Goal: Task Accomplishment & Management: Manage account settings

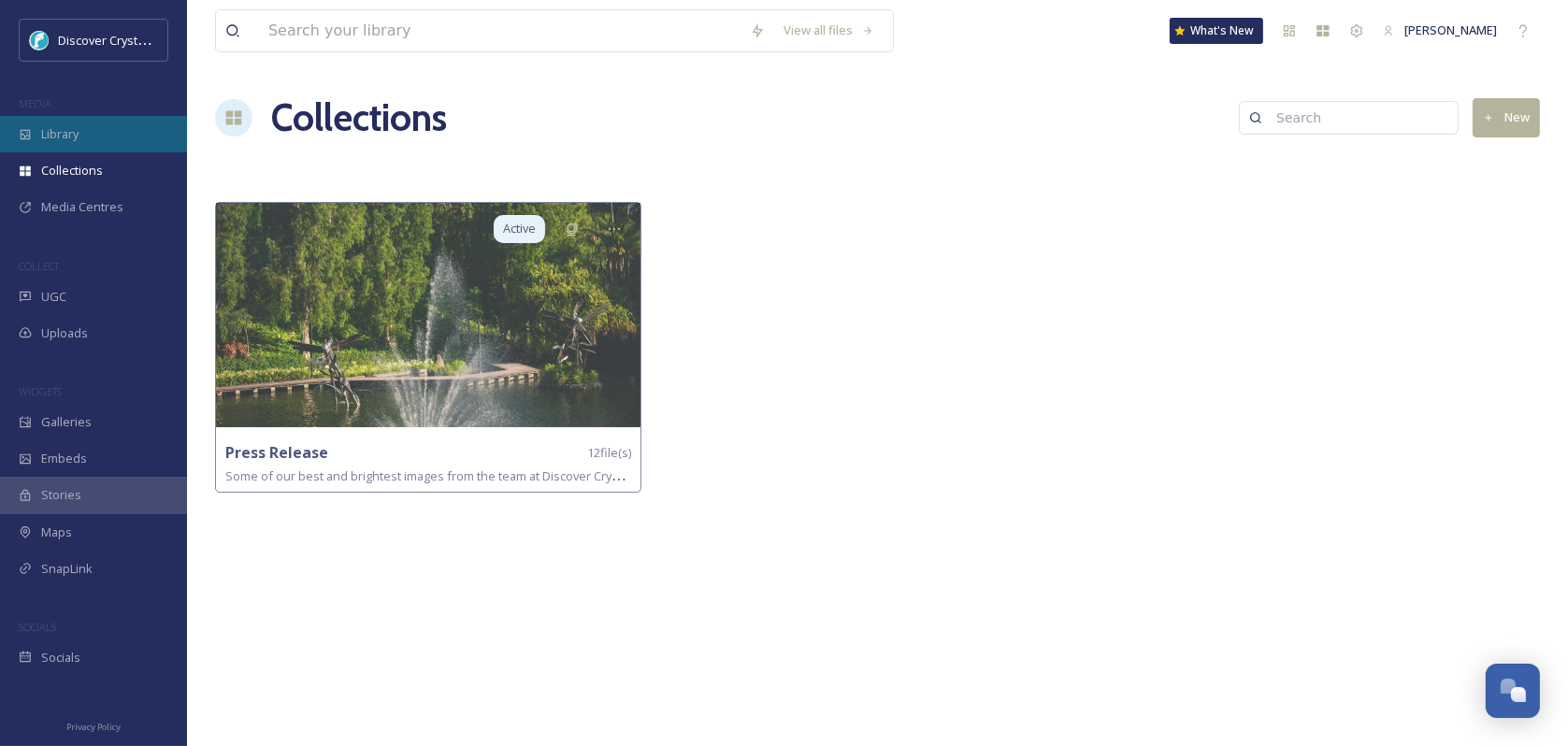
click at [90, 129] on div "Library" at bounding box center [93, 134] width 188 height 37
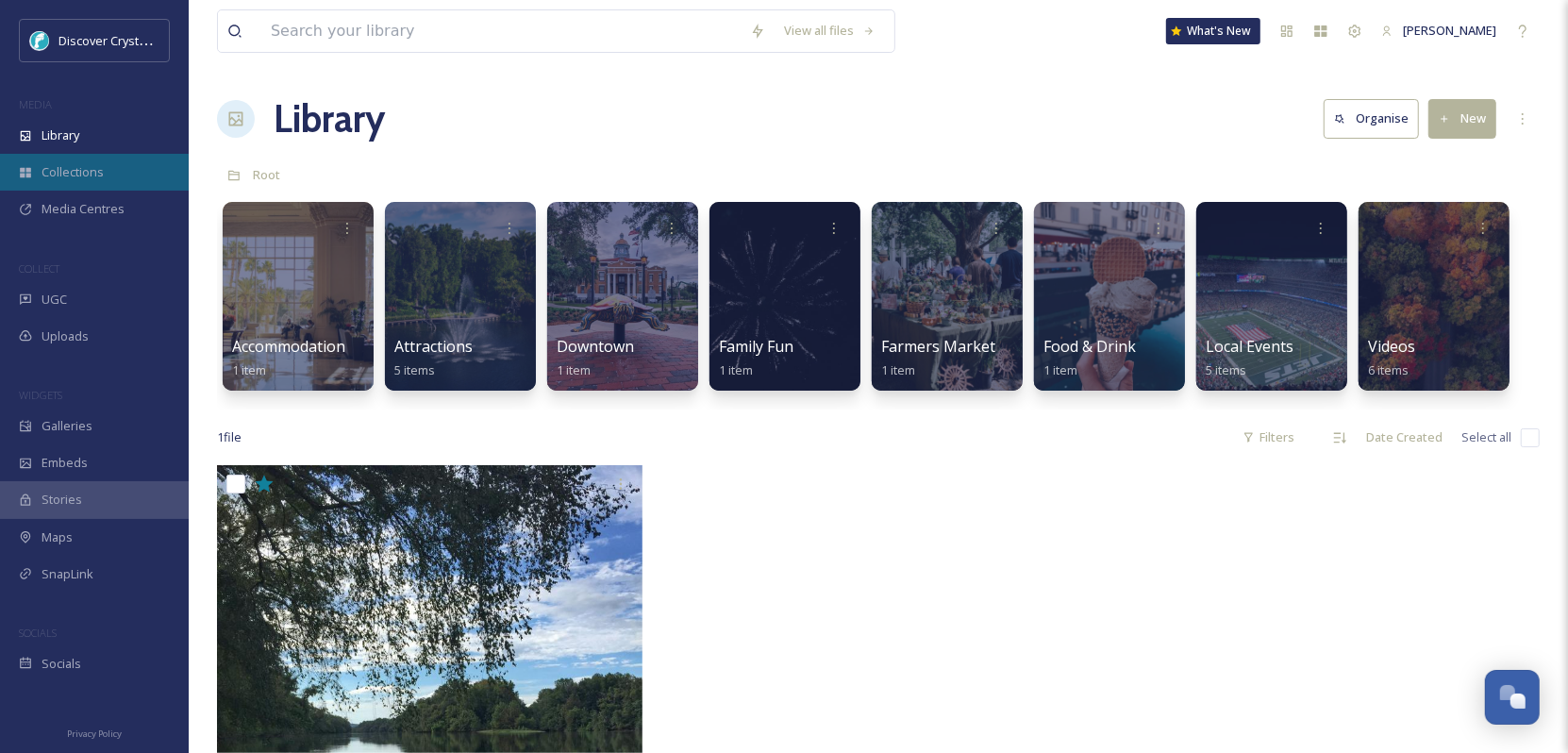
click at [73, 154] on div "Collections" at bounding box center [94, 172] width 189 height 37
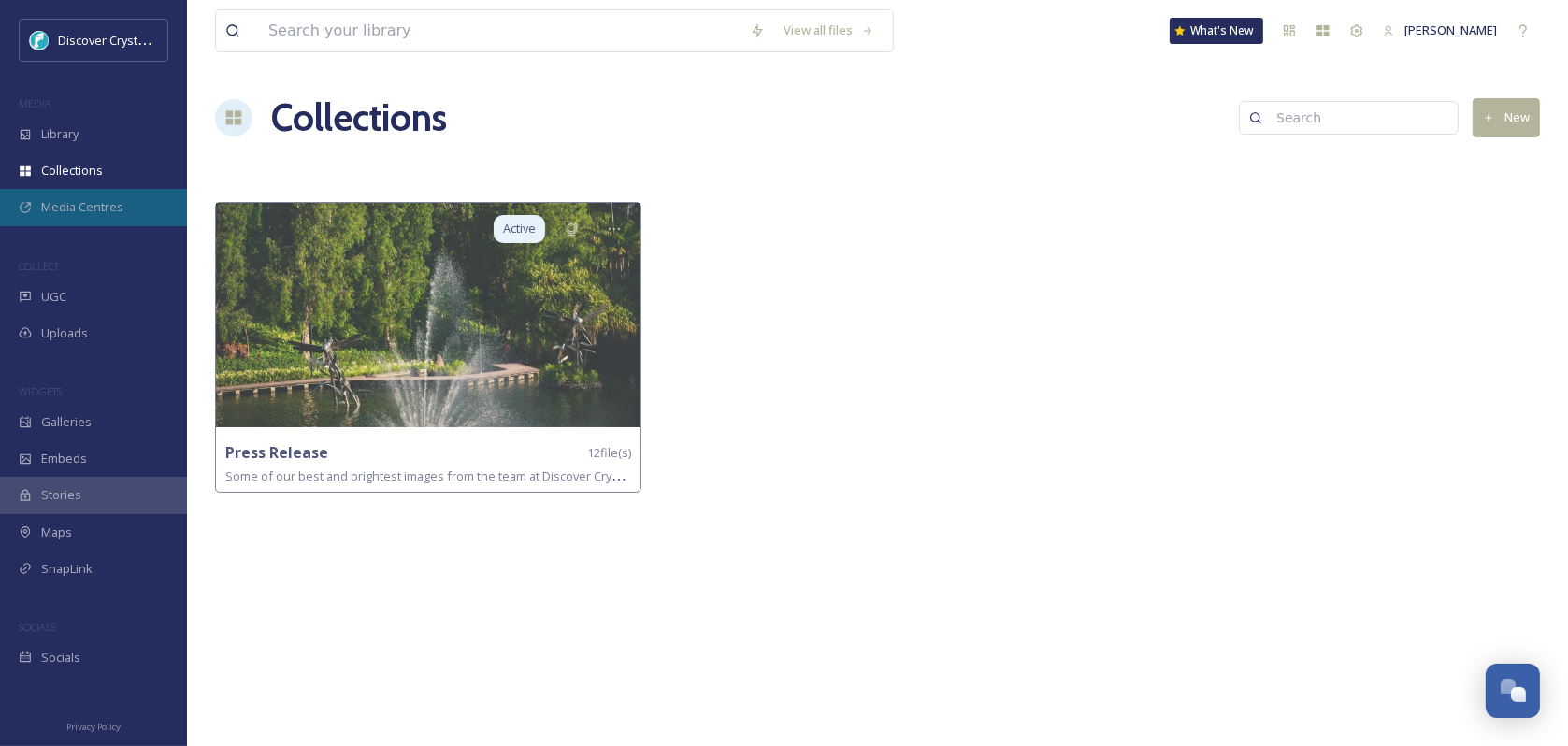
click at [98, 198] on span "Media Centres" at bounding box center [82, 206] width 82 height 18
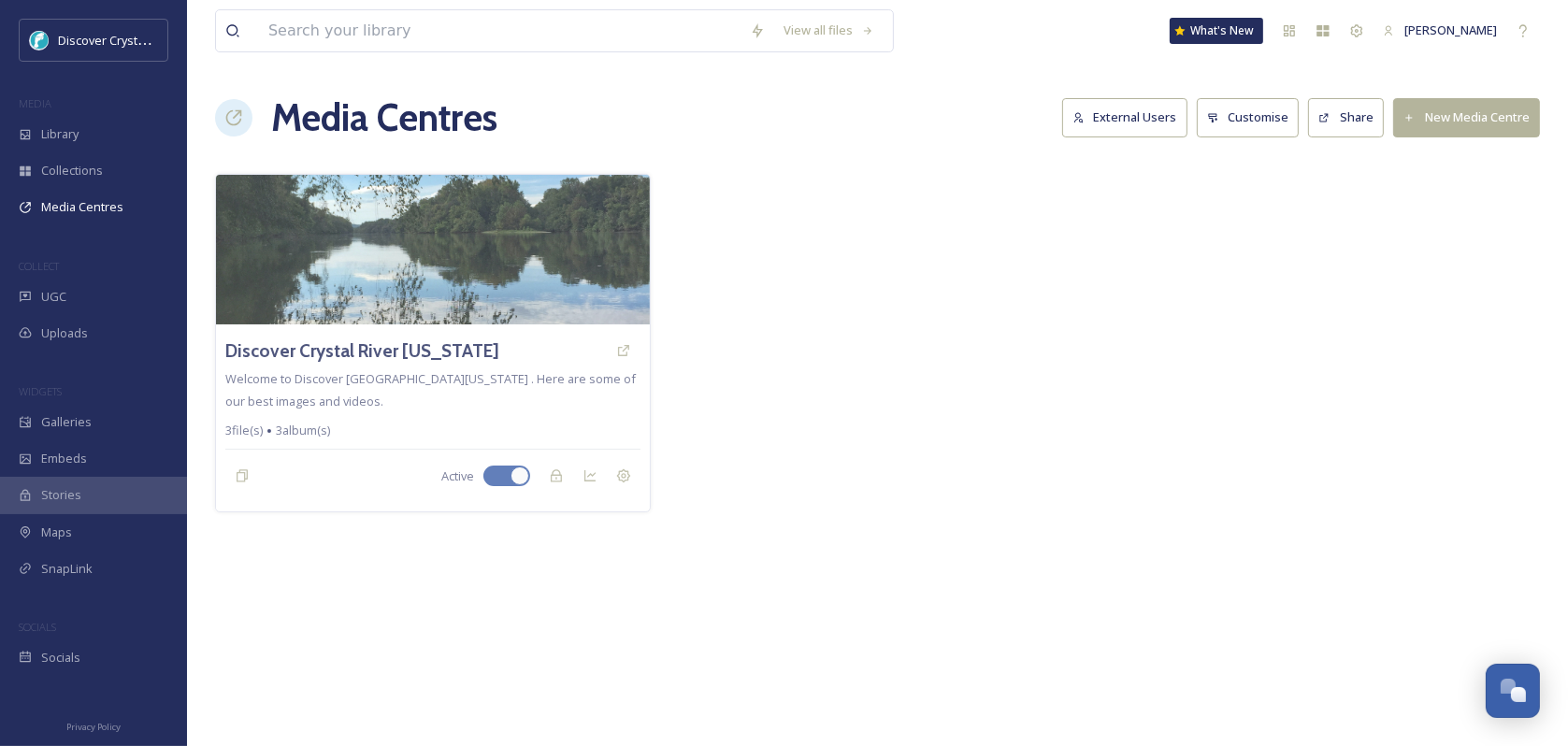
click at [1266, 113] on button "Customise" at bounding box center [1248, 117] width 103 height 39
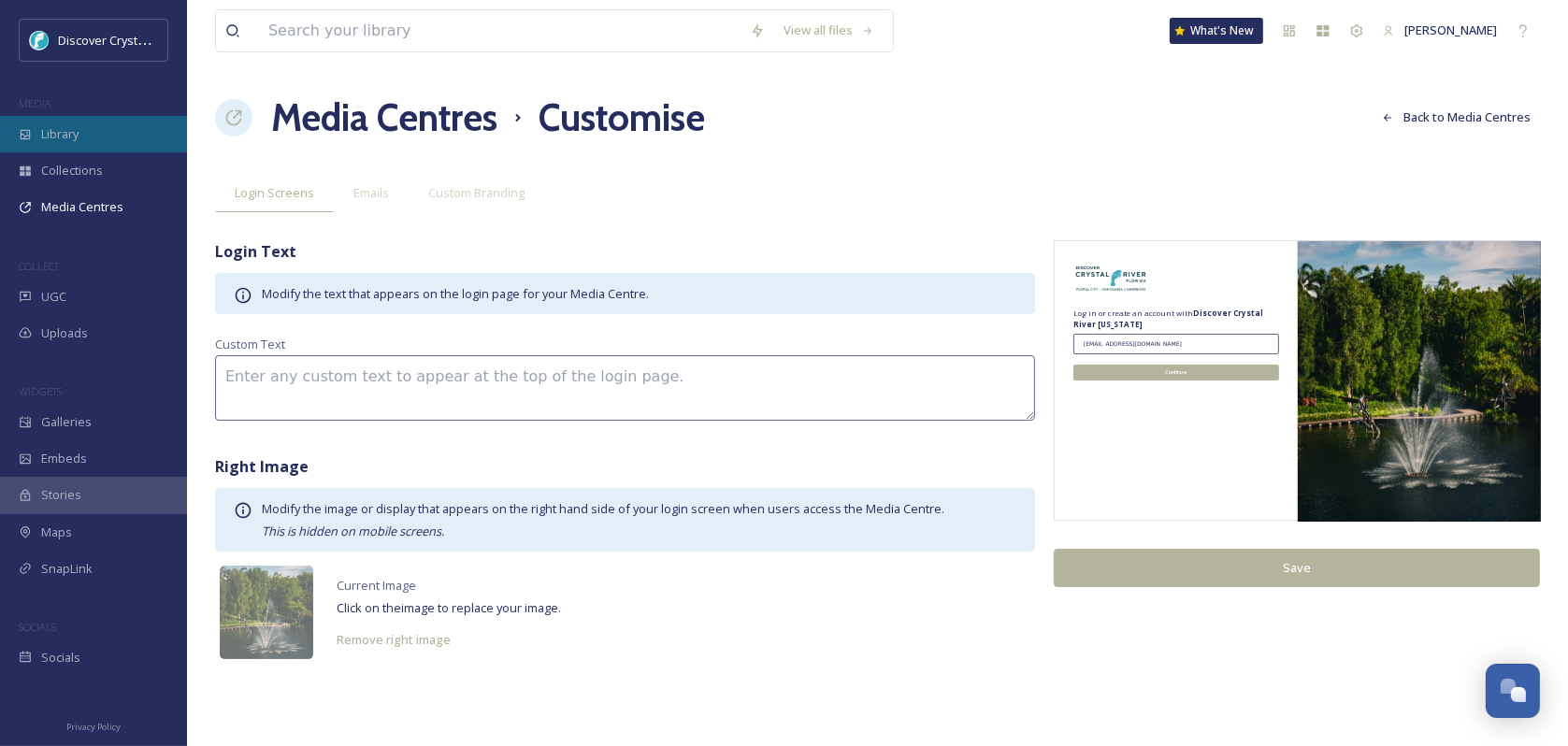
click at [69, 129] on span "Library" at bounding box center [60, 134] width 38 height 18
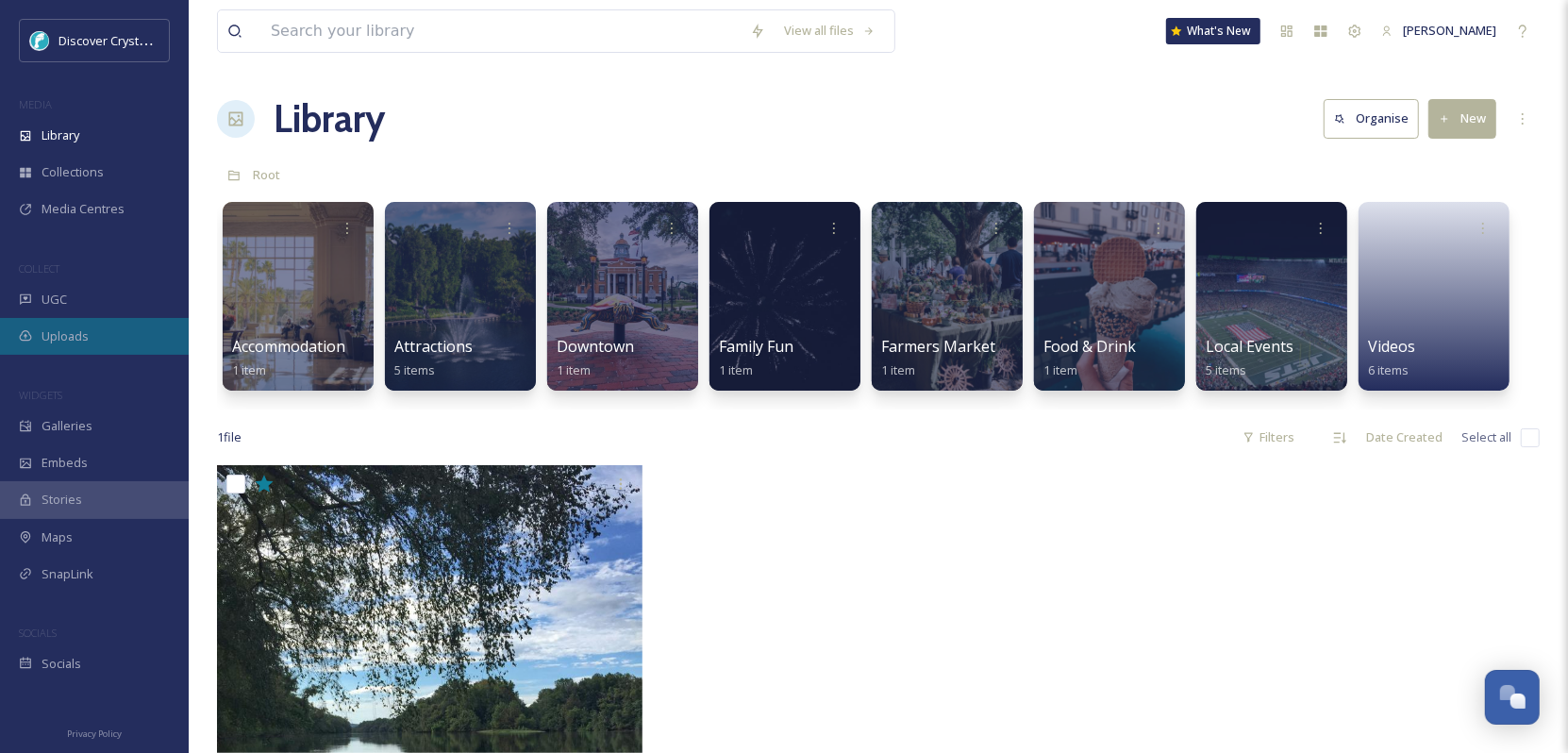
click at [60, 333] on span "Uploads" at bounding box center [66, 336] width 48 height 18
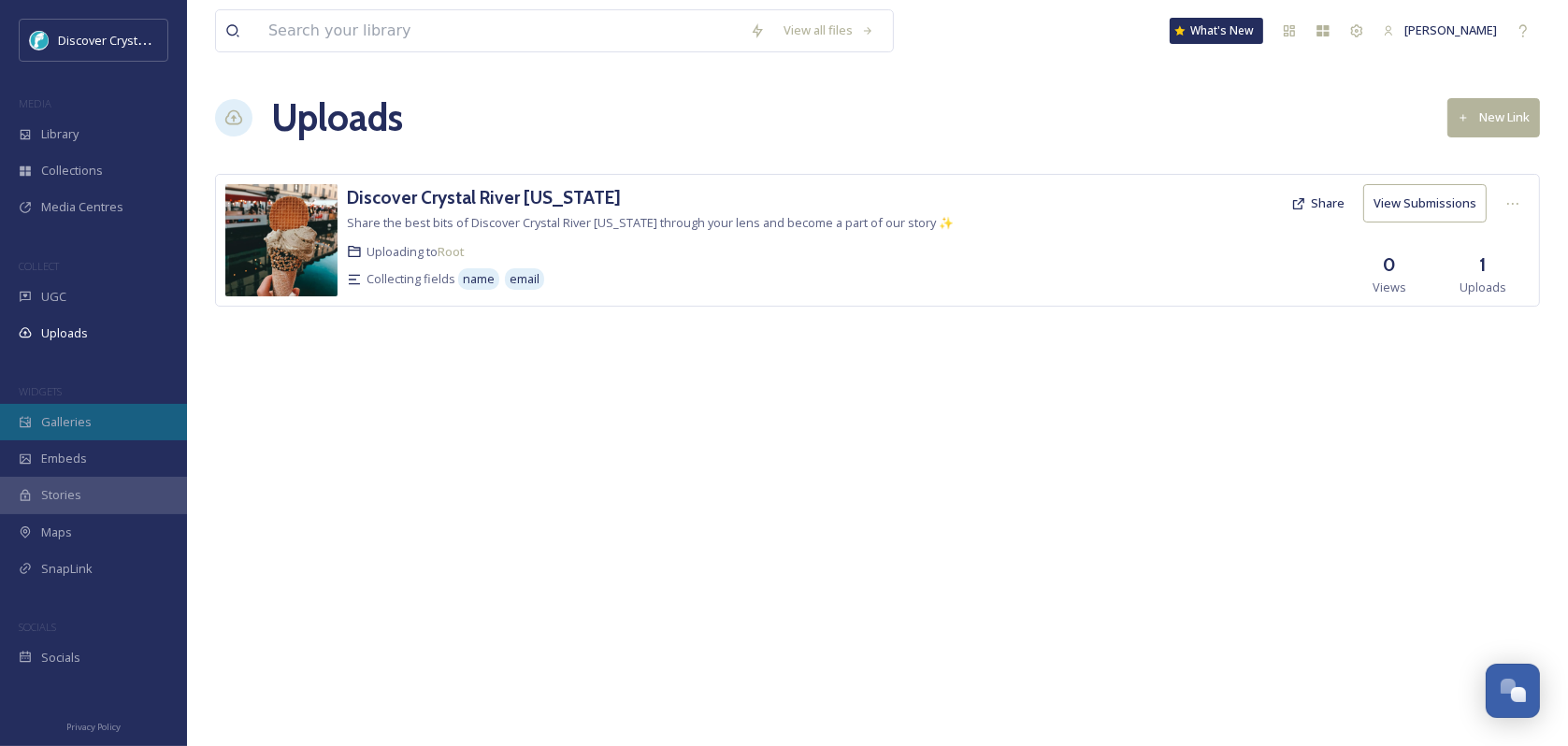
click at [74, 417] on span "Galleries" at bounding box center [67, 422] width 51 height 18
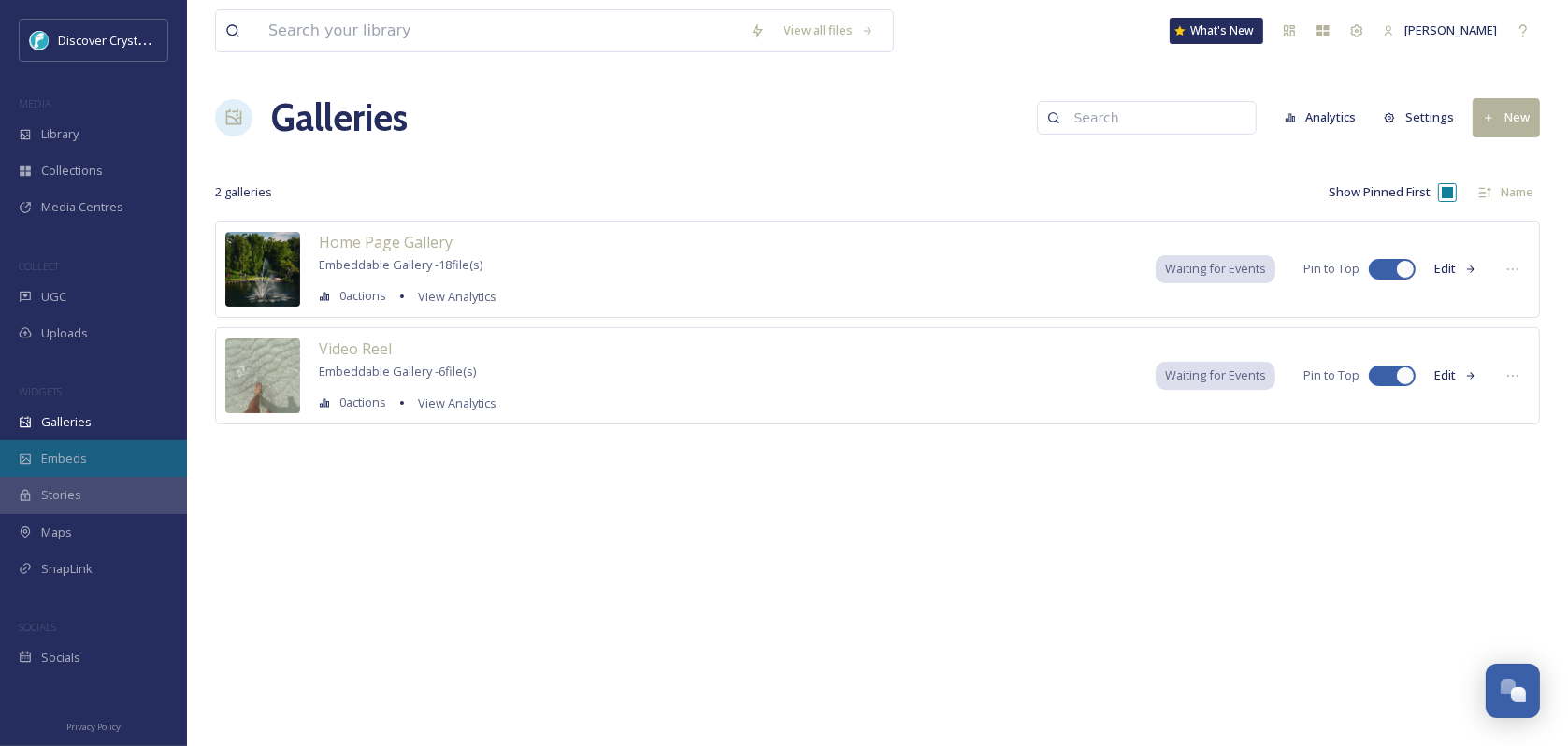
click at [73, 456] on span "Embeds" at bounding box center [64, 458] width 46 height 18
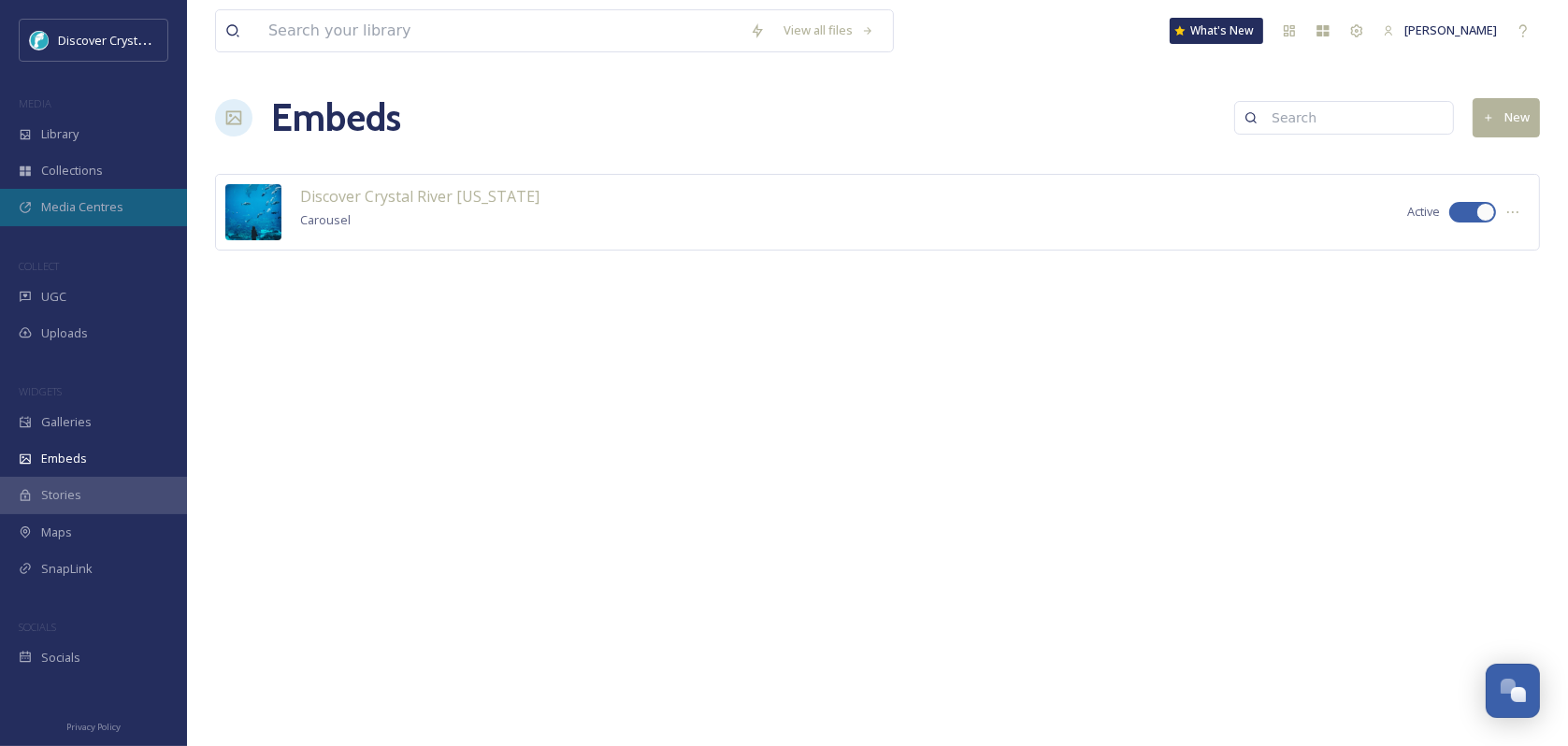
click at [72, 214] on span "Media Centres" at bounding box center [82, 206] width 82 height 18
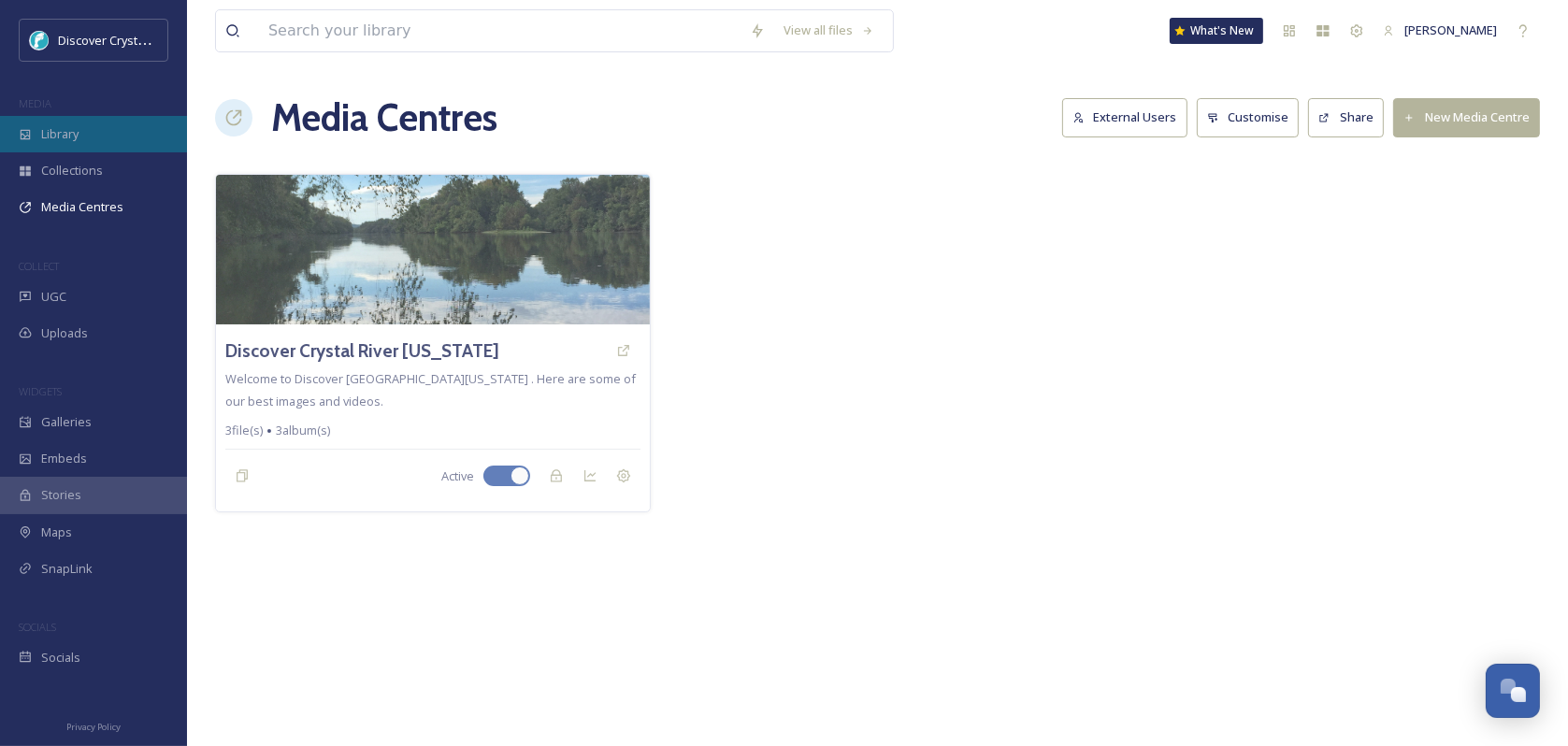
click at [90, 130] on div "Library" at bounding box center [93, 134] width 188 height 37
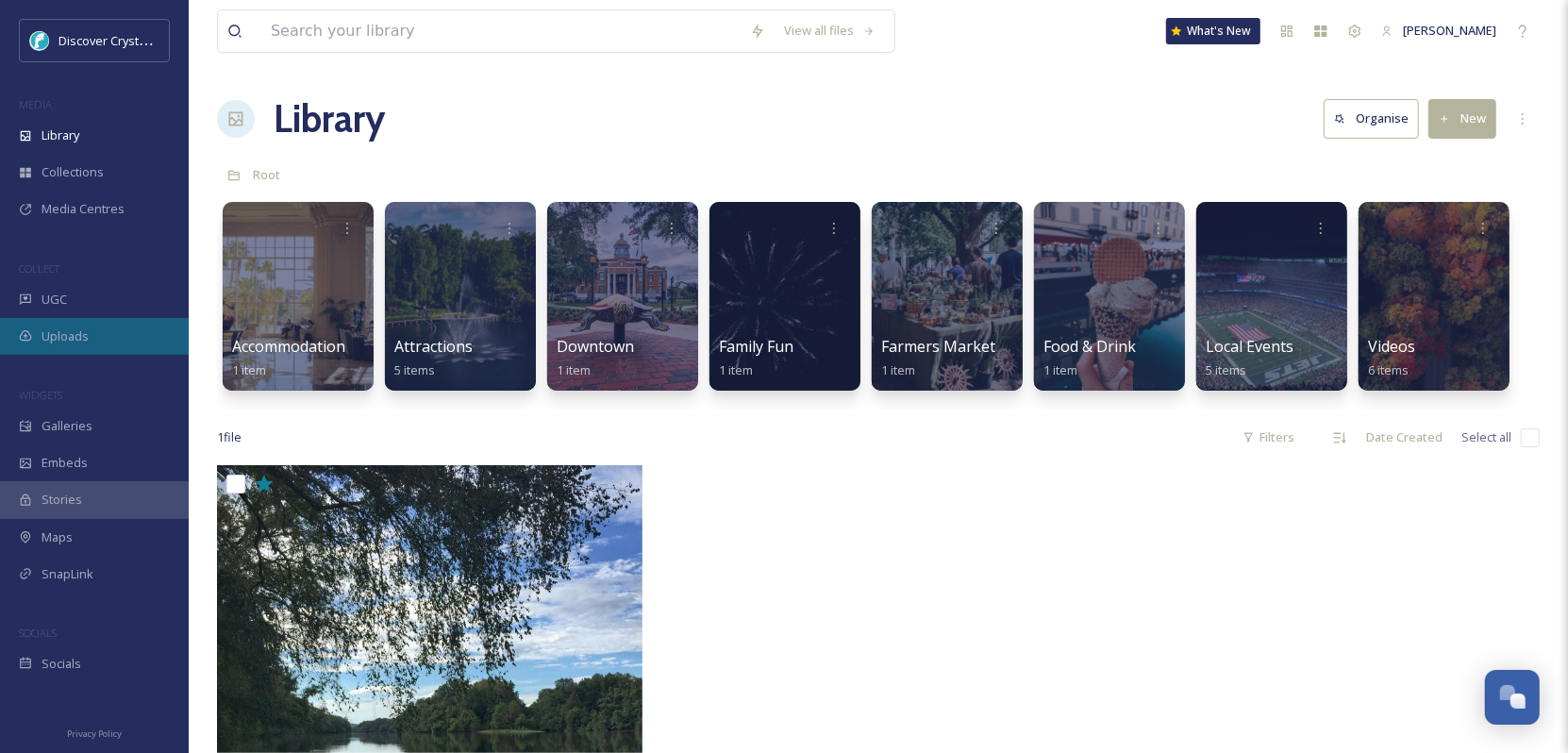
click at [58, 323] on div "Uploads" at bounding box center [94, 336] width 189 height 37
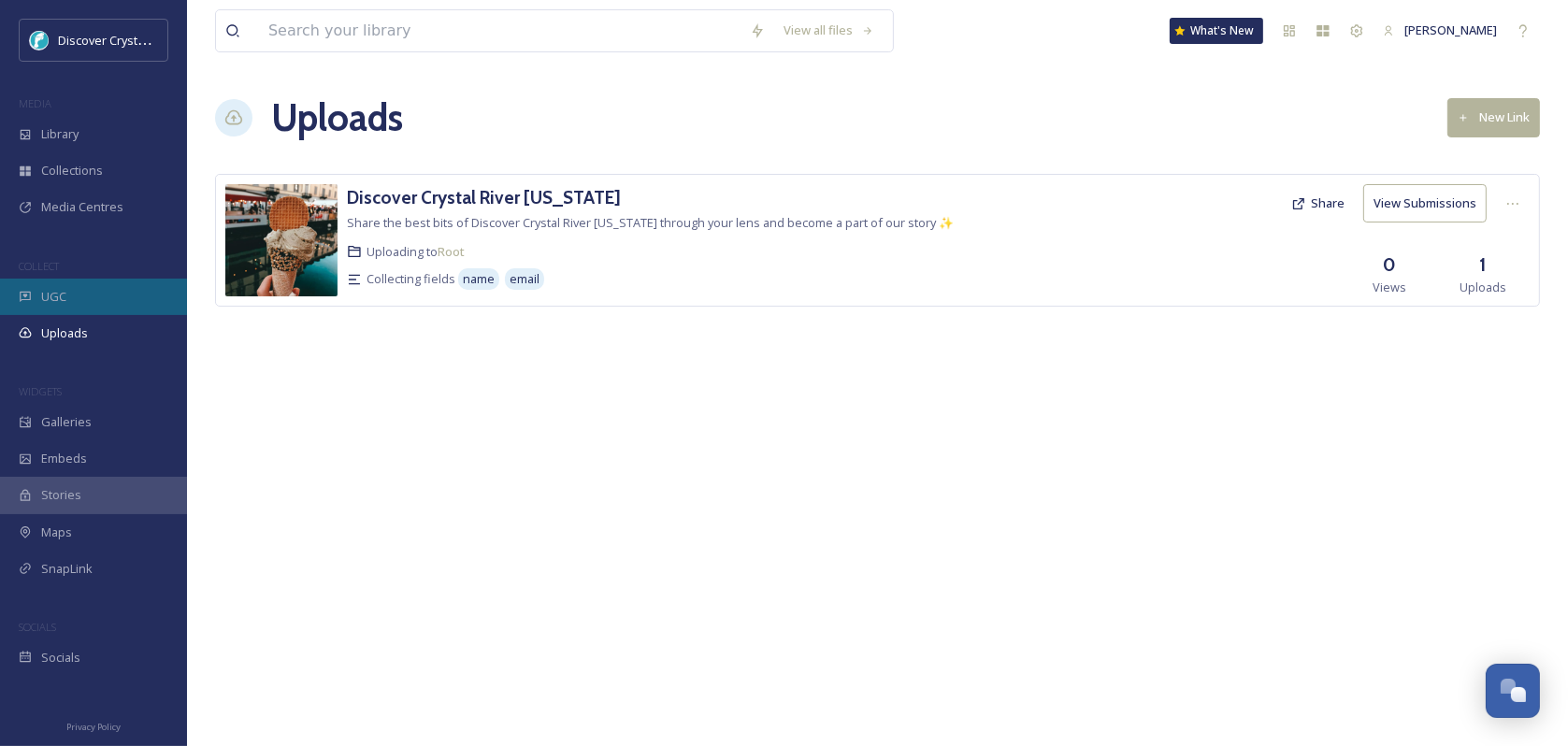
click at [70, 289] on div "UGC" at bounding box center [93, 297] width 188 height 37
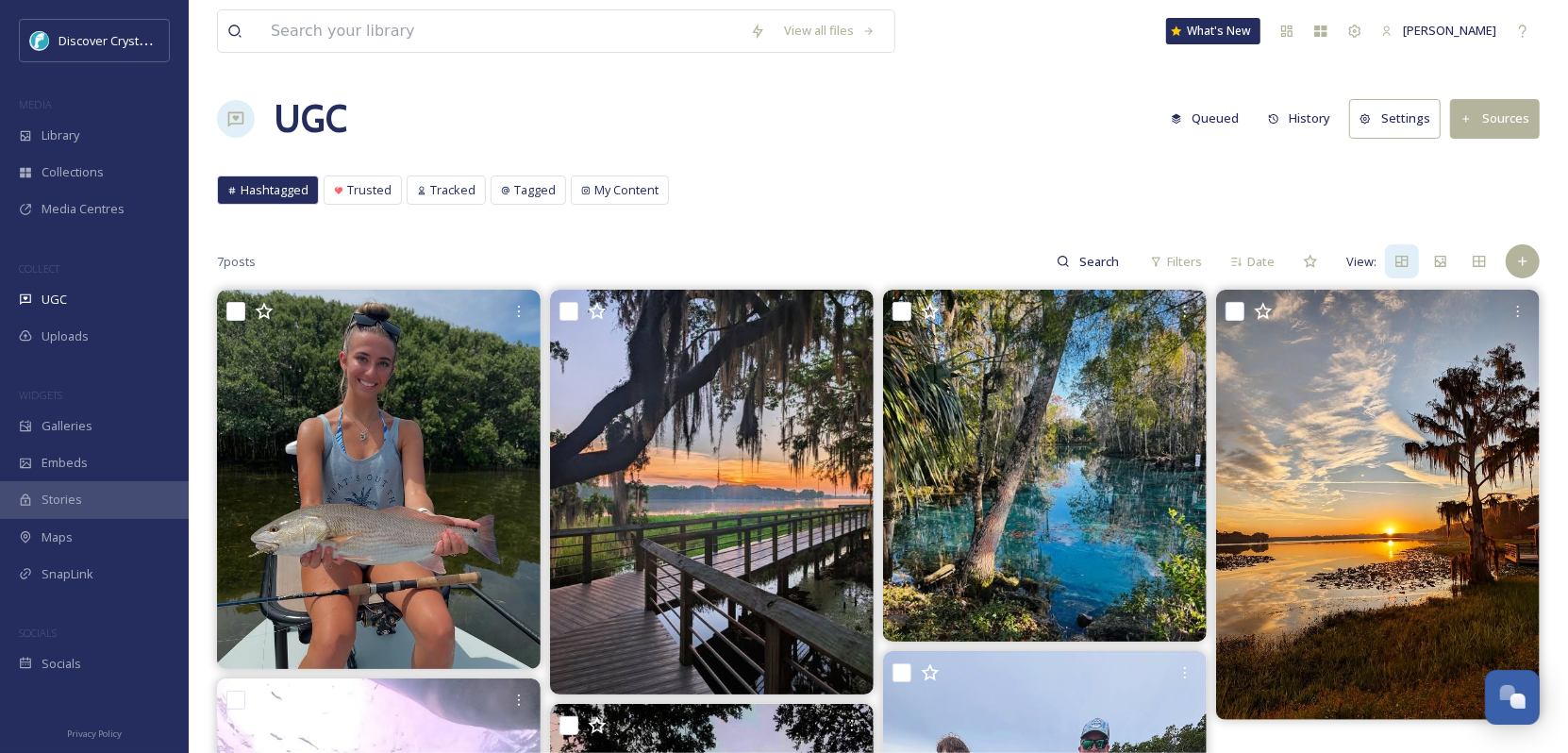
click at [1390, 112] on button "Settings" at bounding box center [1394, 118] width 91 height 39
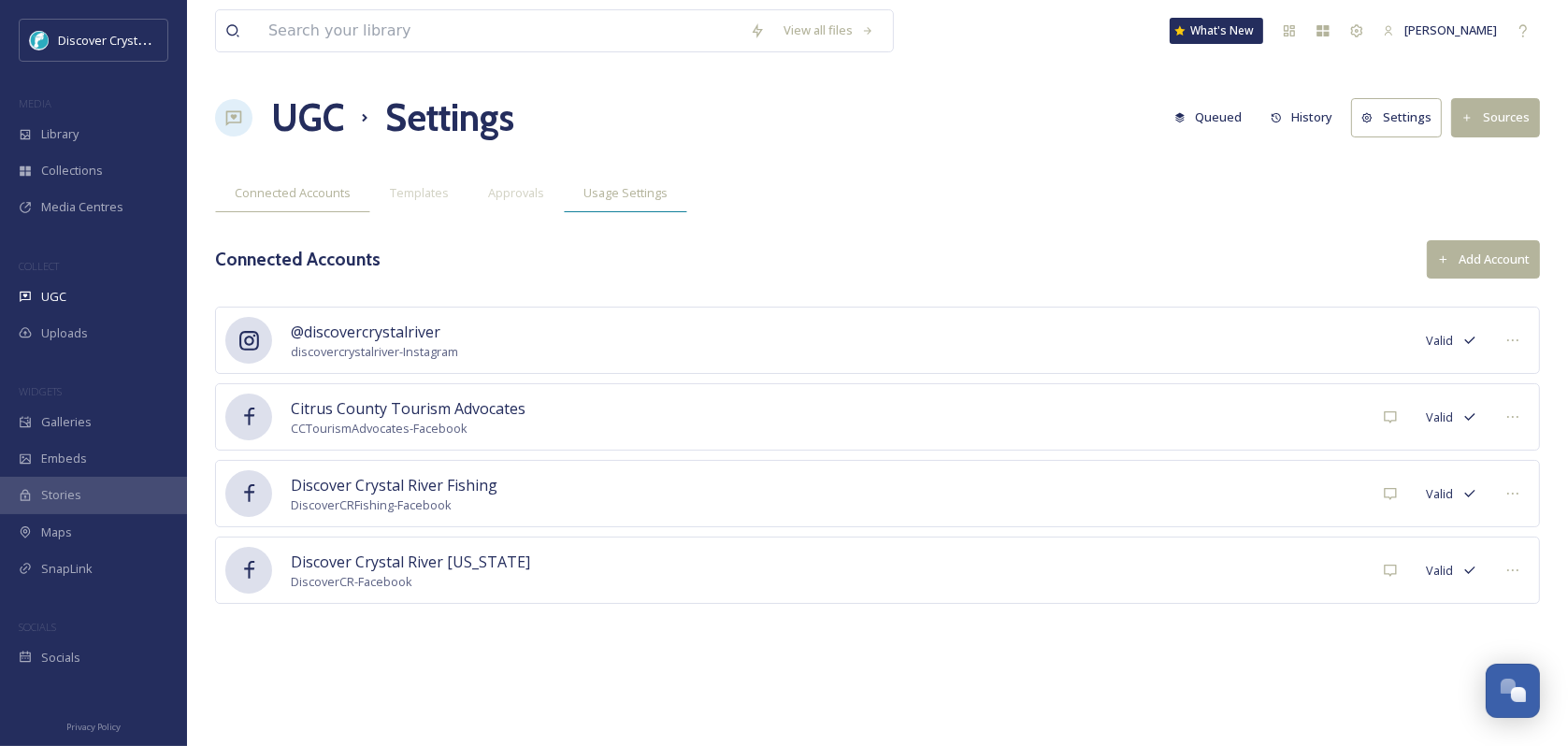
click at [560, 192] on div "Approvals" at bounding box center [515, 193] width 95 height 39
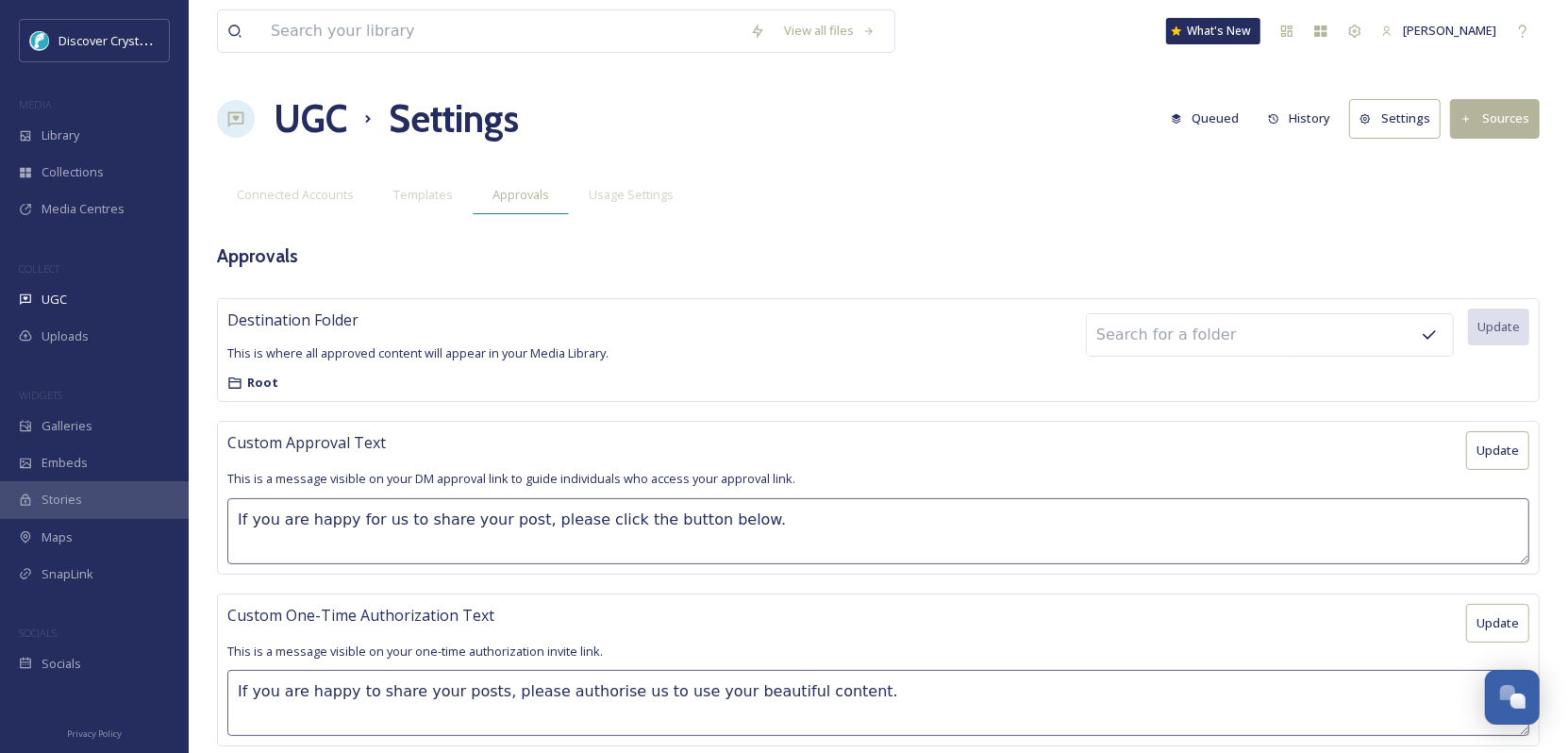
click at [526, 186] on span "Approvals" at bounding box center [521, 195] width 57 height 18
click at [636, 188] on span "Usage Settings" at bounding box center [630, 195] width 85 height 18
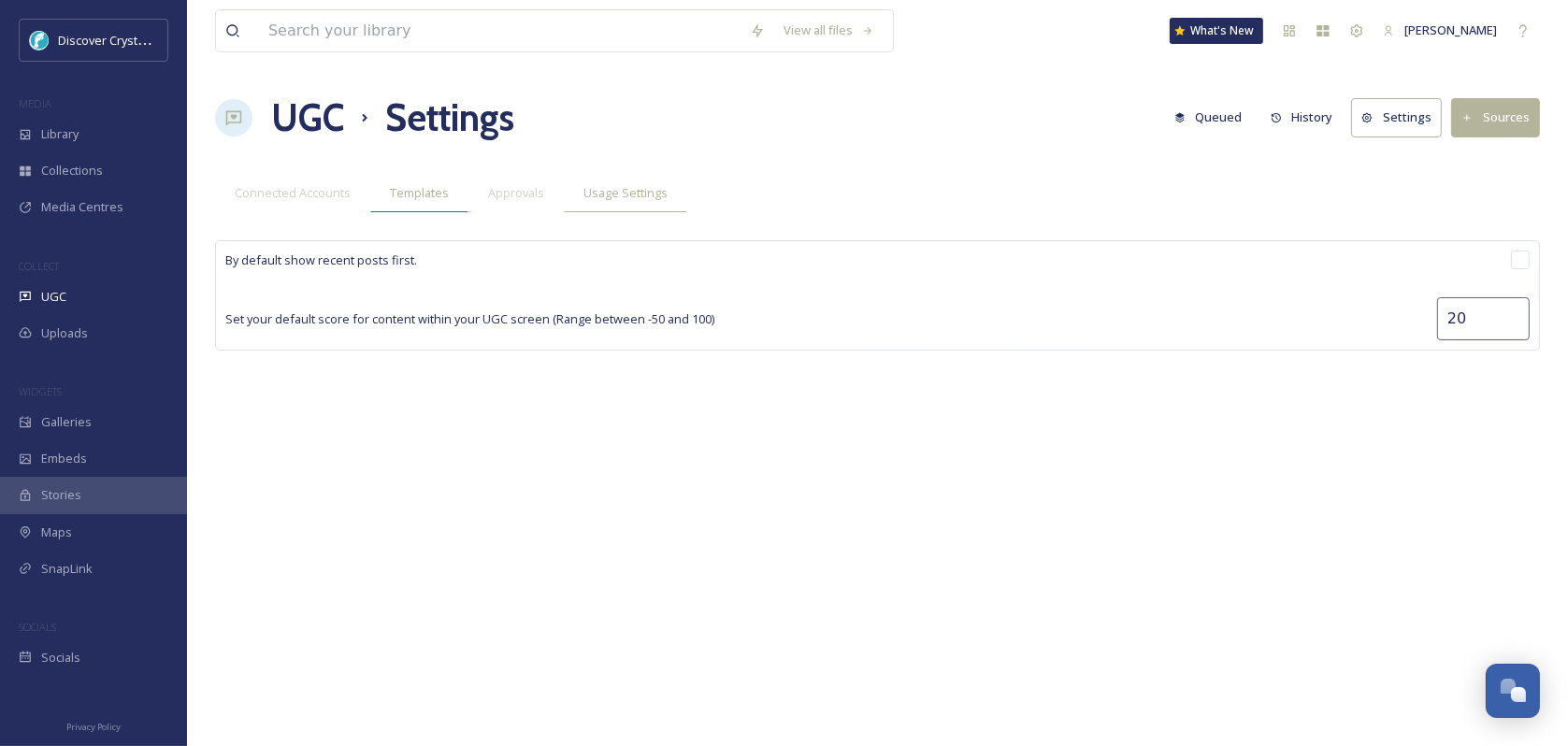
click at [414, 195] on span "Templates" at bounding box center [419, 193] width 59 height 18
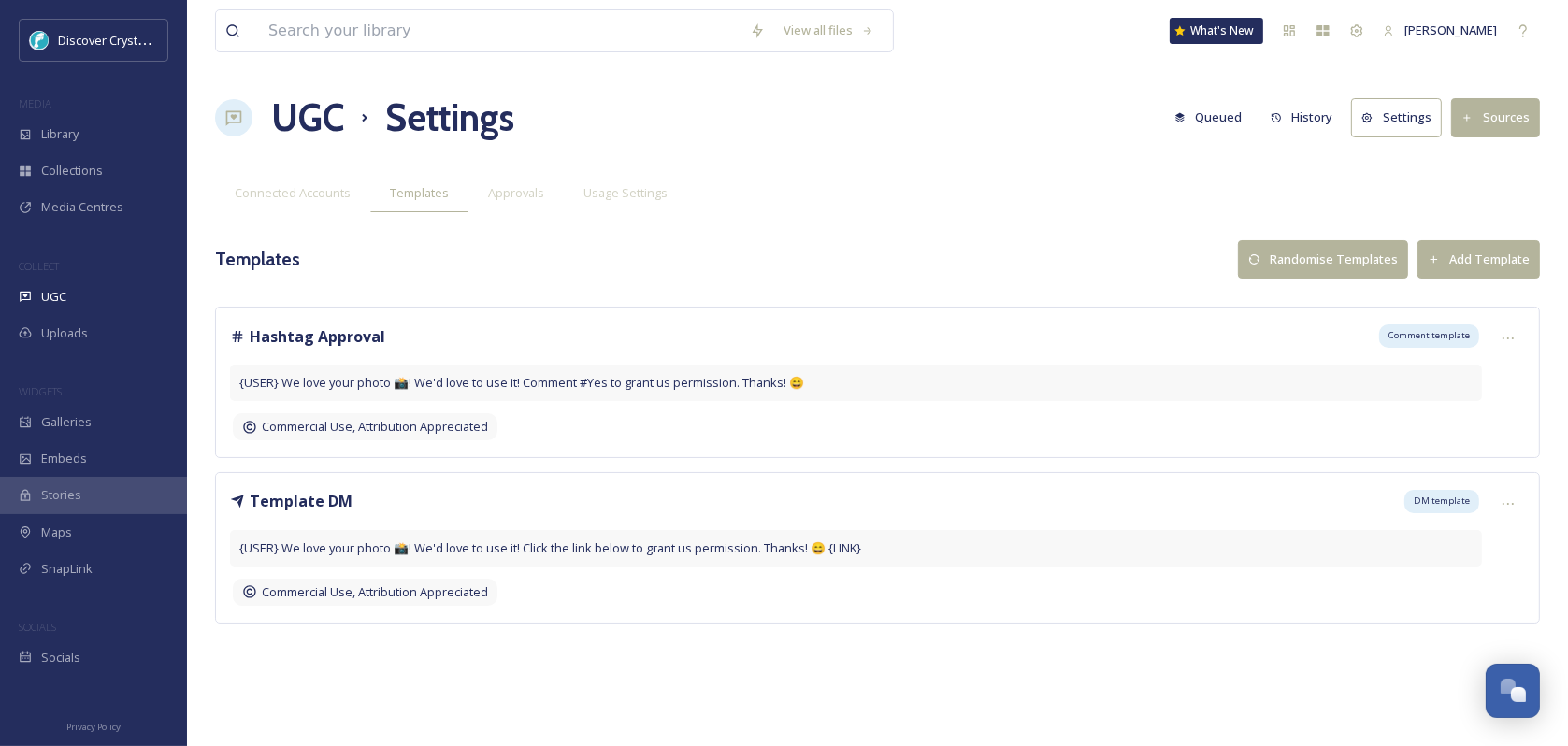
click at [1474, 113] on icon at bounding box center [1467, 118] width 12 height 12
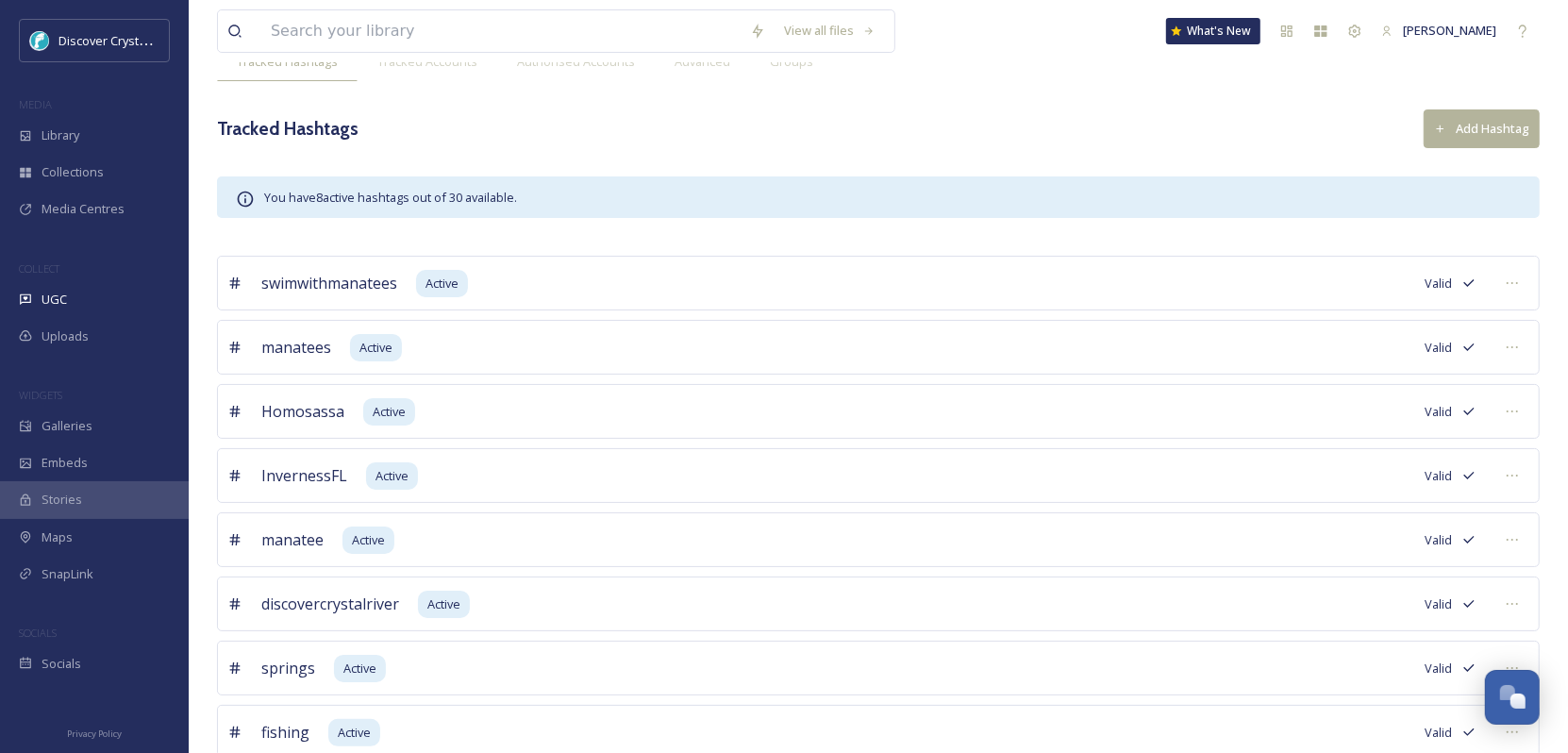
scroll to position [99, 0]
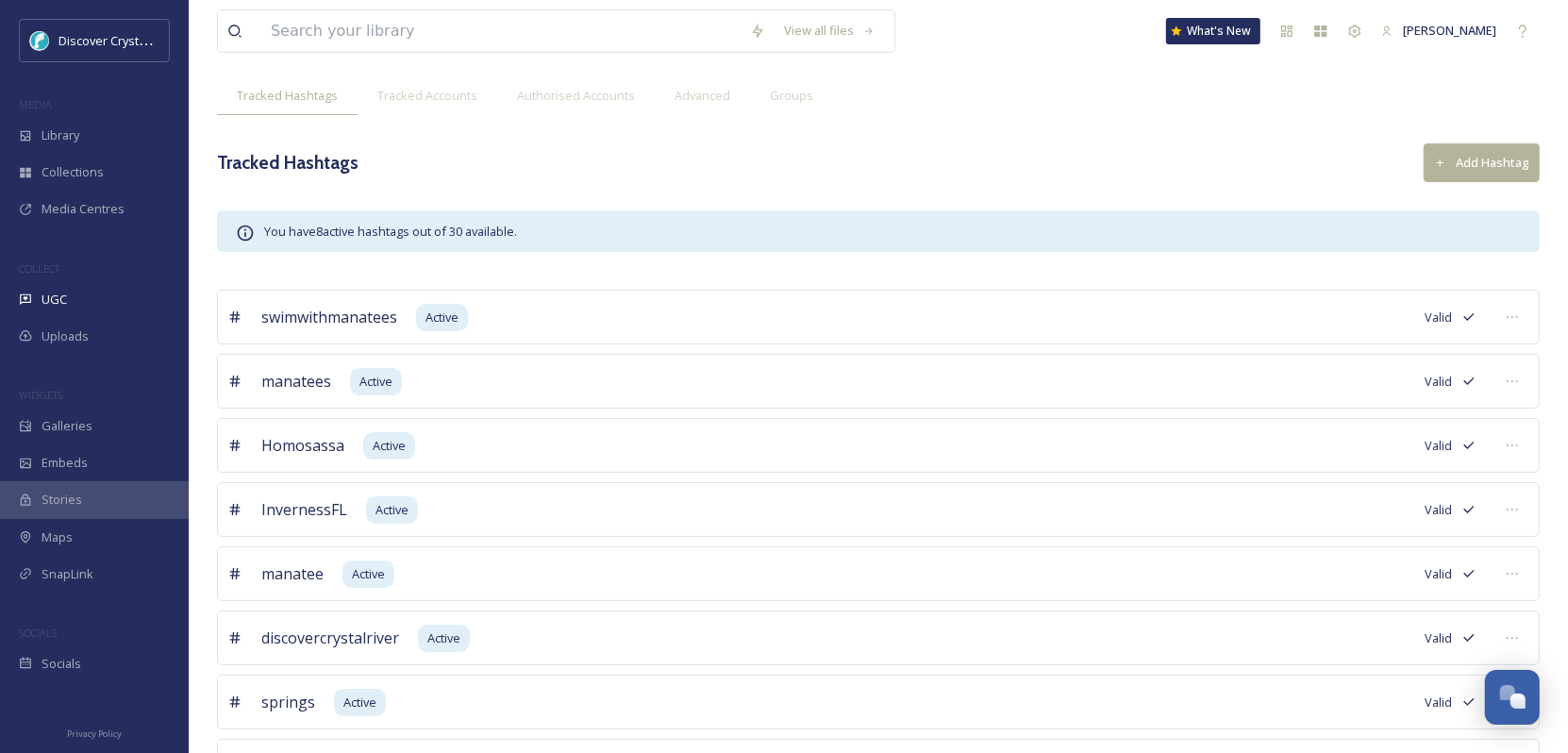
click at [1484, 163] on button "Add Hashtag" at bounding box center [1482, 163] width 116 height 39
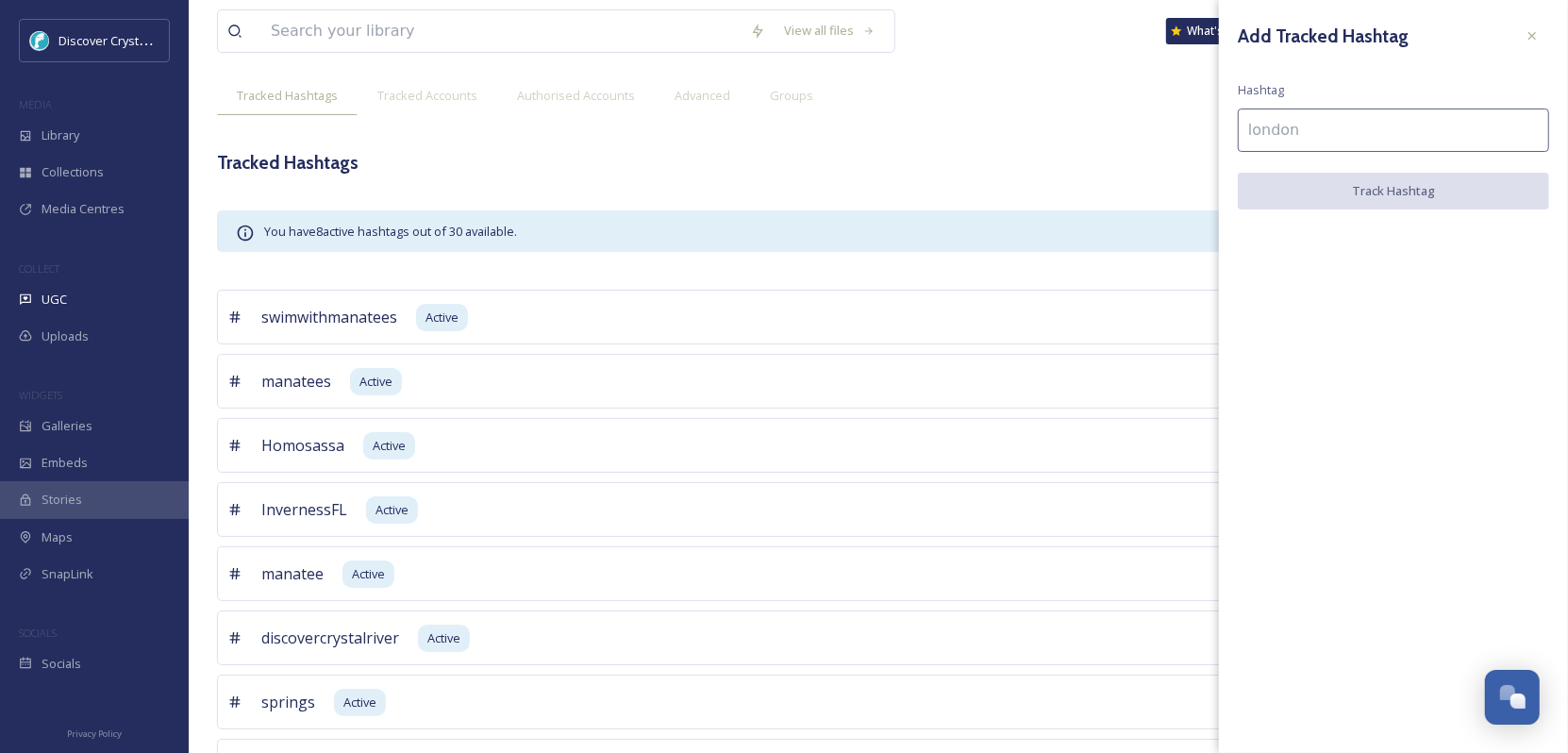
click at [1293, 132] on input at bounding box center [1393, 130] width 312 height 44
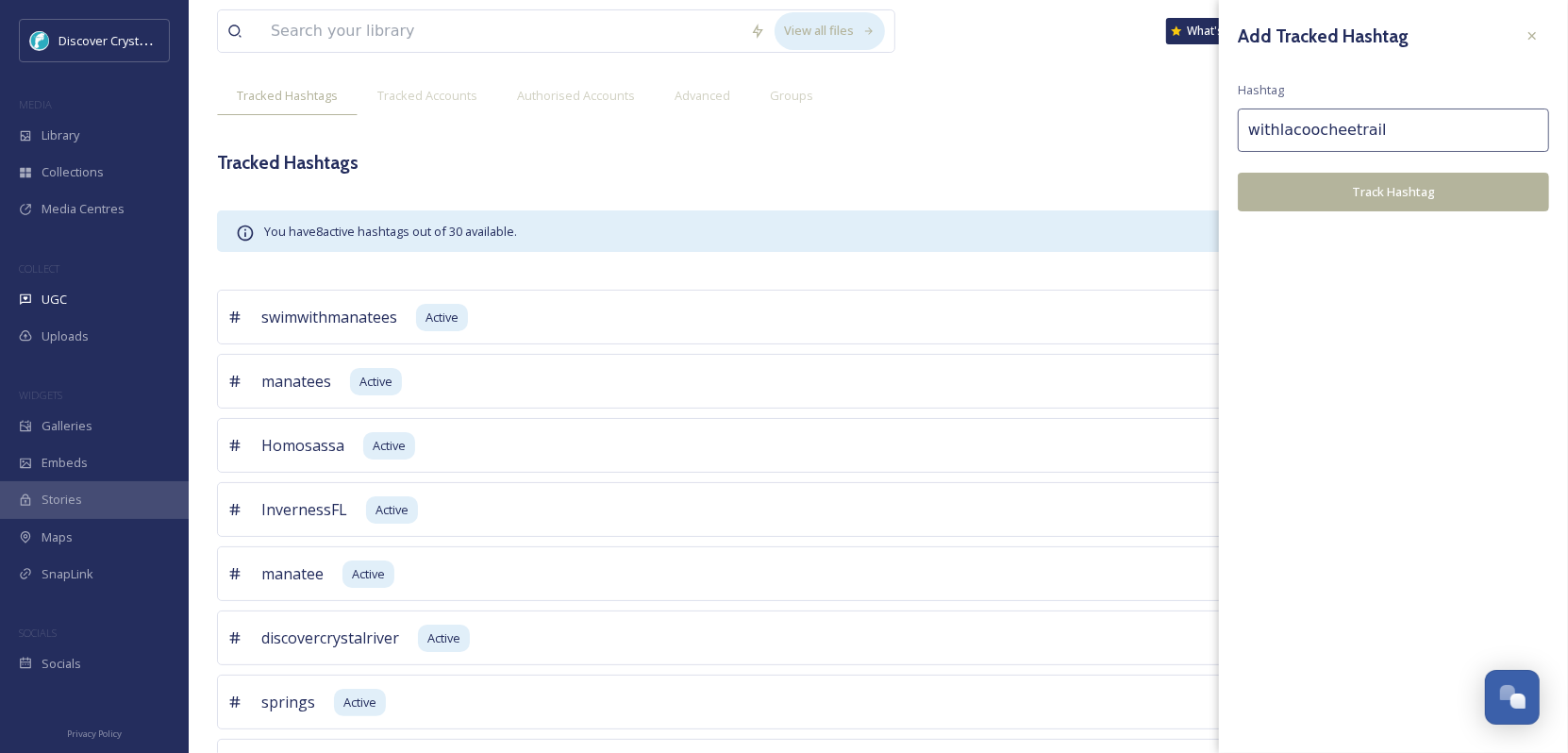
type input "withlacoocheetrail"
click at [1347, 197] on button "Track Hashtag" at bounding box center [1393, 192] width 312 height 39
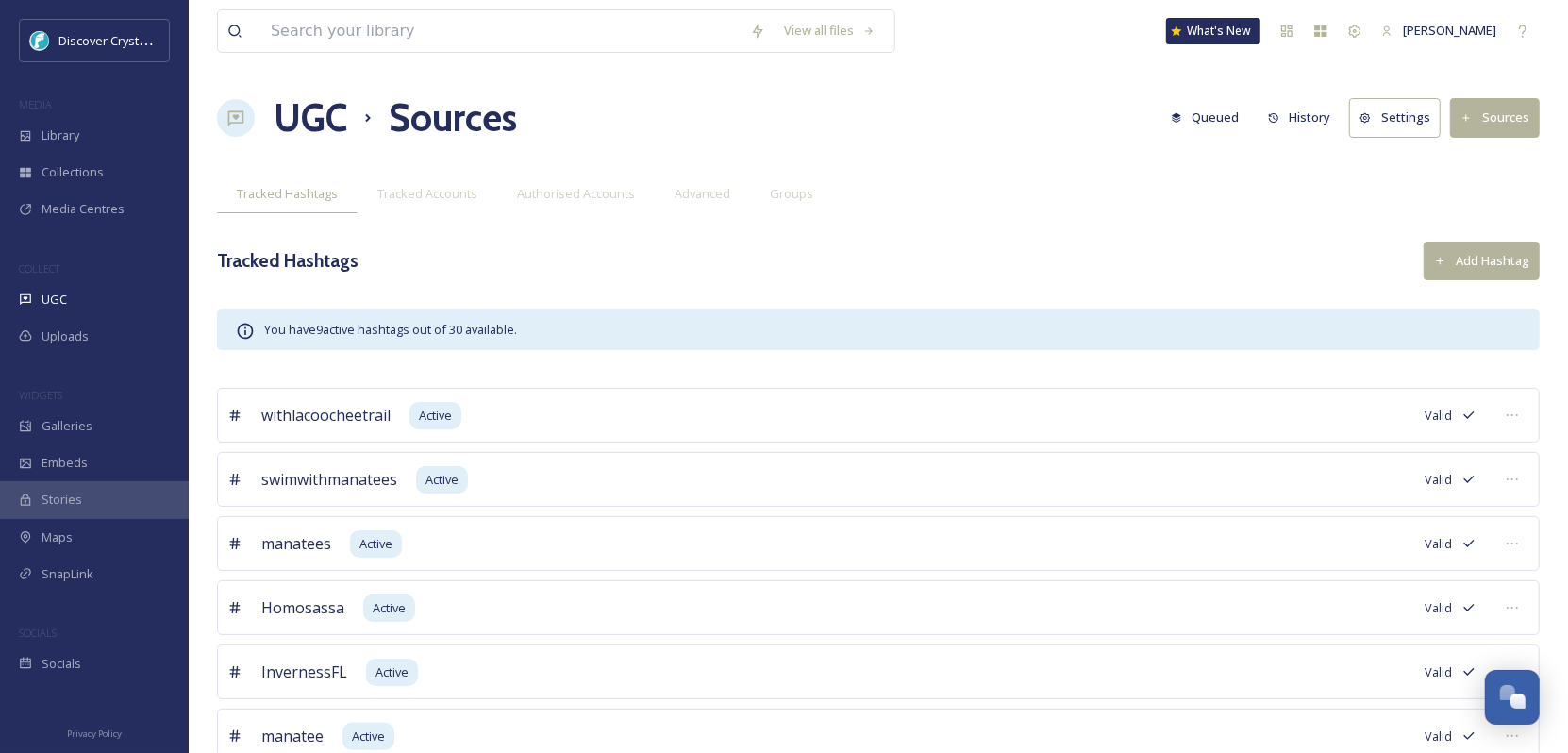
scroll to position [0, 0]
click at [1471, 267] on button "Add Hashtag" at bounding box center [1482, 261] width 116 height 39
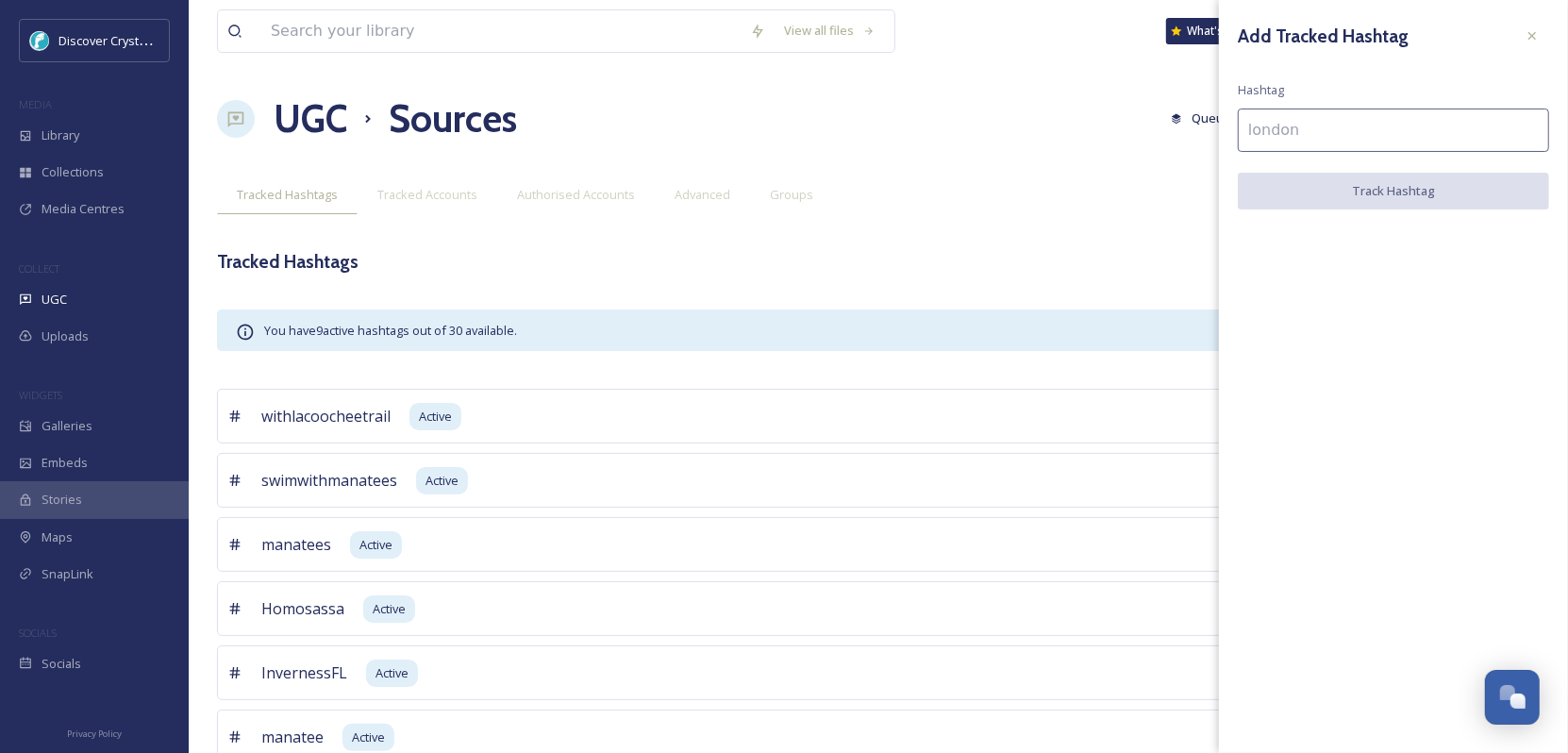
click at [1301, 136] on input at bounding box center [1393, 130] width 312 height 44
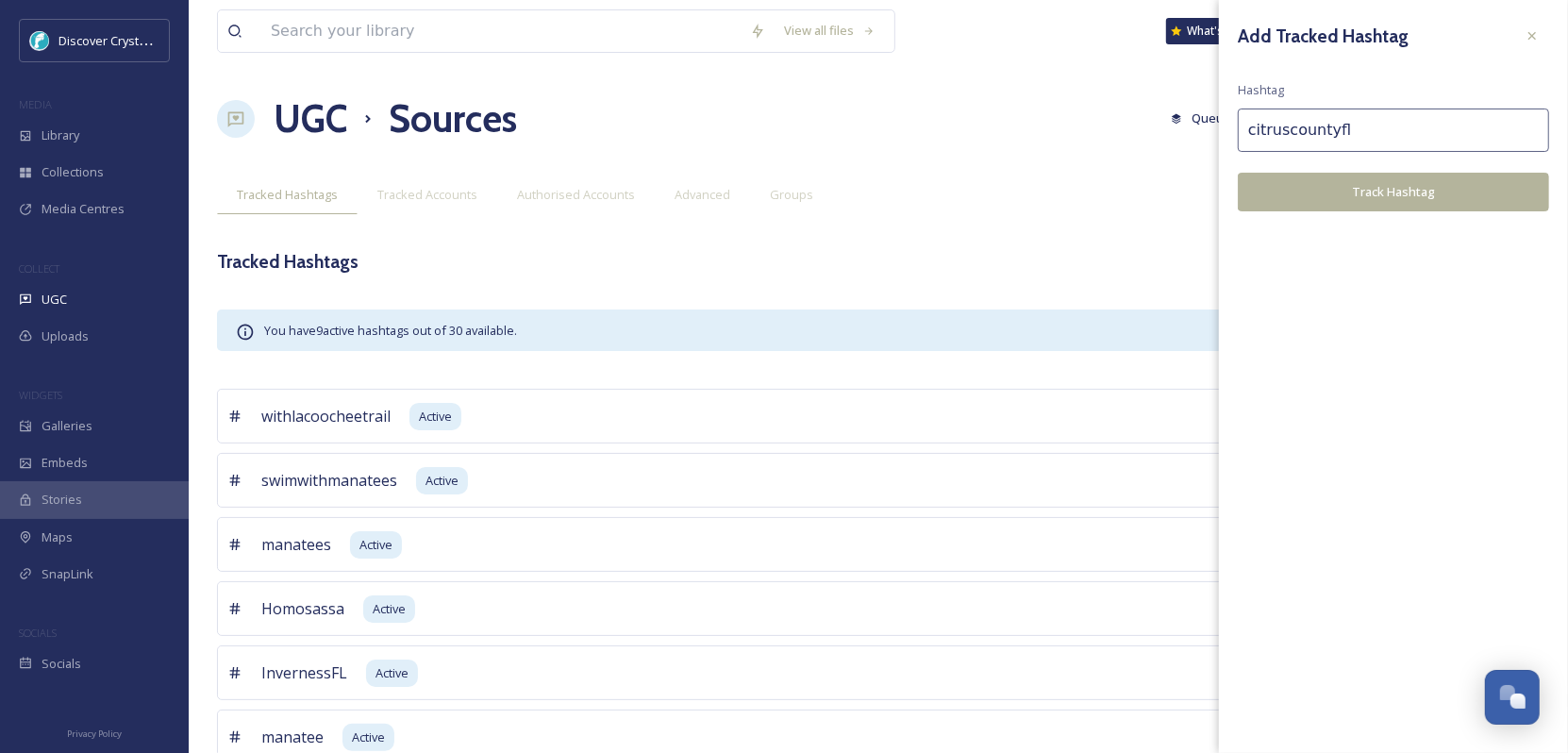
type input "citruscountyfl"
click at [1351, 201] on button "Track Hashtag" at bounding box center [1393, 192] width 312 height 39
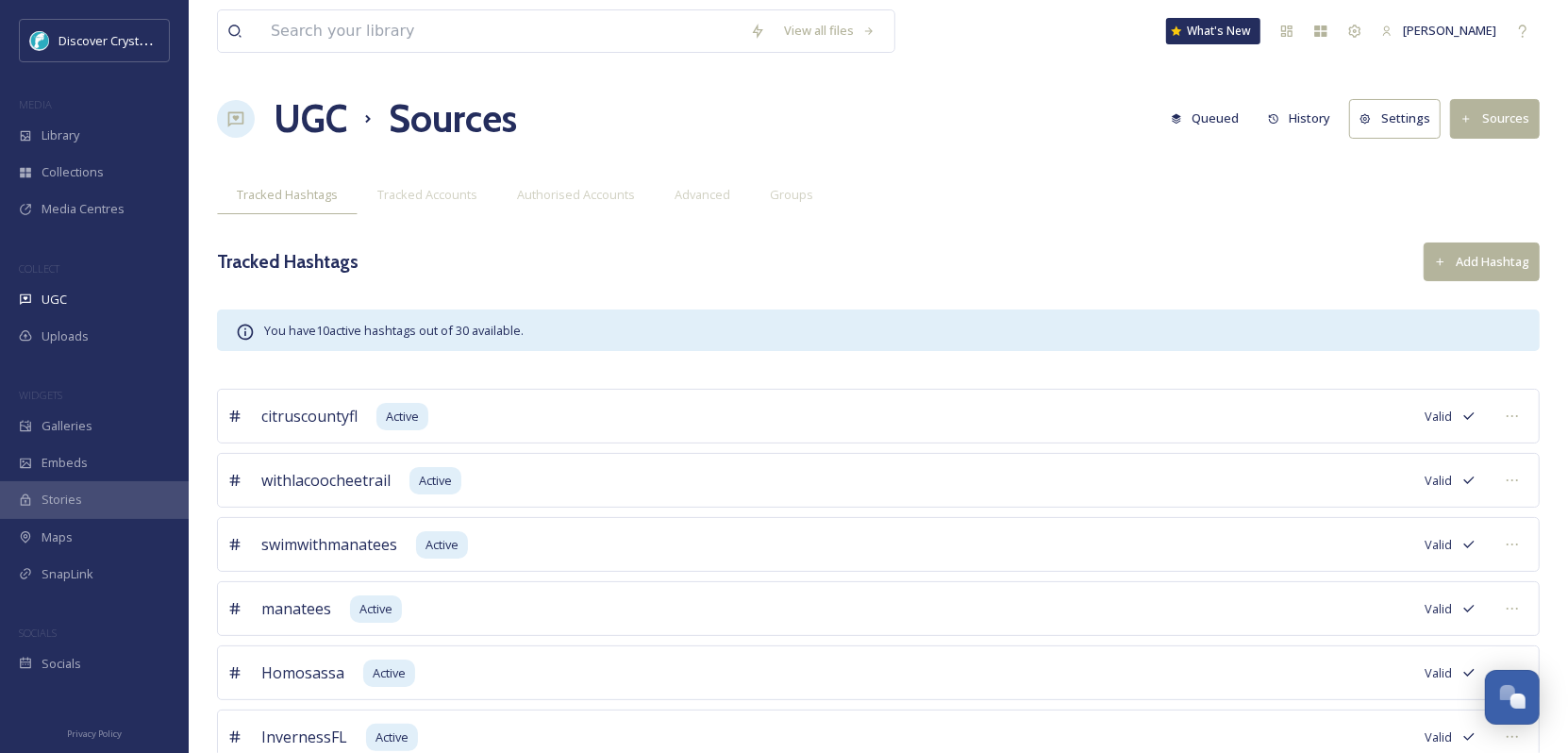
click at [1503, 253] on button "Add Hashtag" at bounding box center [1482, 261] width 116 height 39
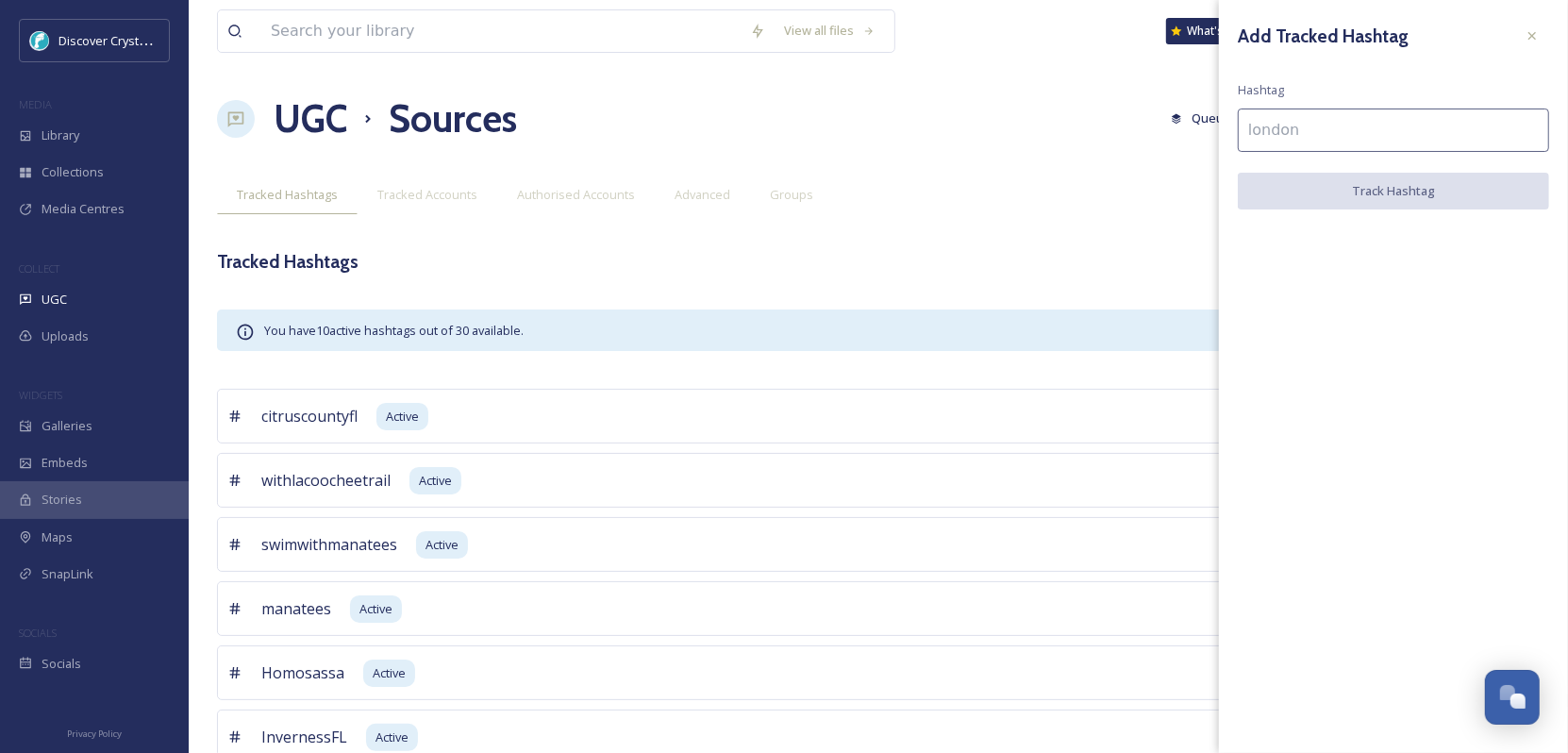
click at [1291, 128] on input at bounding box center [1393, 130] width 312 height 44
type input "wildlife"
click at [1324, 192] on button "Track Hashtag" at bounding box center [1393, 192] width 312 height 39
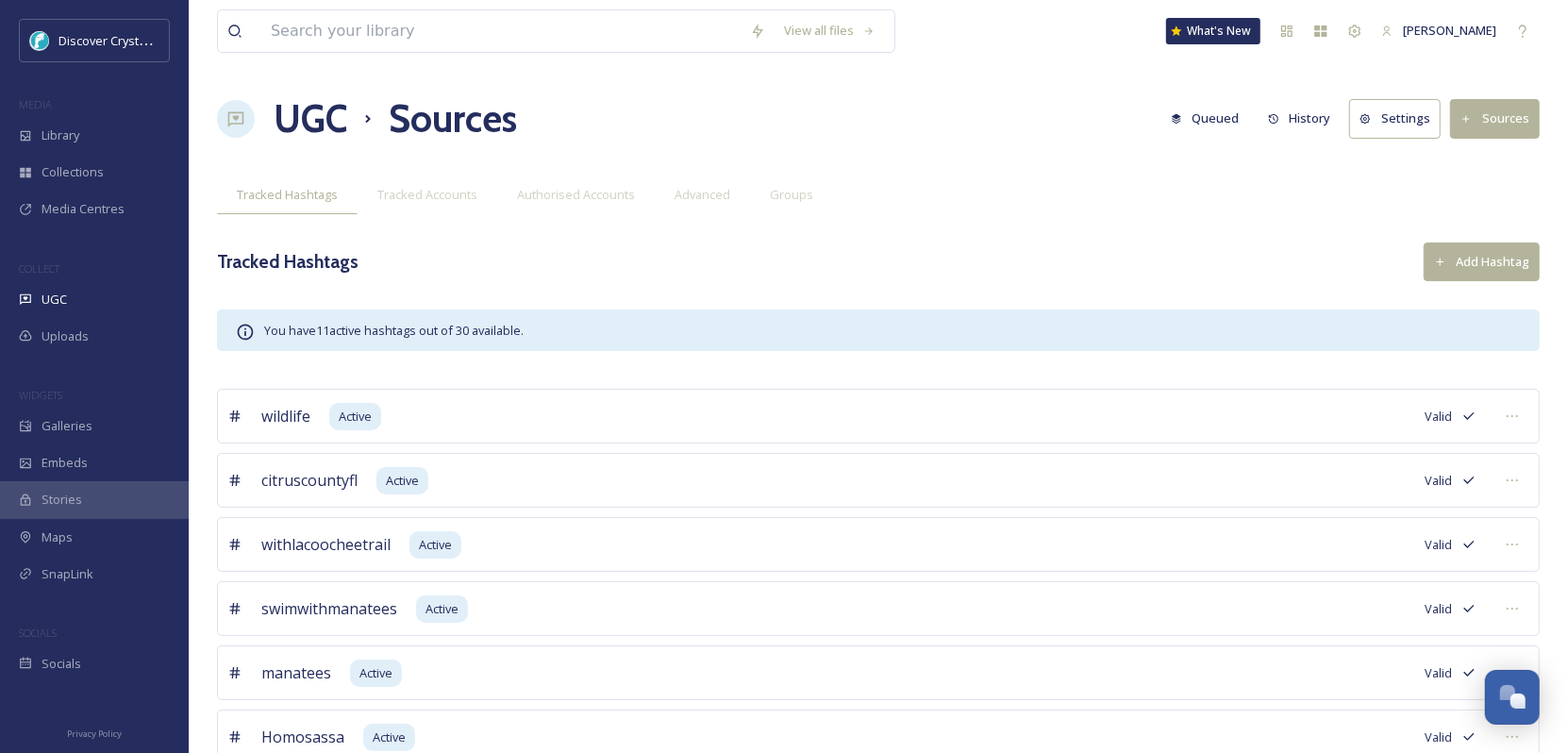
click at [1487, 251] on button "Add Hashtag" at bounding box center [1482, 261] width 116 height 39
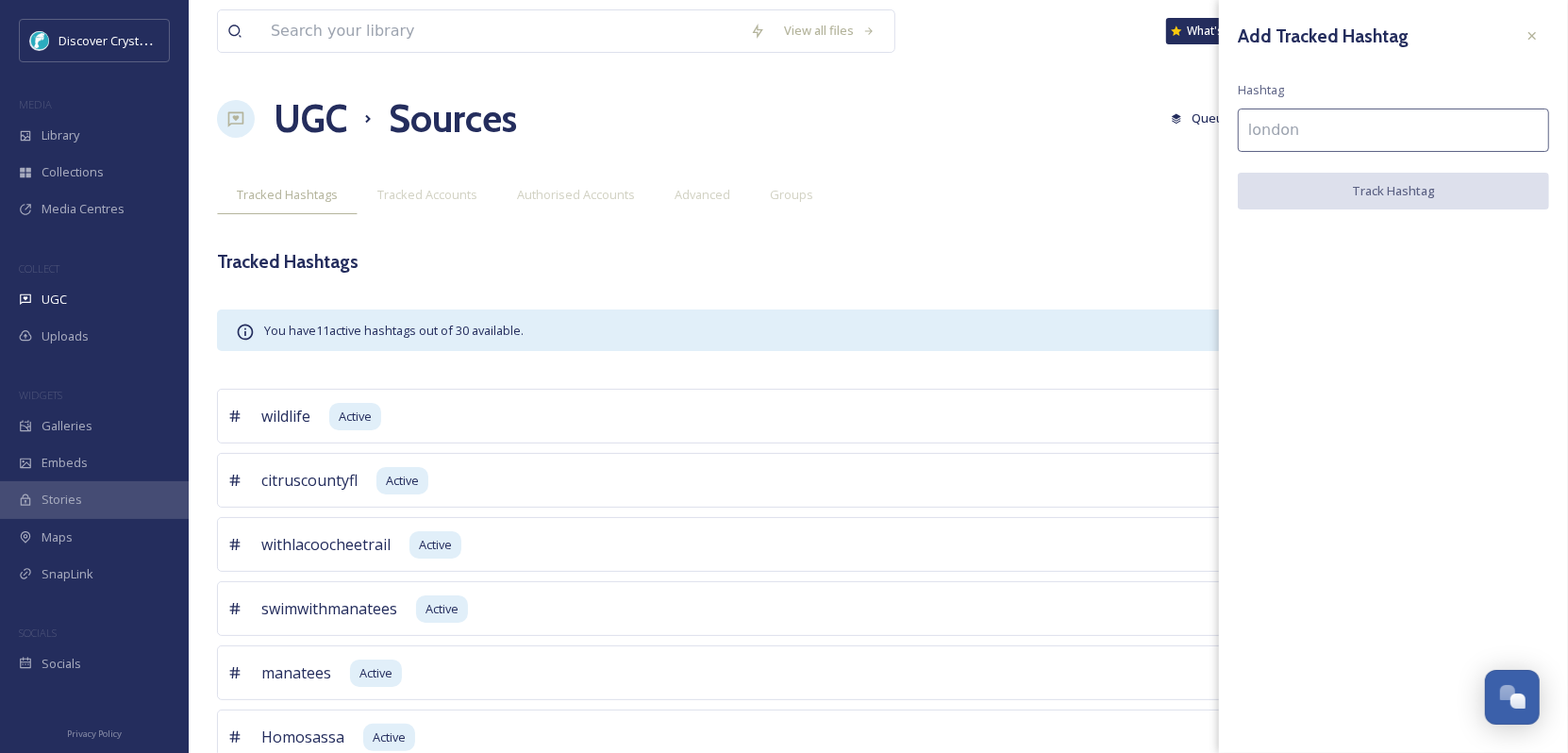
click at [1330, 127] on input at bounding box center [1393, 130] width 312 height 44
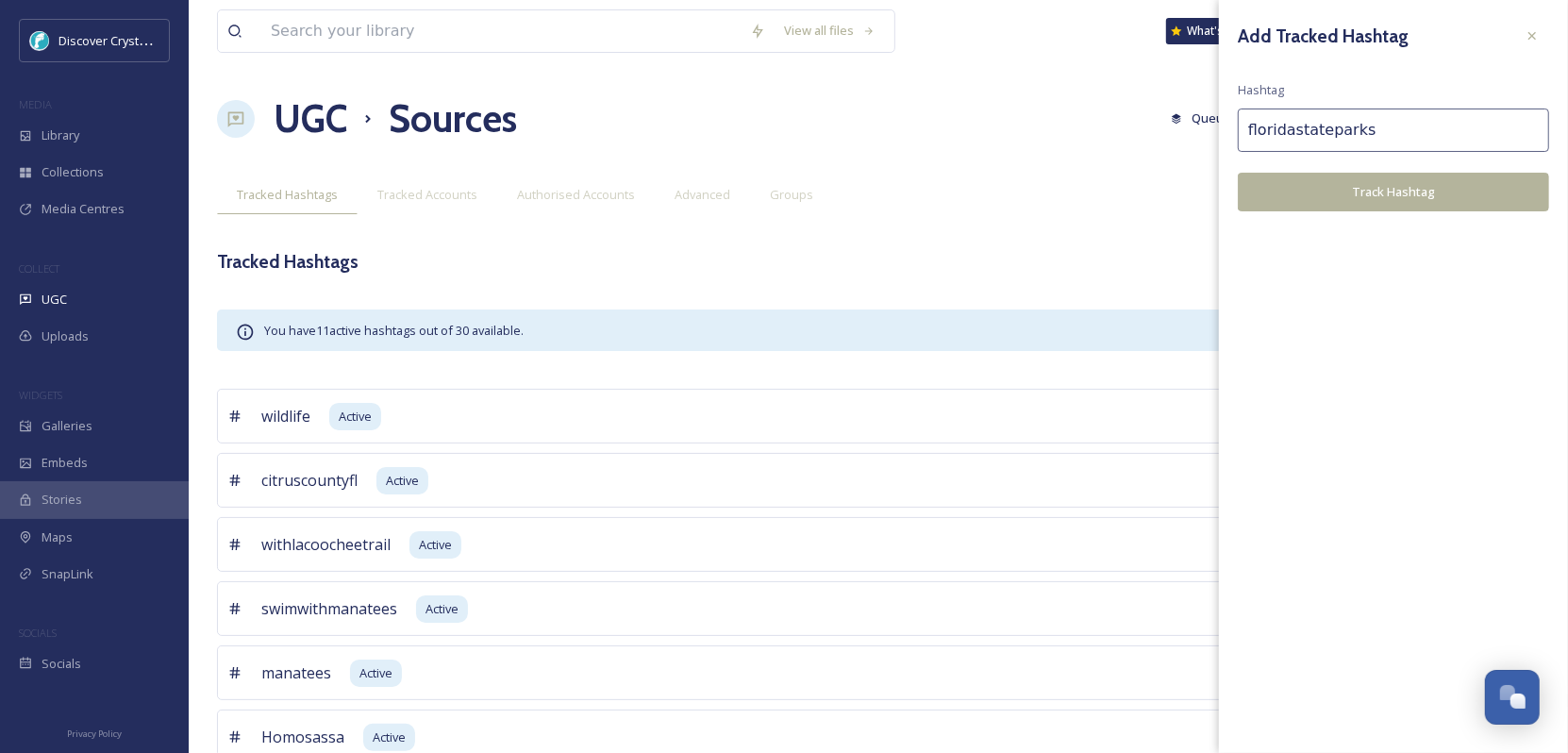
type input "floridastateparks"
click at [1362, 197] on button "Track Hashtag" at bounding box center [1393, 192] width 312 height 39
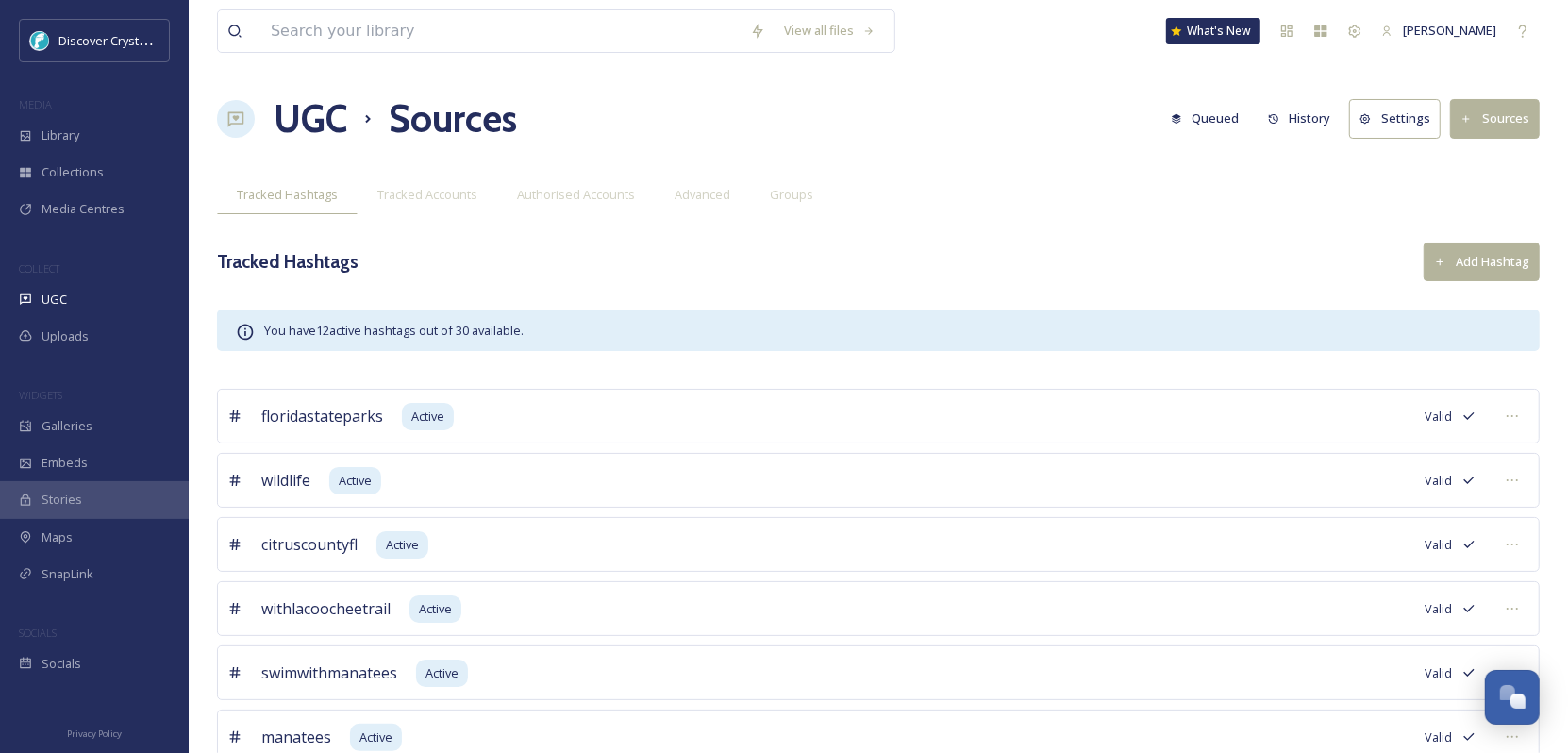
click at [1474, 260] on button "Add Hashtag" at bounding box center [1482, 261] width 116 height 39
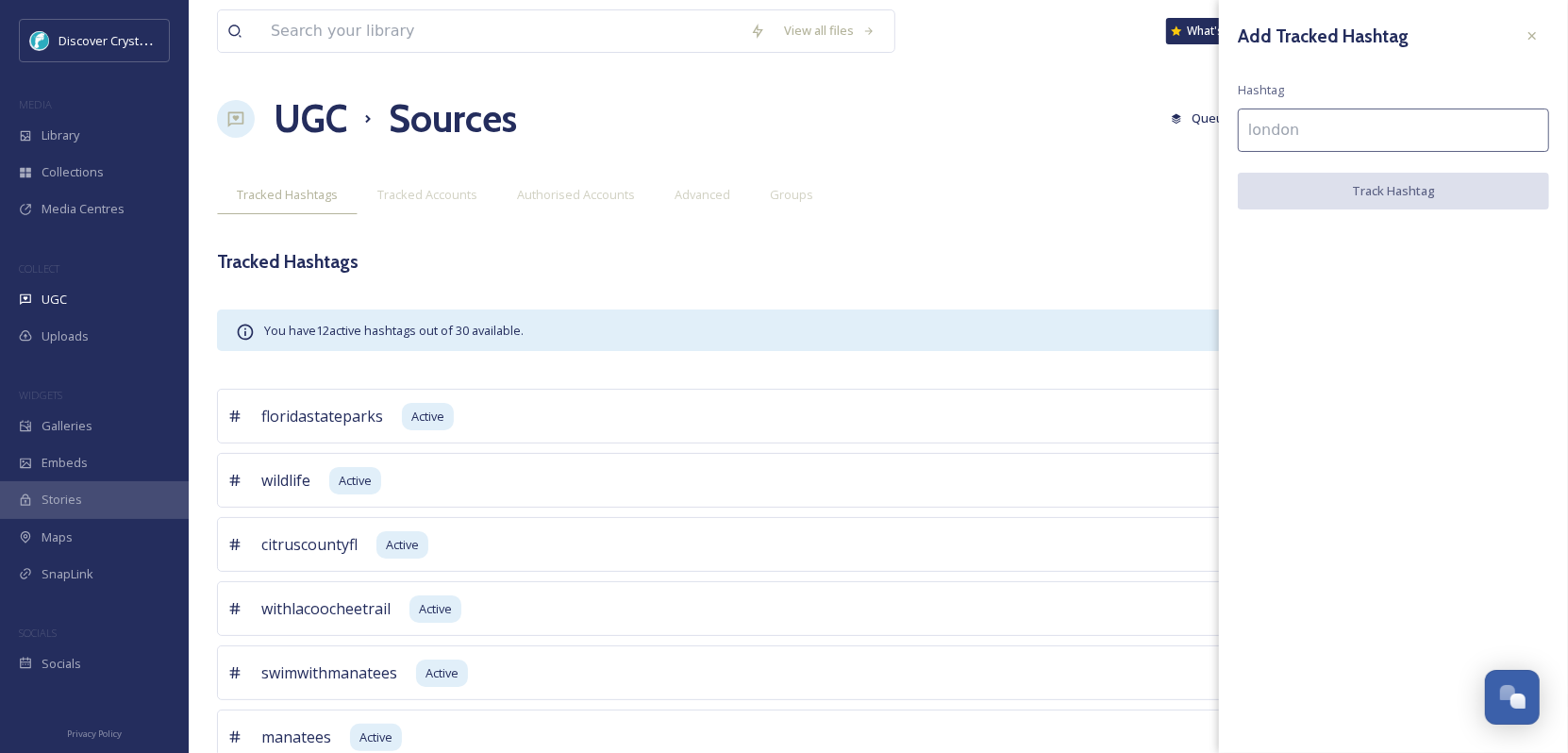
click at [1271, 132] on input at bounding box center [1393, 130] width 312 height 44
type input "history"
click at [1359, 136] on input "history" at bounding box center [1393, 130] width 312 height 44
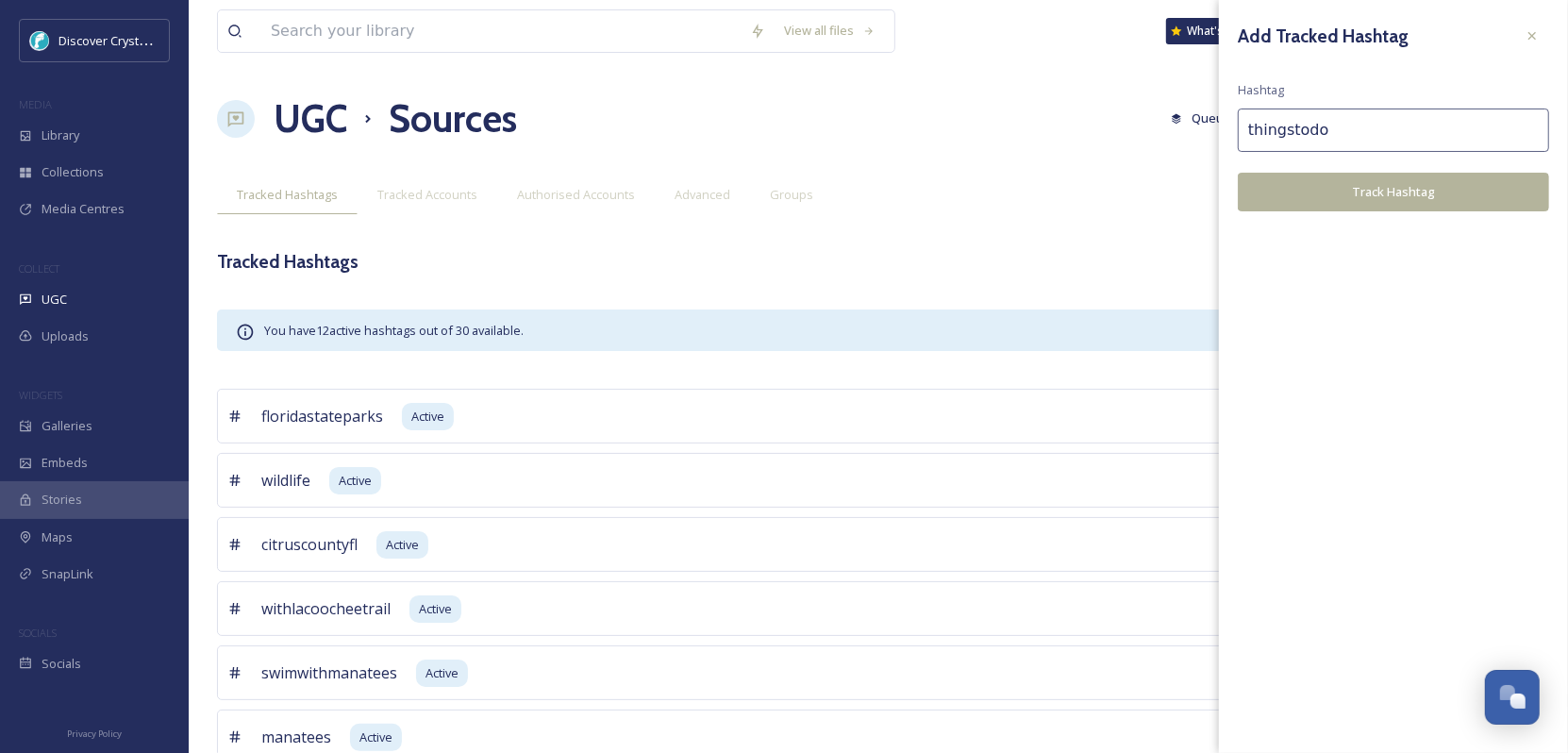
type input "thingstodo"
click at [1336, 125] on input "thingstodo" at bounding box center [1393, 130] width 312 height 44
type input "threesisterssprings"
click at [1346, 191] on button "Track Hashtag" at bounding box center [1393, 192] width 312 height 39
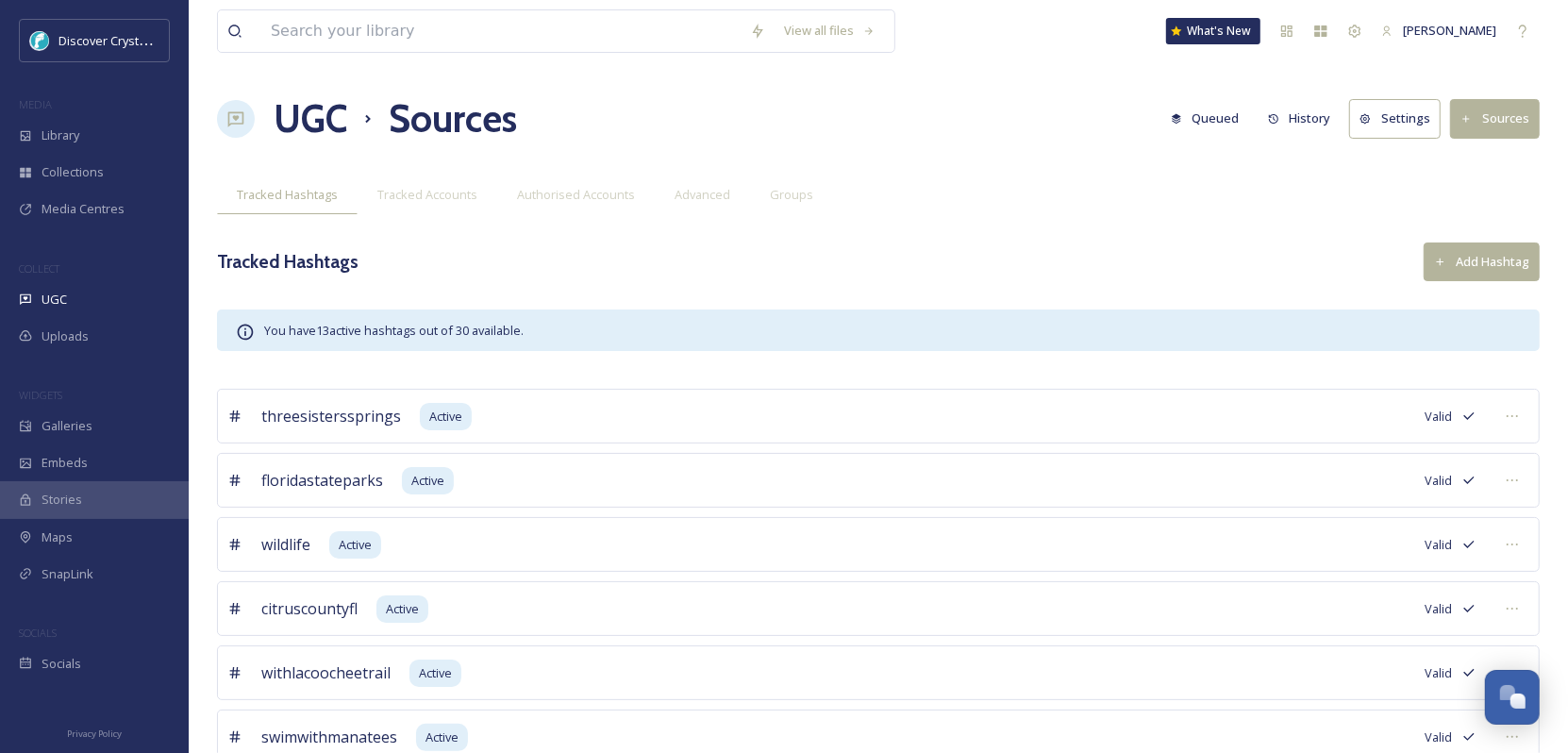
click at [1478, 262] on button "Add Hashtag" at bounding box center [1482, 261] width 116 height 39
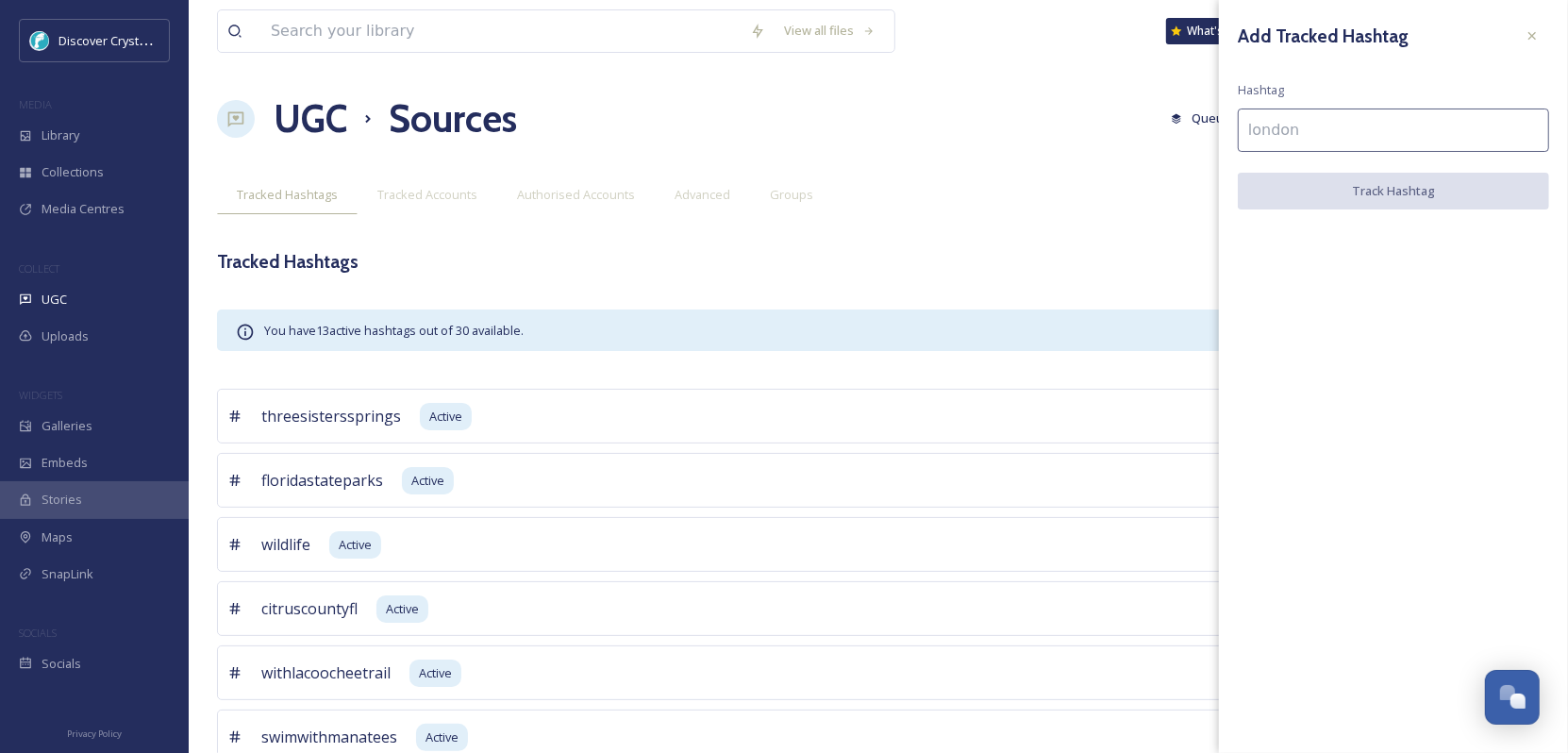
click at [1321, 130] on input at bounding box center [1393, 130] width 312 height 44
type input "seafood"
click at [1356, 187] on button "Track Hashtag" at bounding box center [1393, 192] width 312 height 39
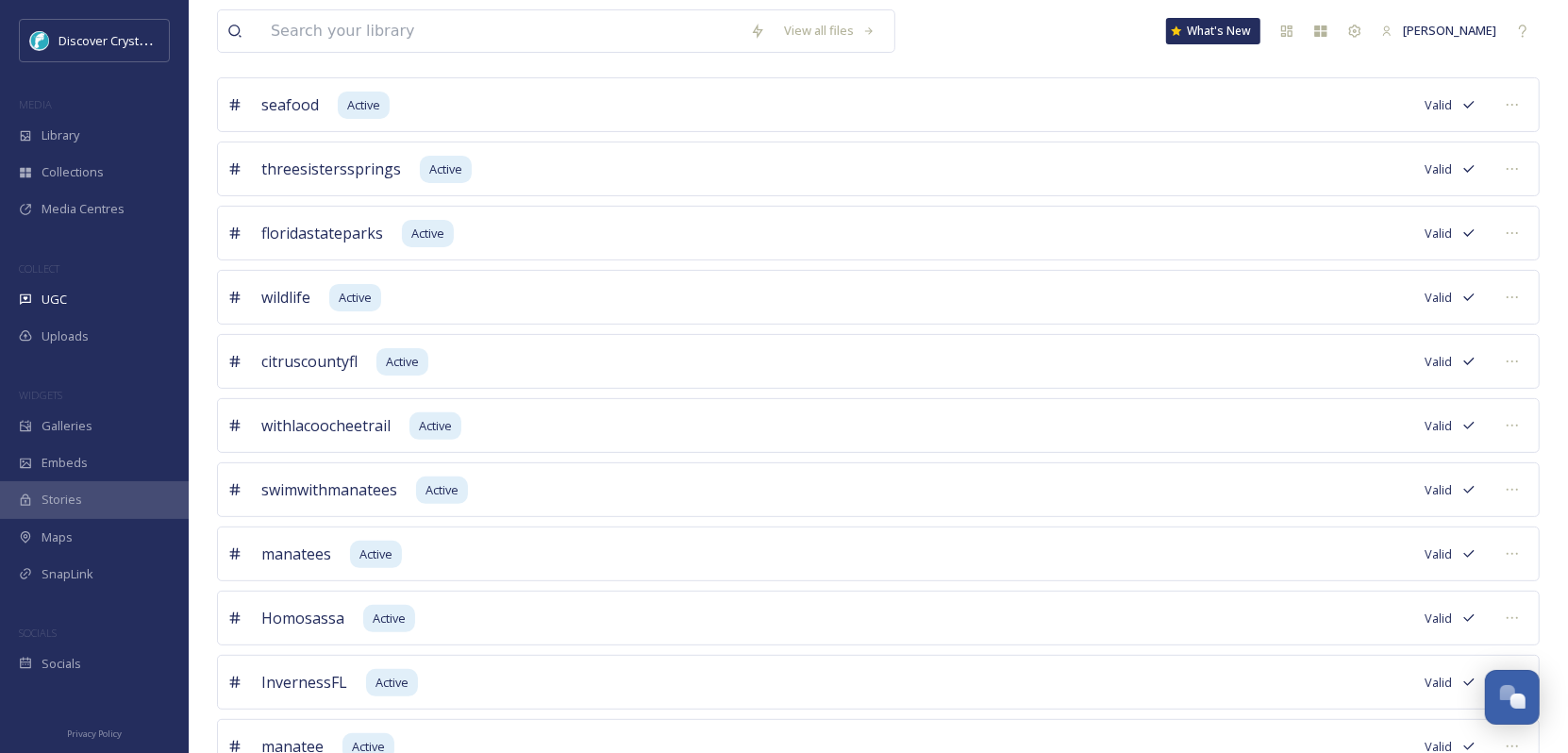
scroll to position [294, 0]
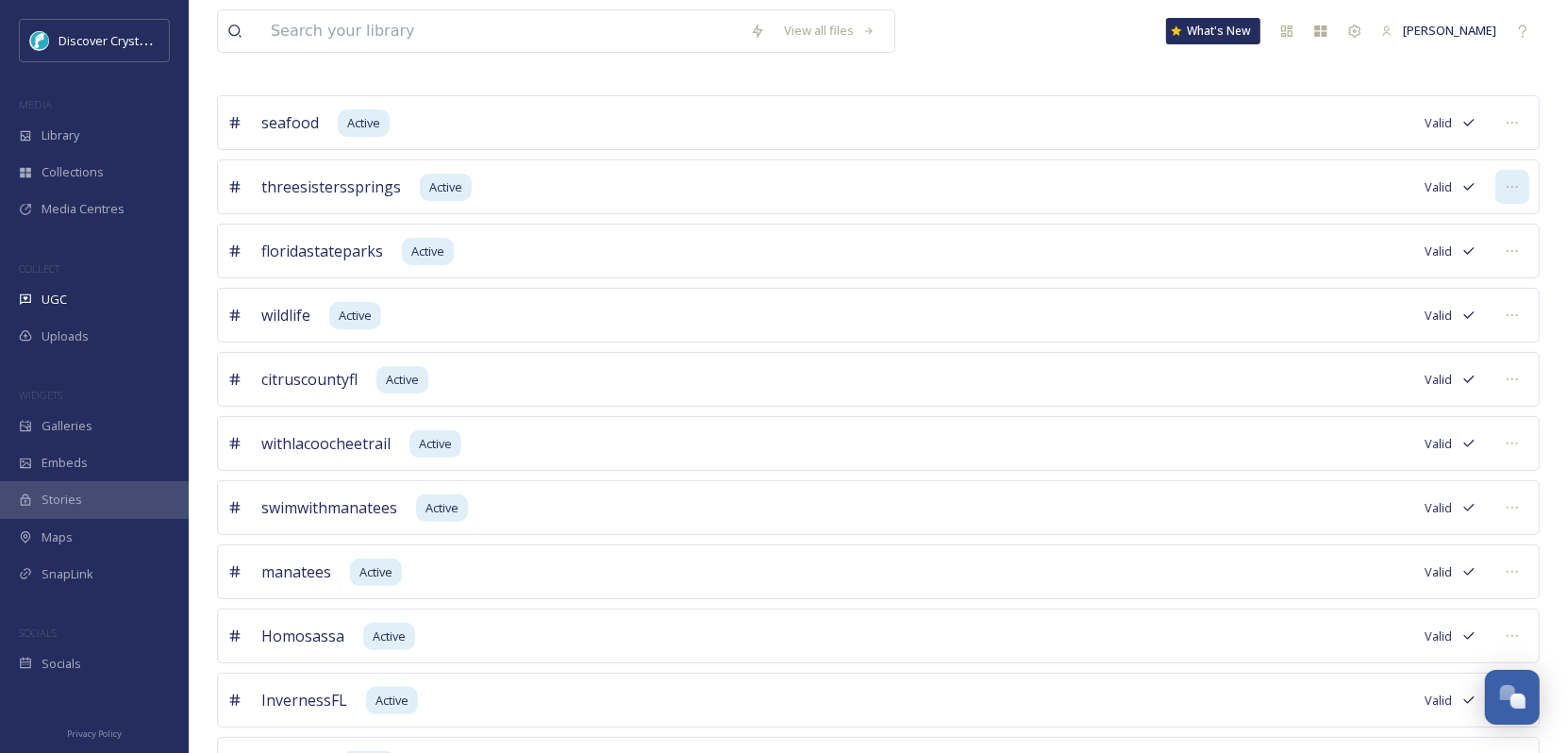
click at [1513, 183] on icon at bounding box center [1512, 187] width 15 height 15
click at [1442, 183] on span "Valid" at bounding box center [1438, 187] width 28 height 18
click at [1444, 185] on span "Valid" at bounding box center [1438, 187] width 28 height 18
click at [1472, 186] on icon at bounding box center [1468, 187] width 15 height 15
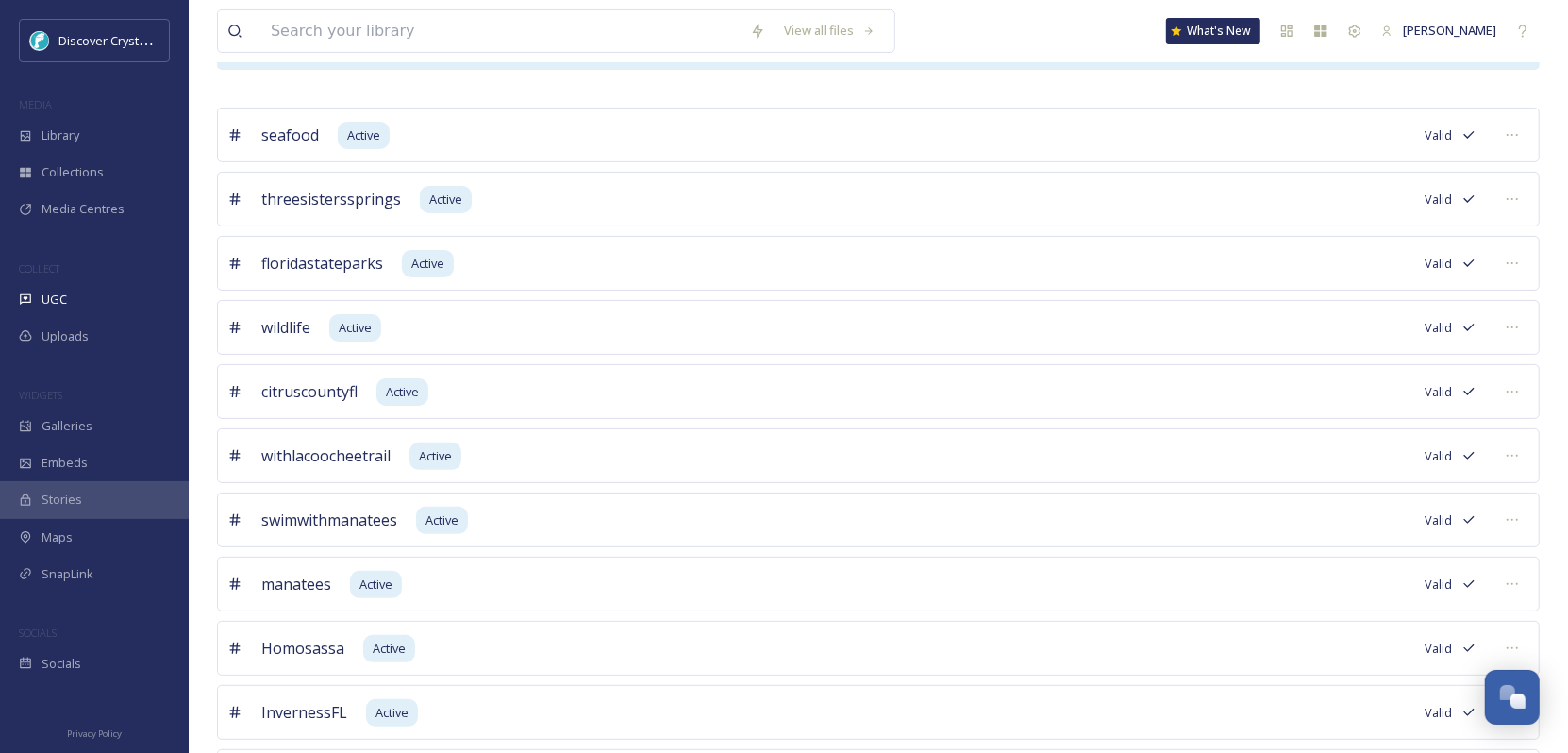
scroll to position [105, 0]
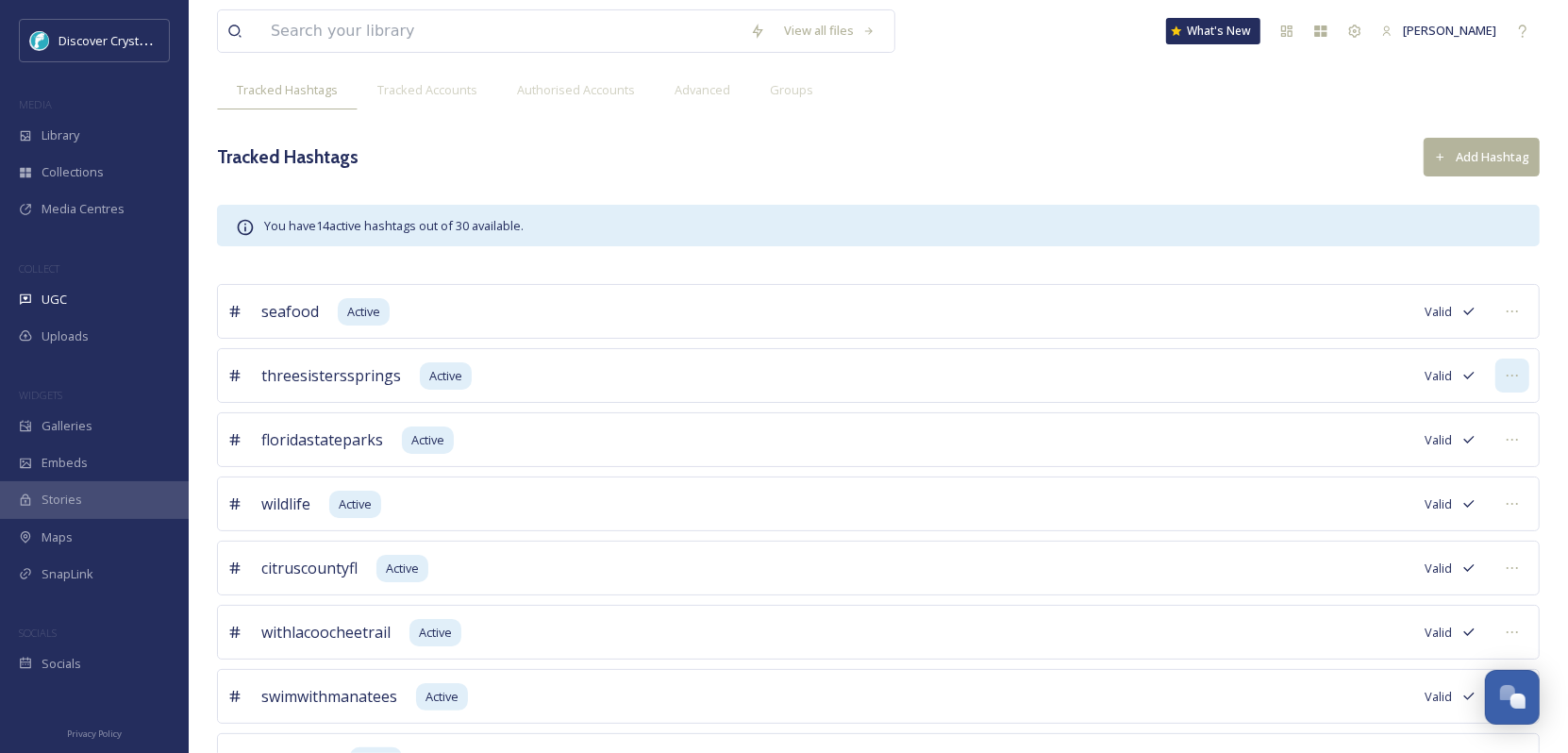
click at [1500, 376] on div at bounding box center [1512, 376] width 34 height 34
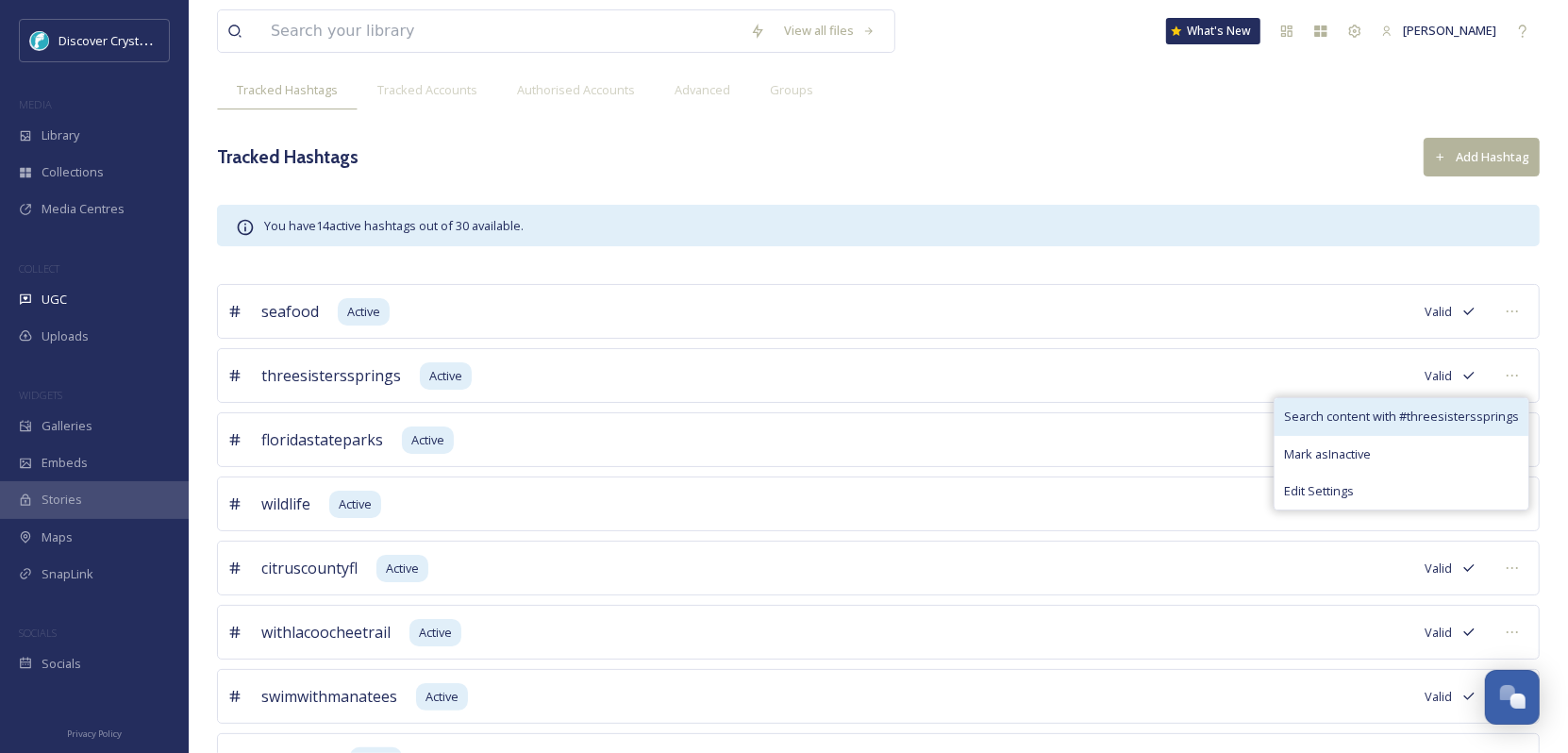
click at [1367, 412] on span "Search content with # threesisterssprings" at bounding box center [1401, 416] width 235 height 18
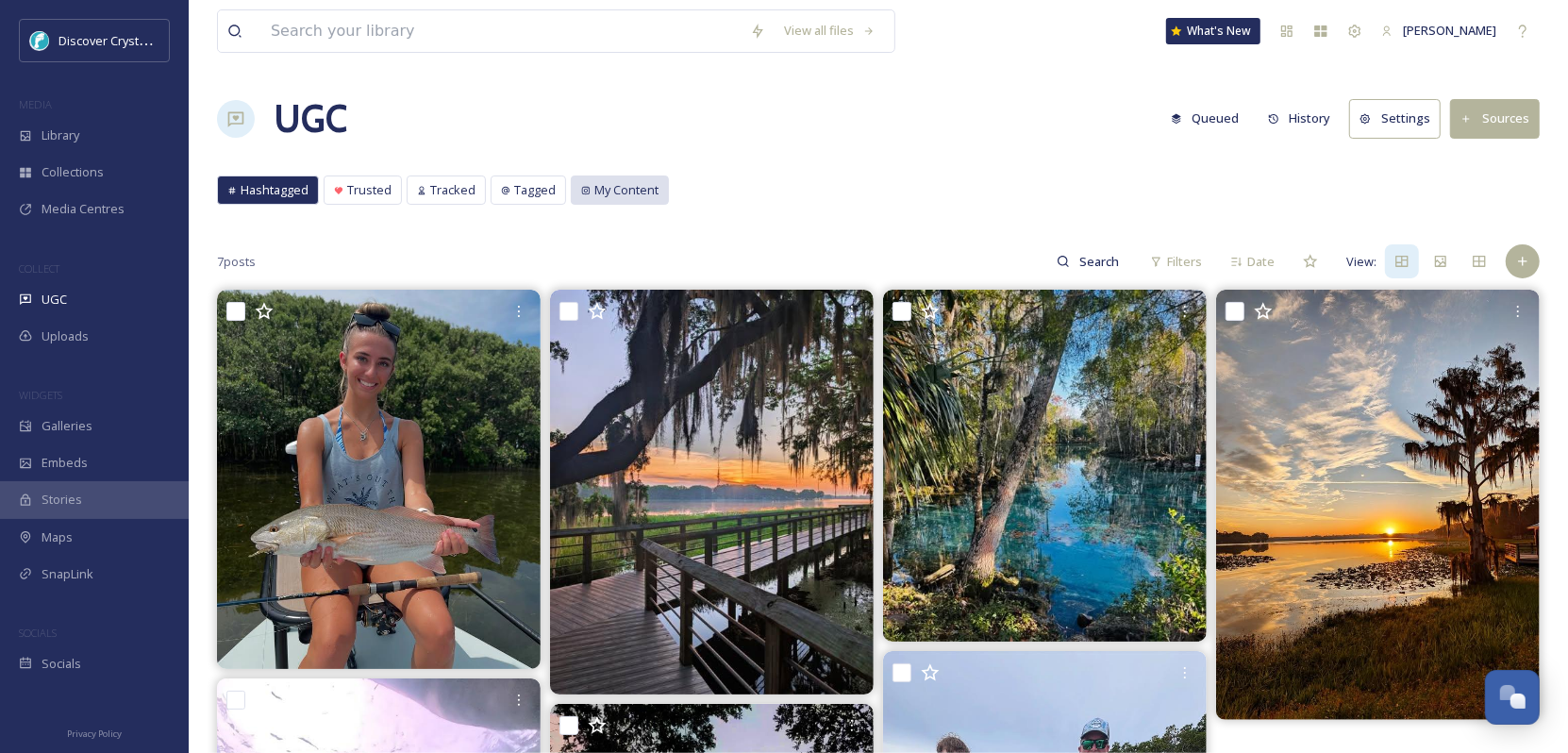
click at [622, 191] on span "My Content" at bounding box center [625, 190] width 64 height 18
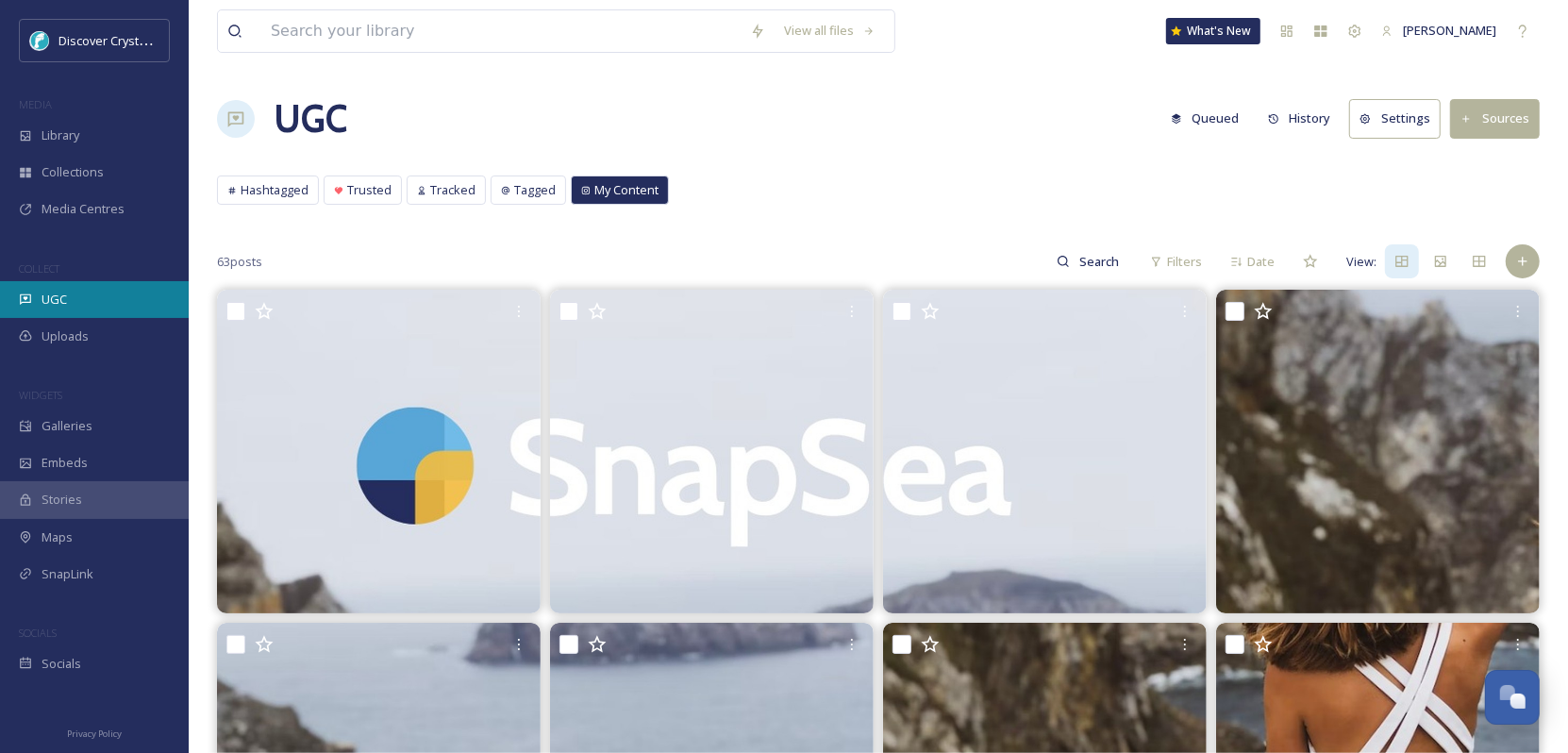
click at [77, 296] on div "UGC" at bounding box center [94, 299] width 189 height 37
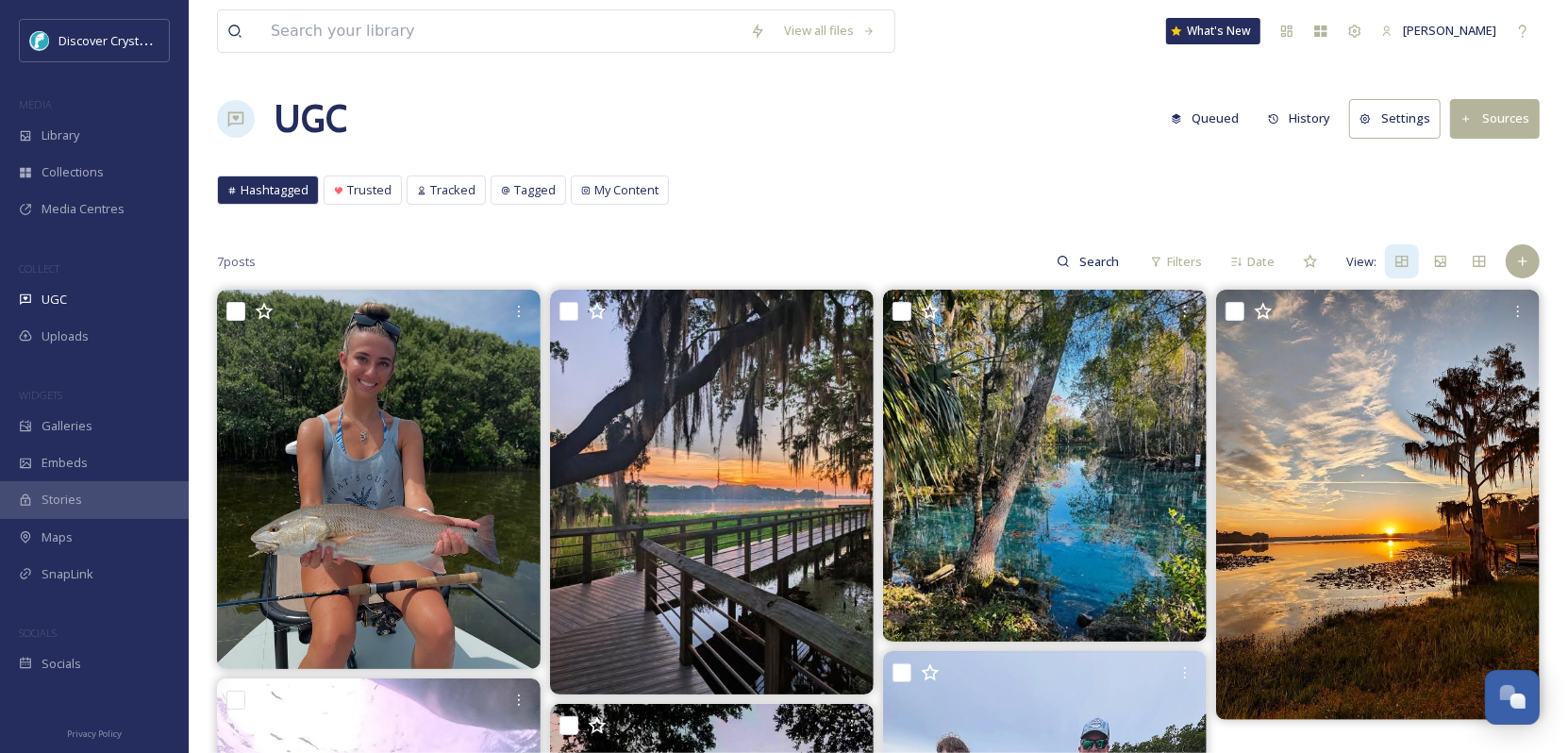
click at [1318, 117] on button "History" at bounding box center [1299, 118] width 82 height 37
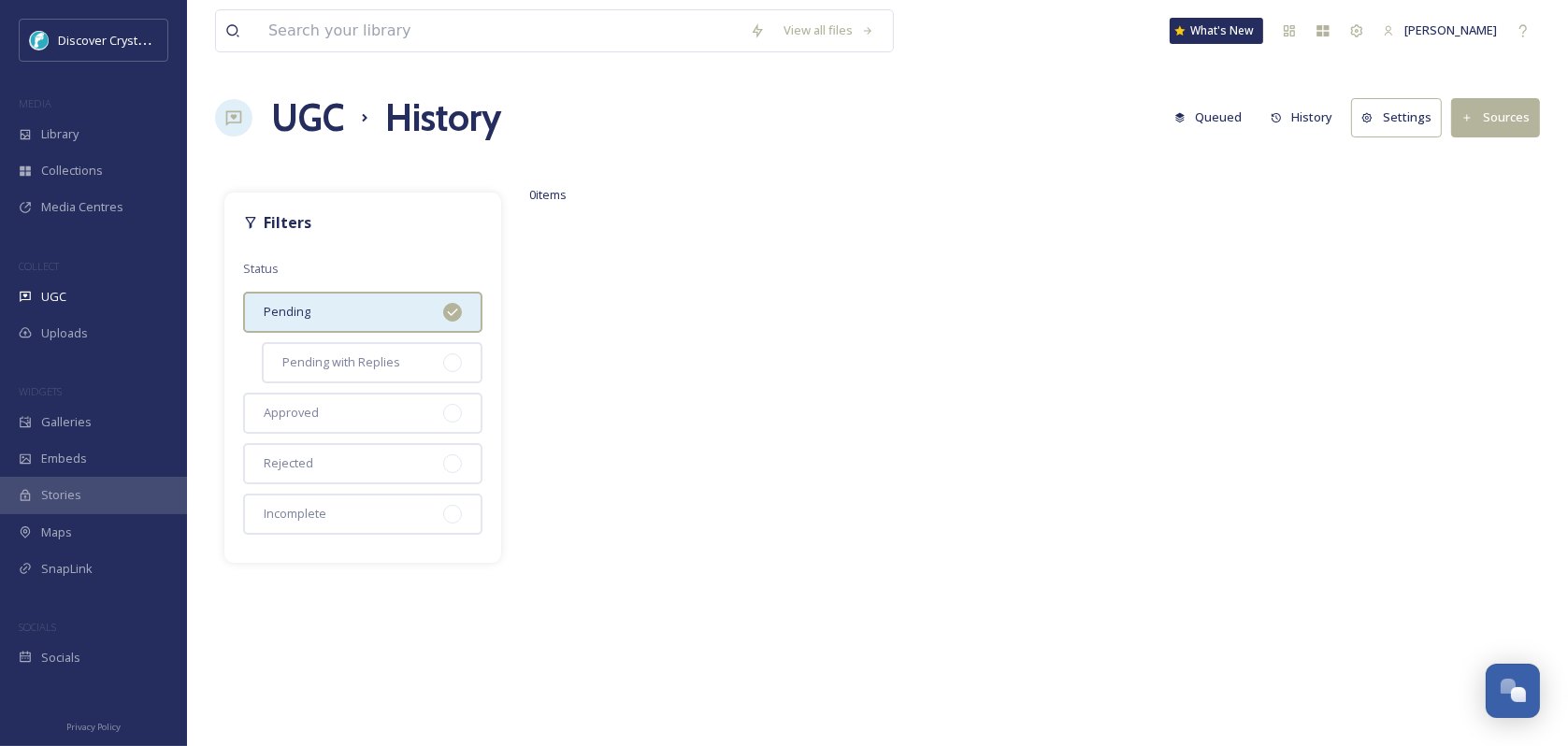
click at [1424, 106] on button "Settings" at bounding box center [1396, 117] width 90 height 39
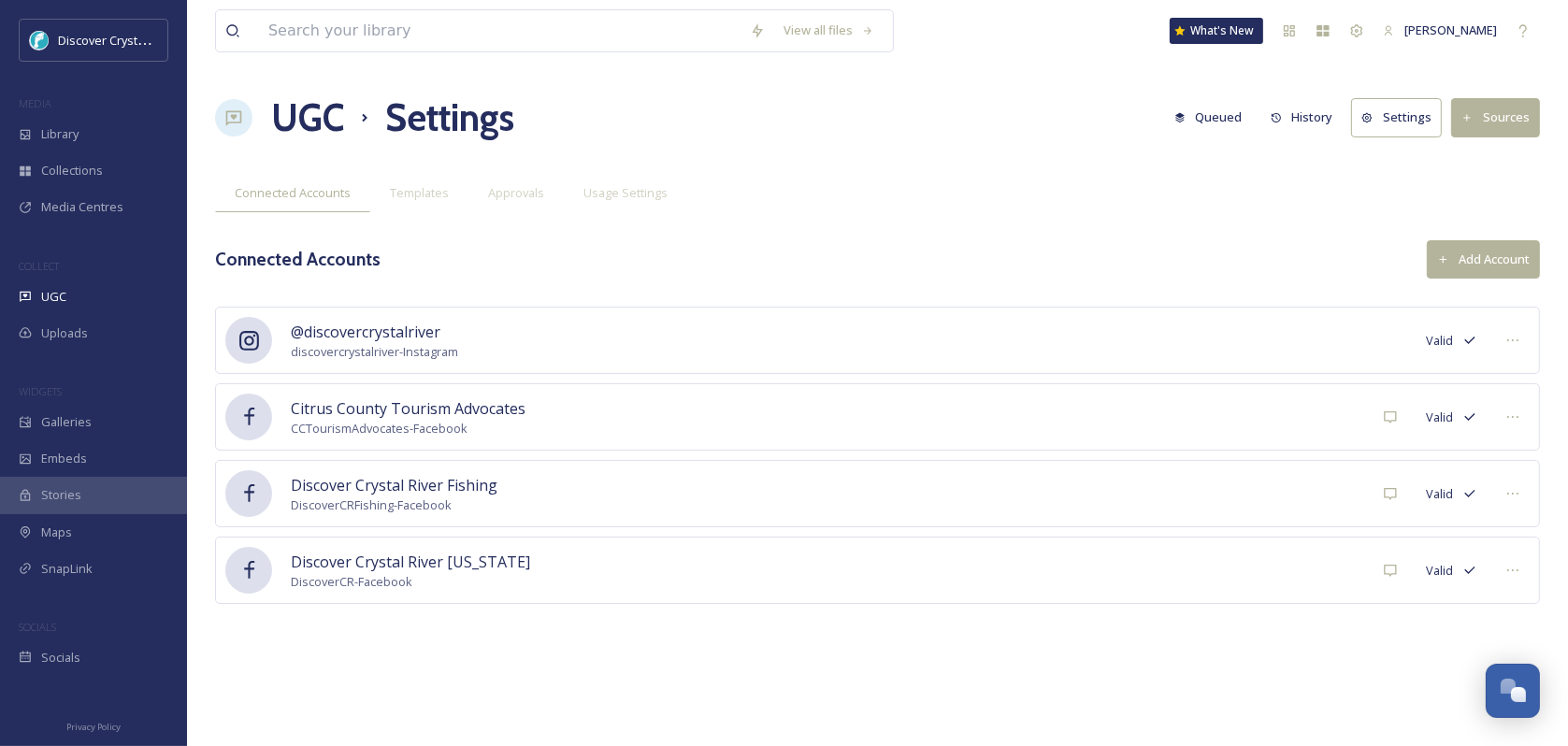
click at [1419, 118] on button "Settings" at bounding box center [1396, 117] width 90 height 39
click at [510, 199] on span "Approvals" at bounding box center [516, 193] width 57 height 18
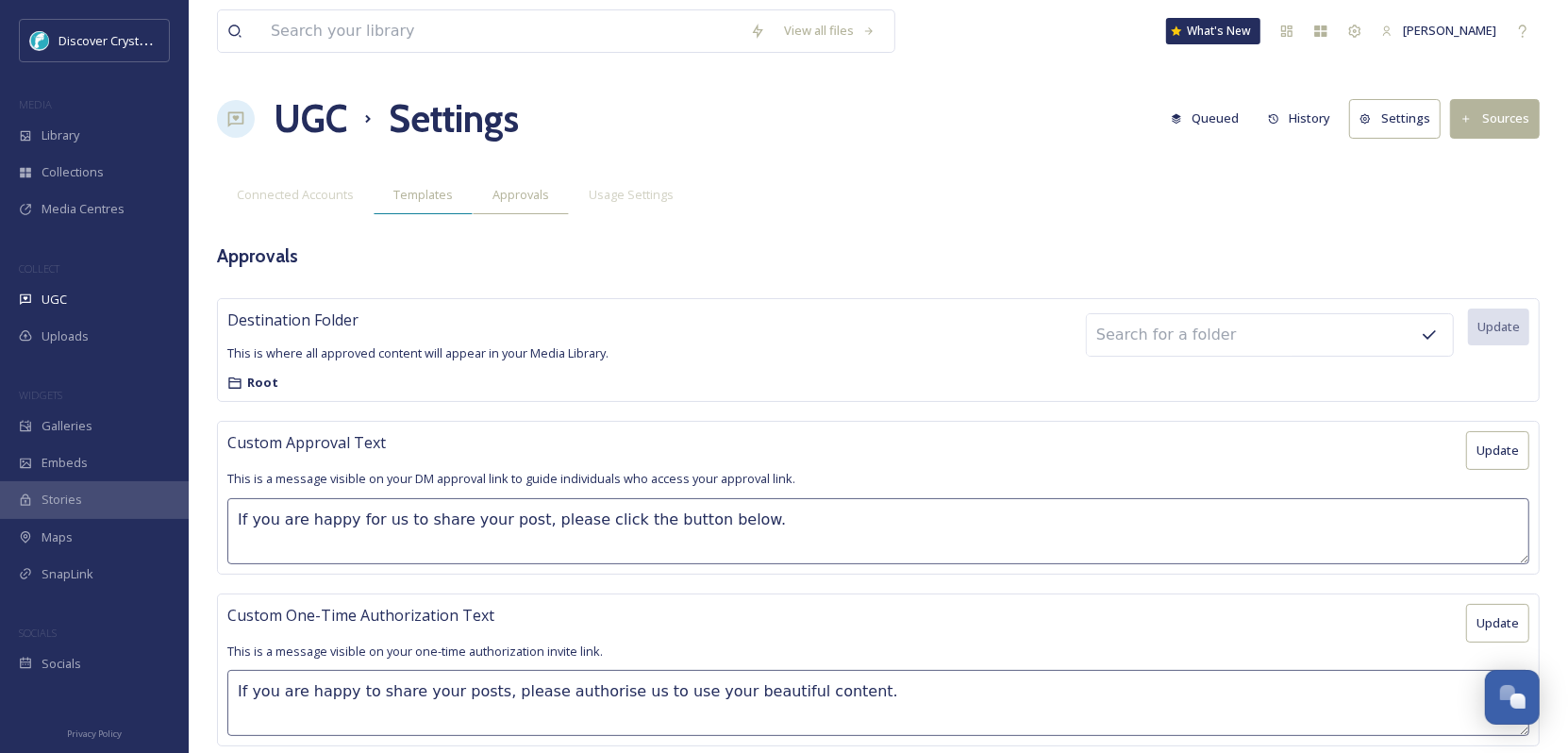
click at [440, 198] on span "Templates" at bounding box center [423, 195] width 60 height 18
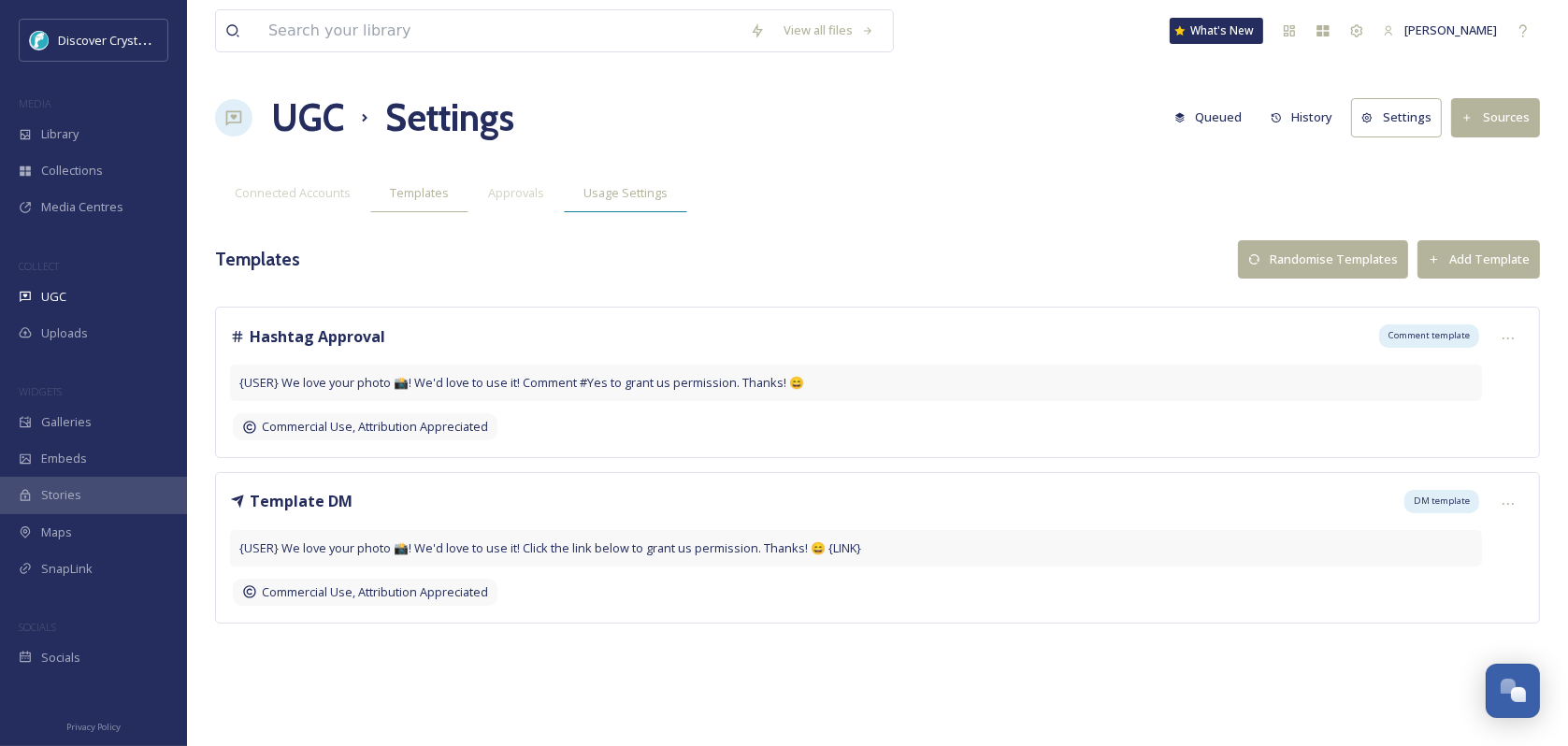
click at [604, 187] on span "Usage Settings" at bounding box center [625, 193] width 84 height 18
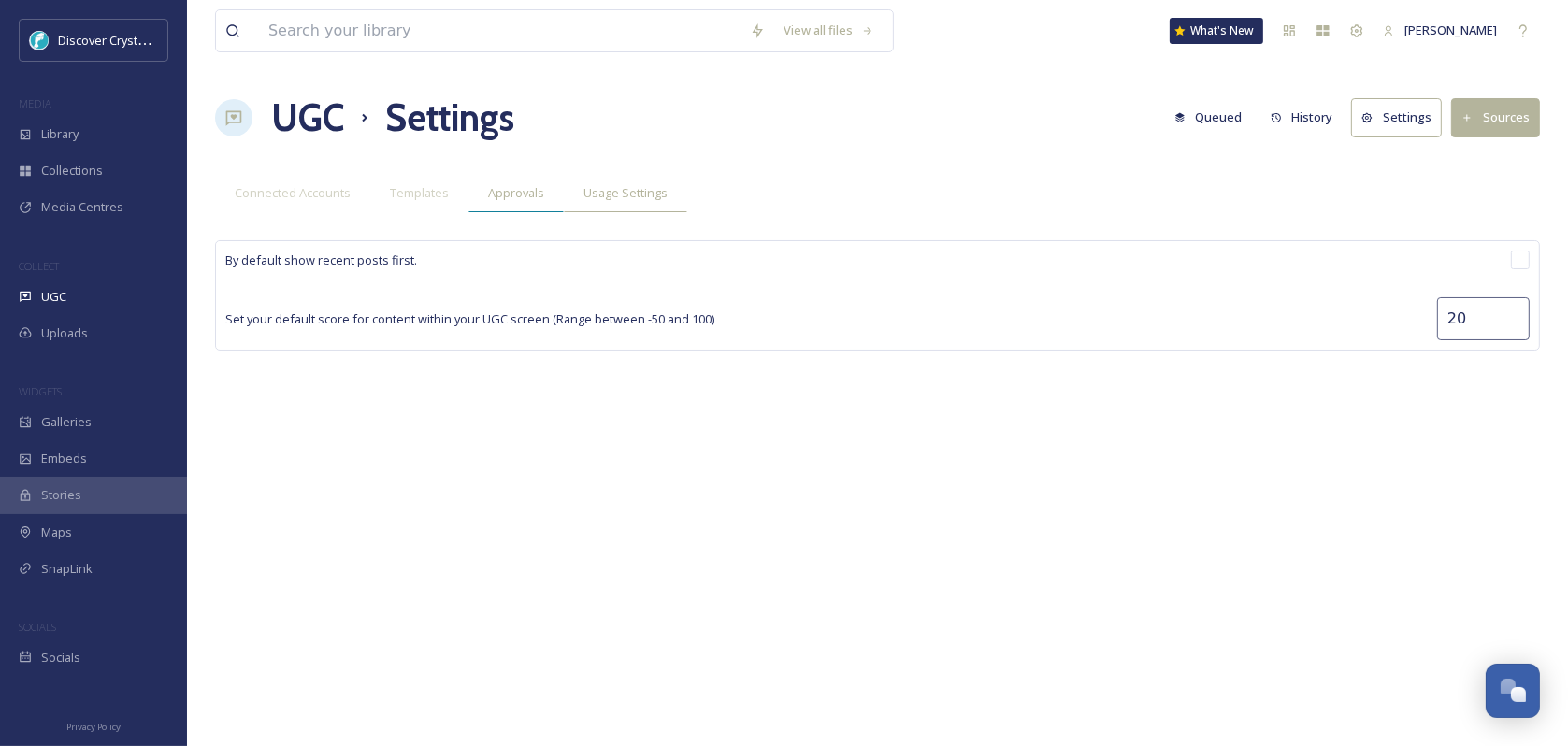
click at [517, 189] on span "Approvals" at bounding box center [516, 193] width 57 height 18
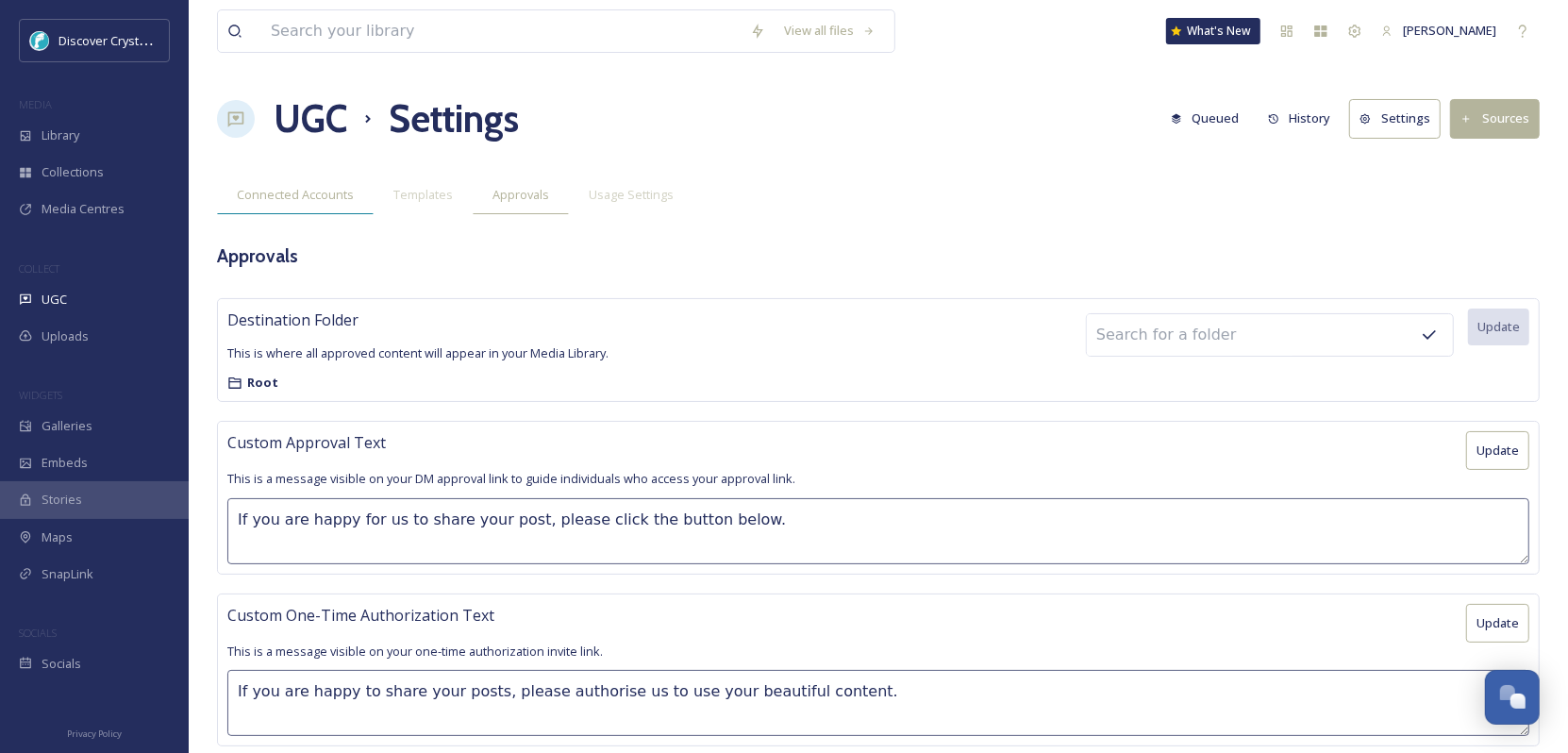
click at [350, 187] on span "Connected Accounts" at bounding box center [295, 195] width 117 height 18
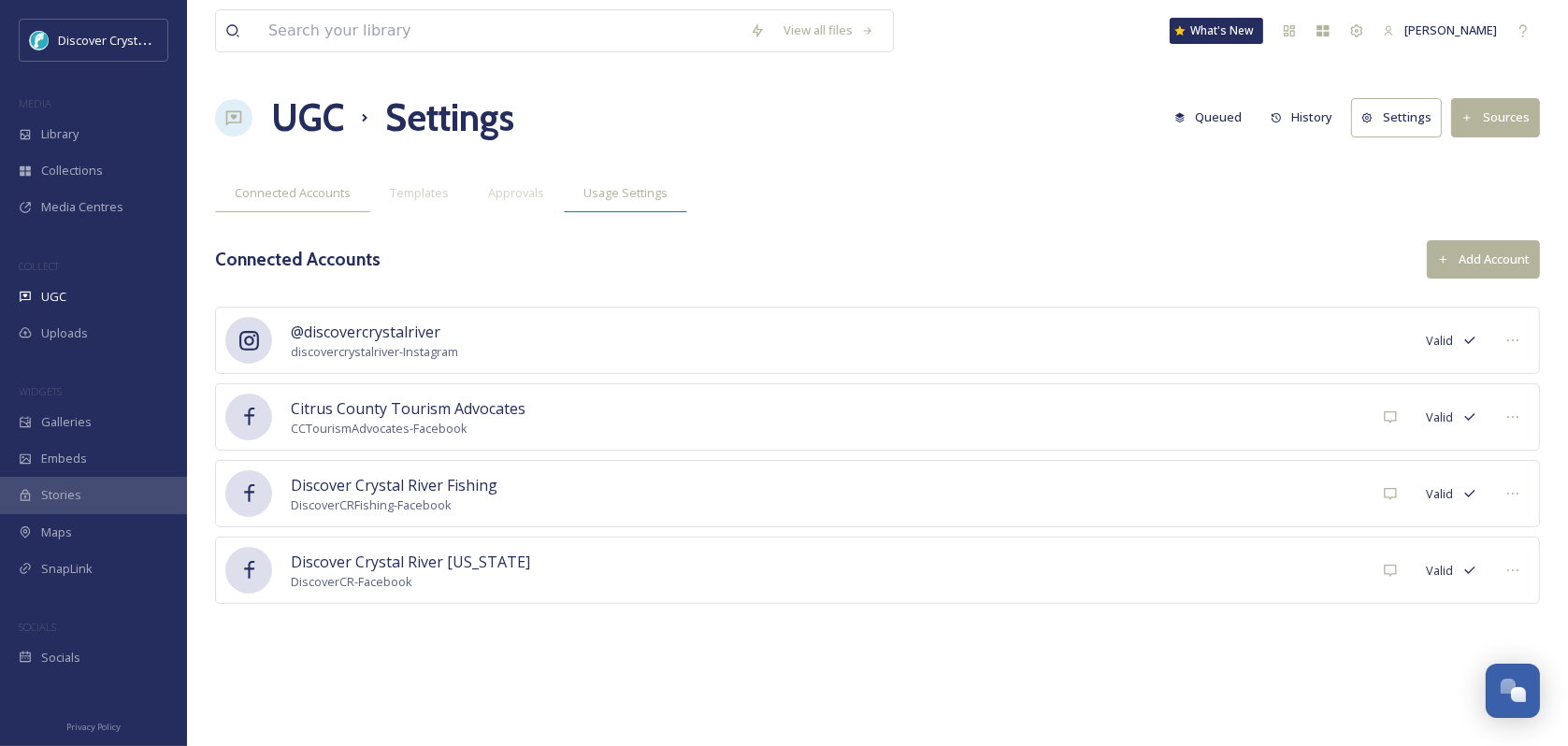
click at [636, 194] on span "Usage Settings" at bounding box center [625, 193] width 84 height 18
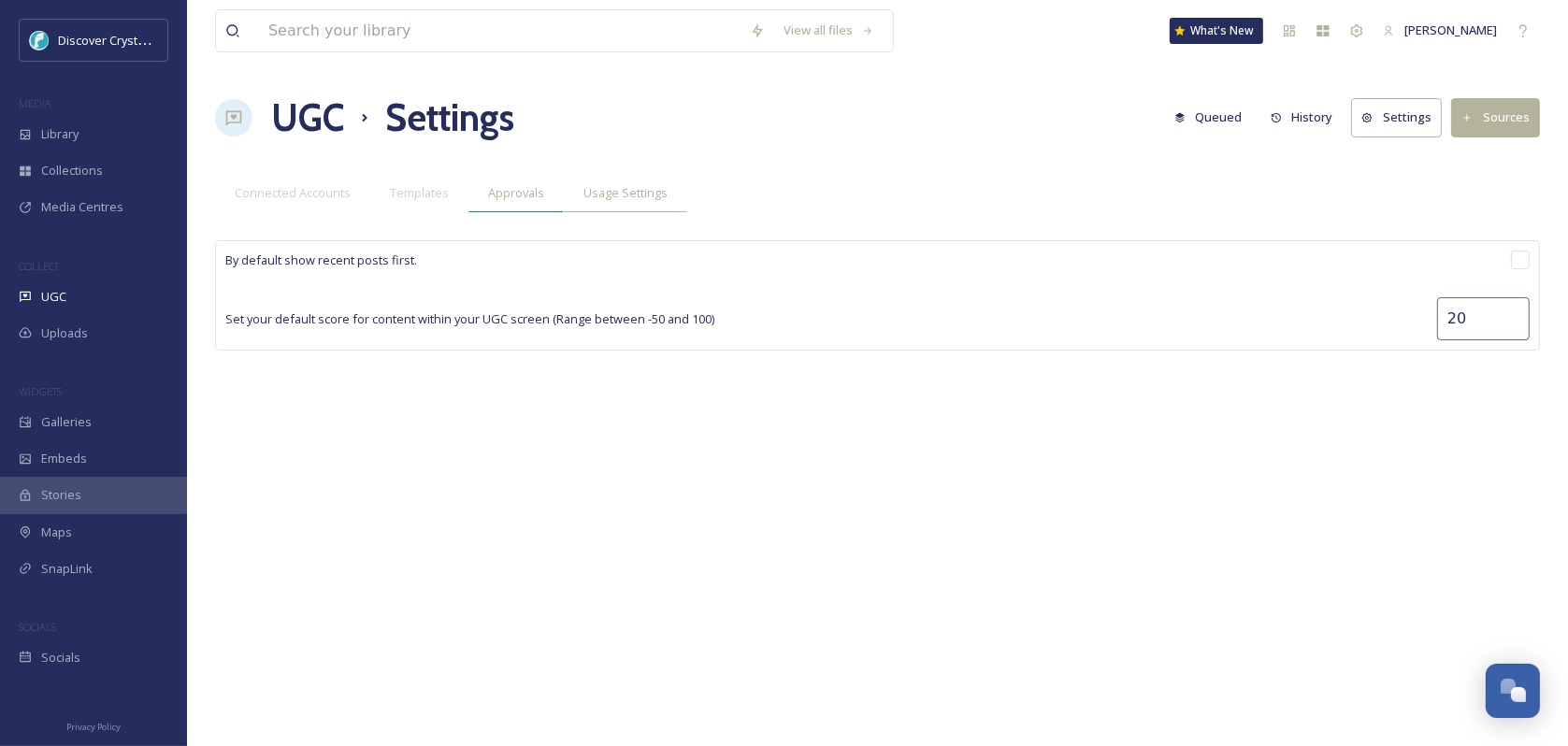
click at [539, 191] on span "Approvals" at bounding box center [516, 193] width 57 height 18
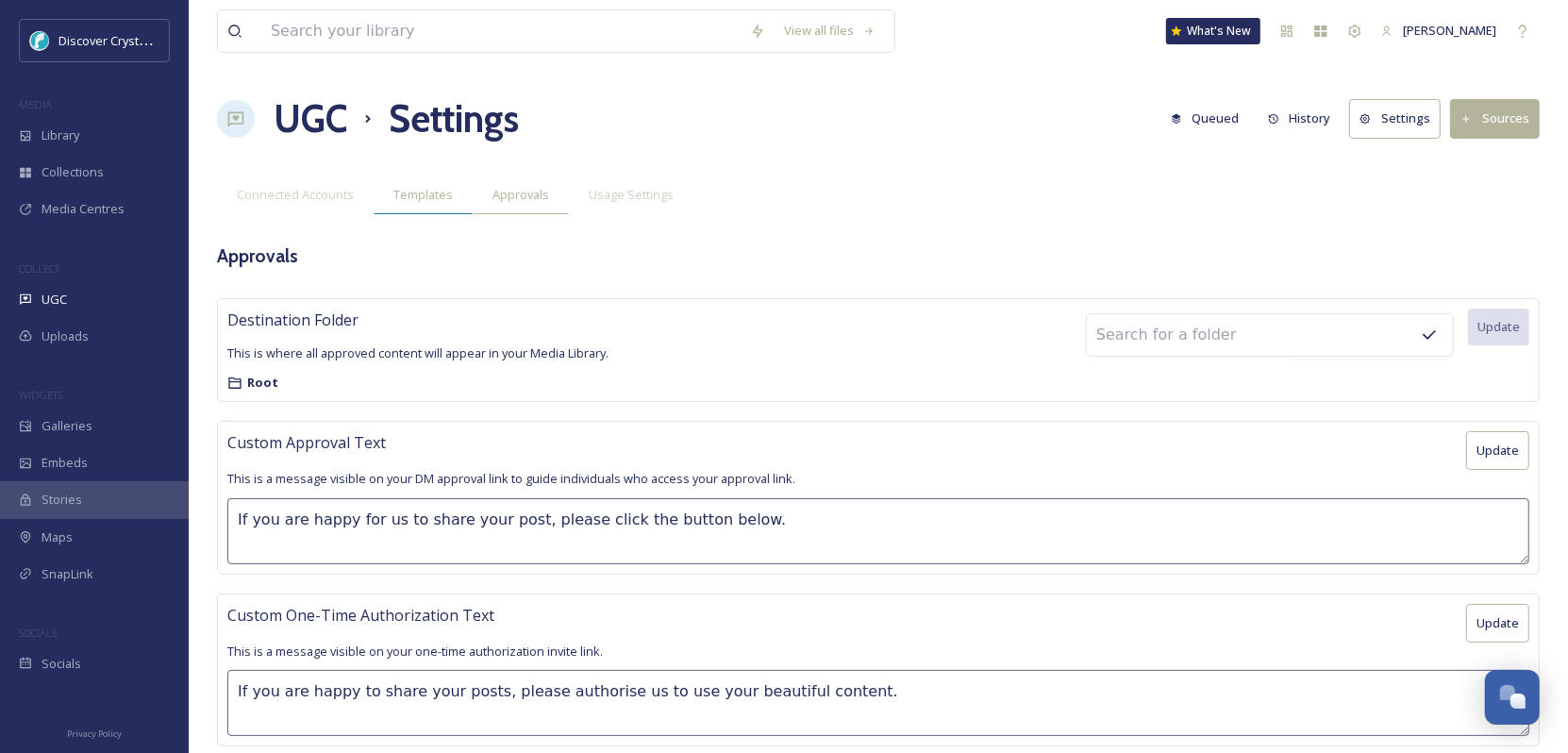
click at [413, 196] on span "Templates" at bounding box center [423, 195] width 60 height 18
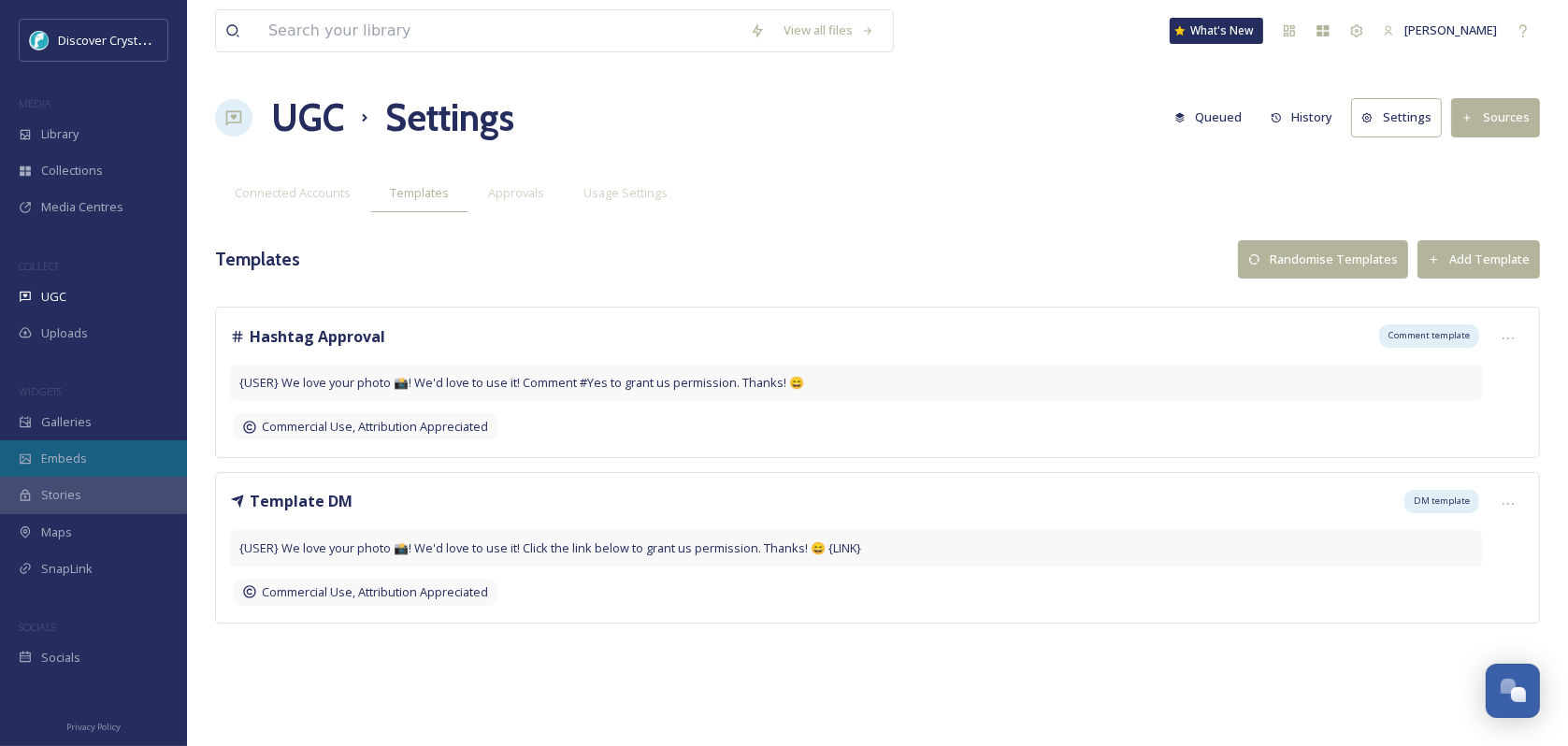
click at [73, 461] on span "Embeds" at bounding box center [64, 458] width 46 height 18
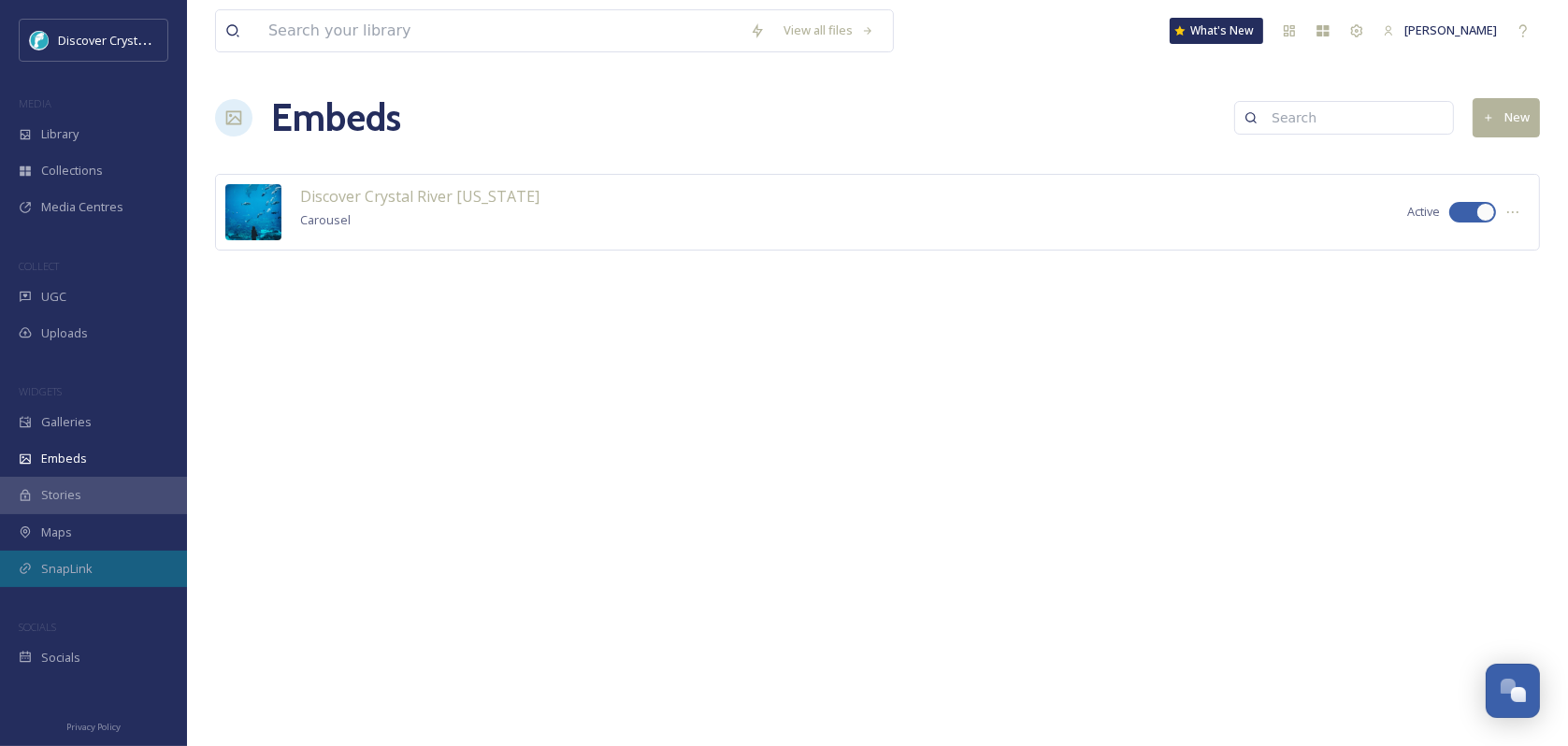
click at [70, 571] on span "SnapLink" at bounding box center [67, 569] width 52 height 18
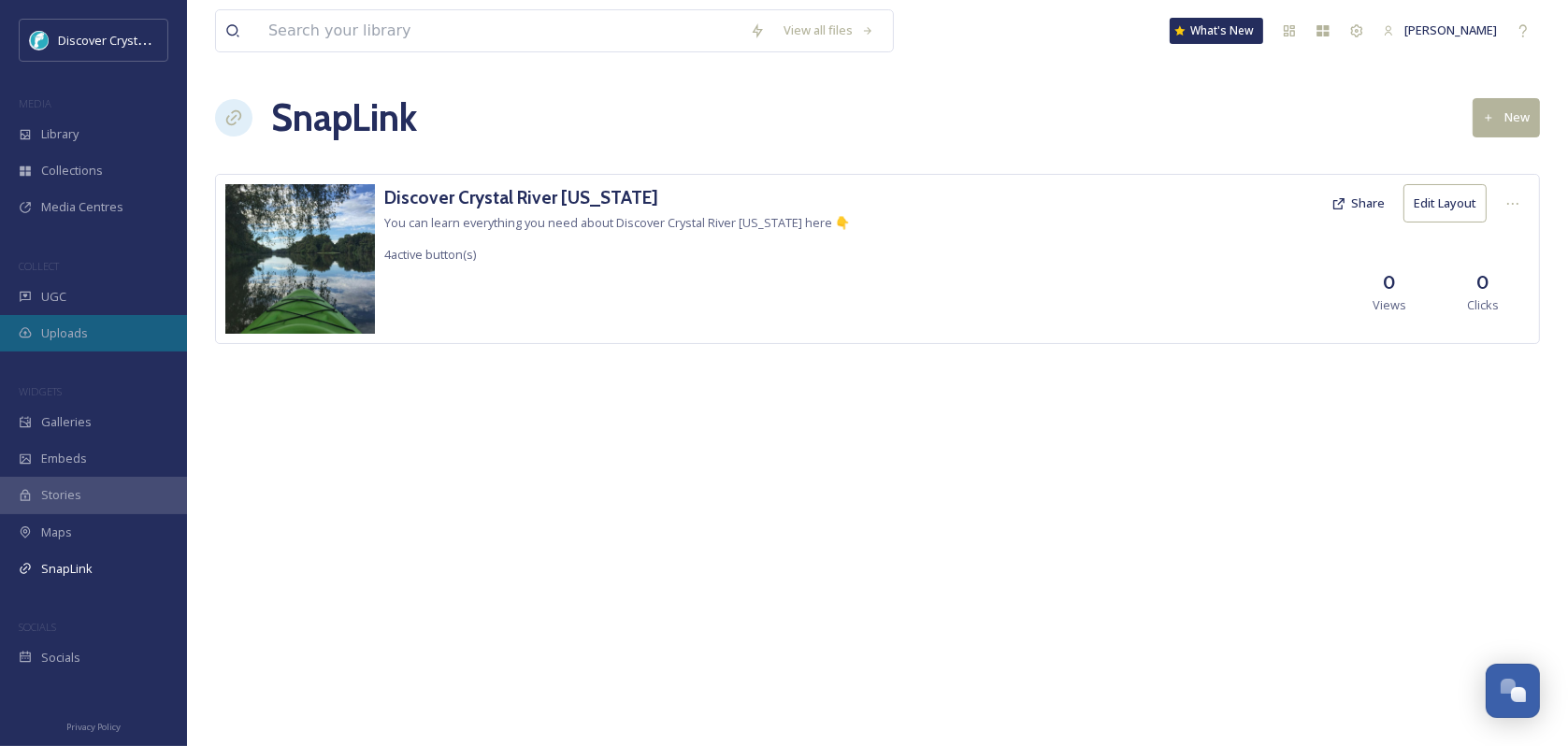
click at [71, 344] on div "Uploads" at bounding box center [93, 332] width 188 height 37
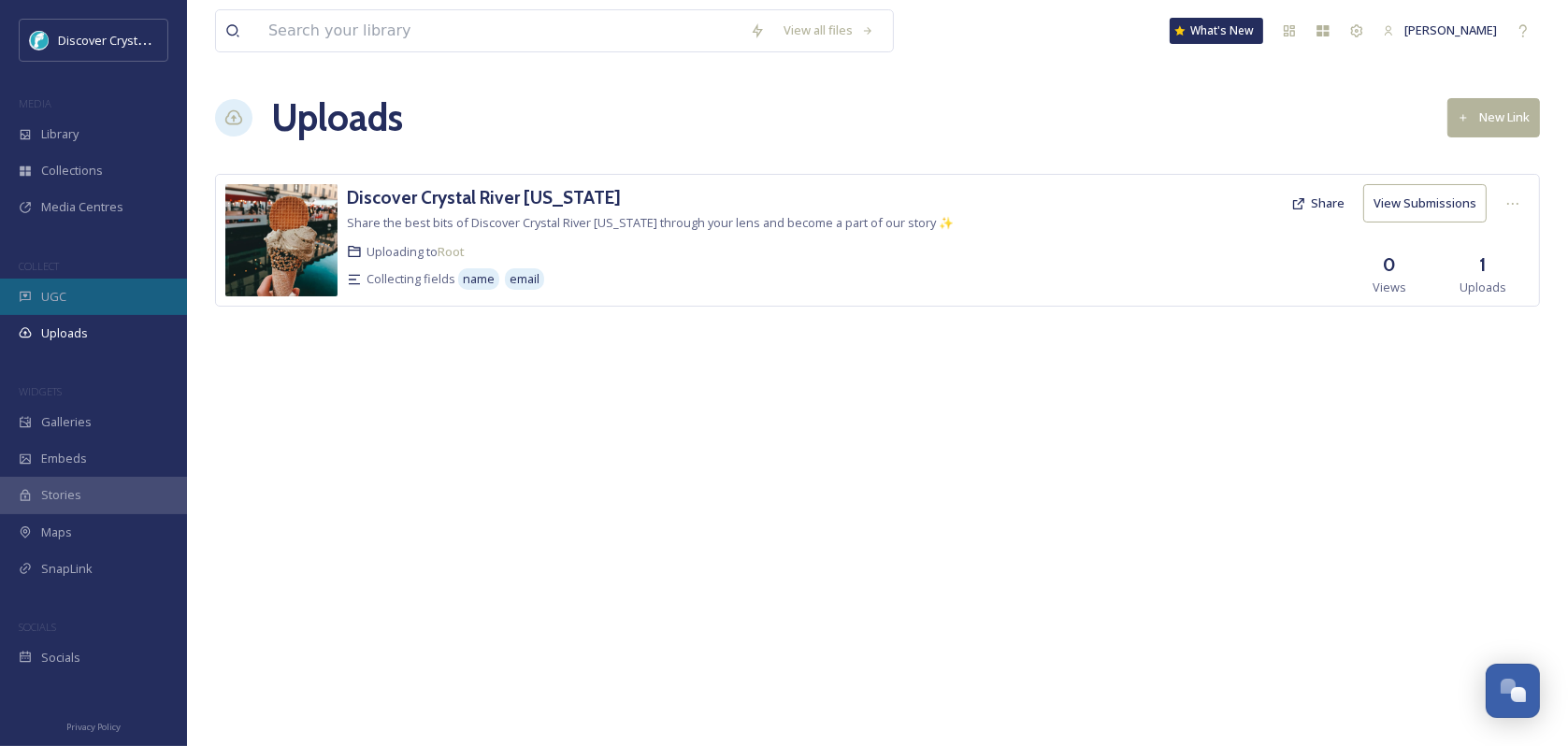
click at [60, 307] on div "UGC" at bounding box center [93, 297] width 188 height 37
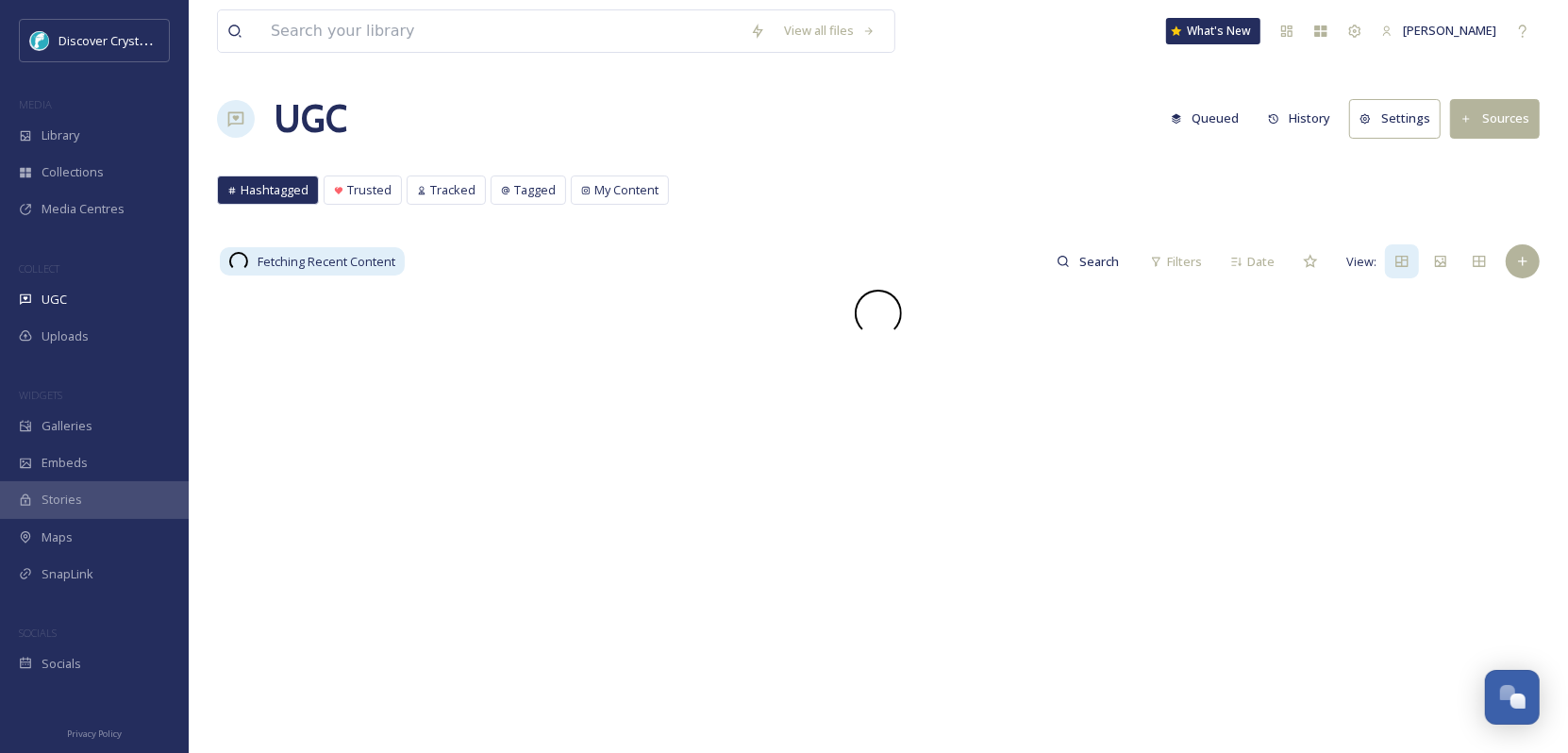
click at [1525, 112] on button "Sources" at bounding box center [1495, 118] width 89 height 39
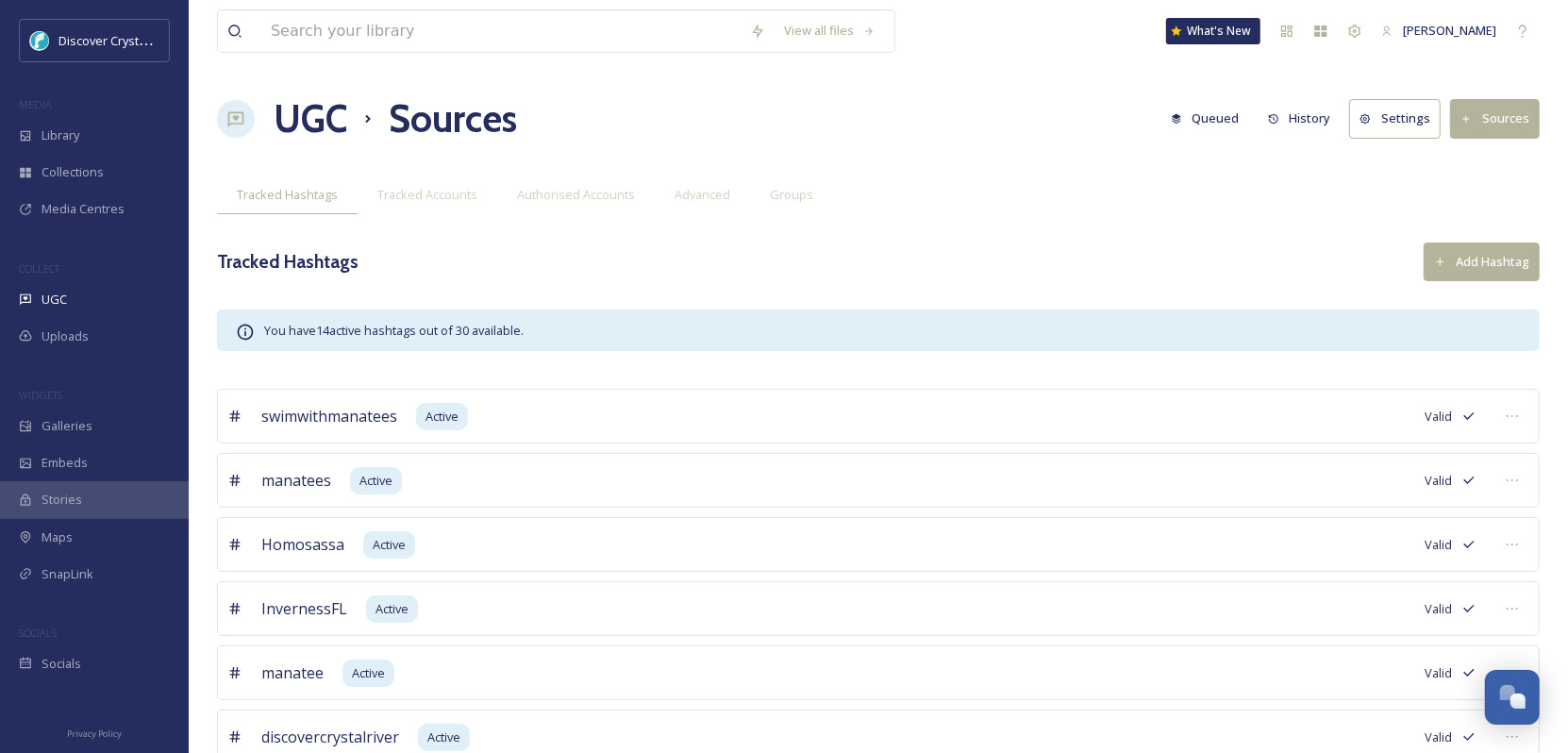
click at [1482, 270] on button "Add Hashtag" at bounding box center [1482, 261] width 116 height 39
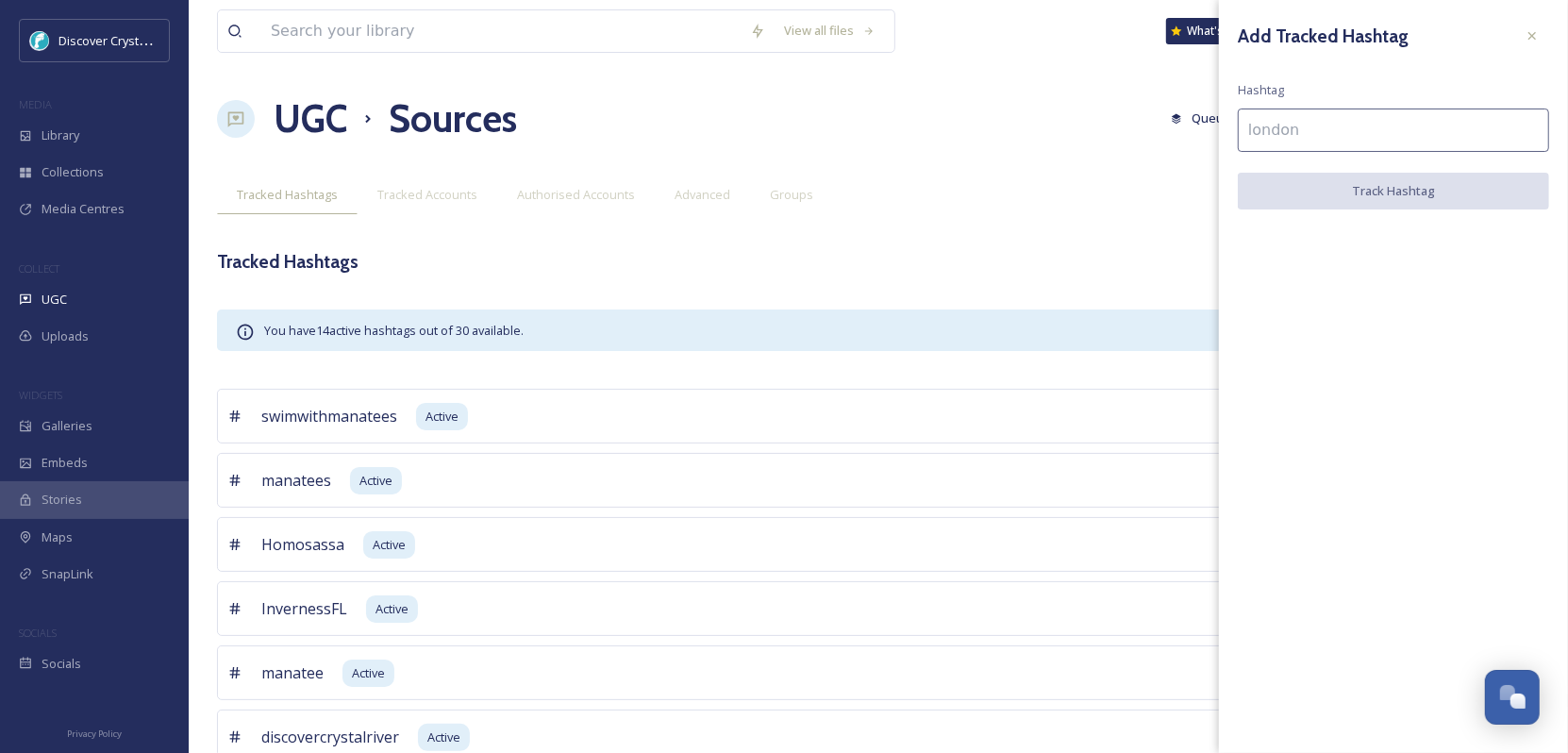
click at [1358, 138] on input at bounding box center [1393, 130] width 312 height 44
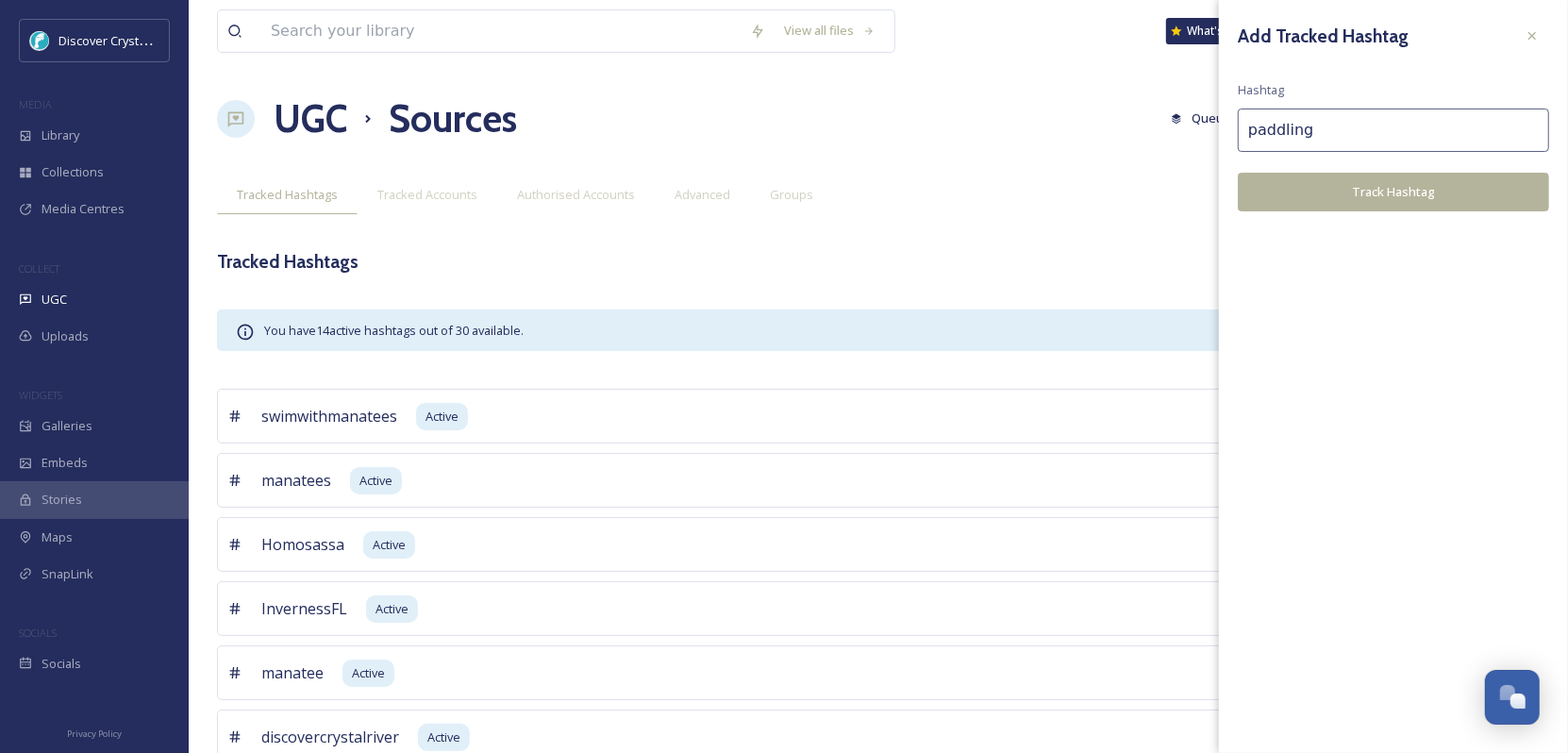
type input "paddling"
click at [1354, 188] on button "Track Hashtag" at bounding box center [1393, 192] width 312 height 39
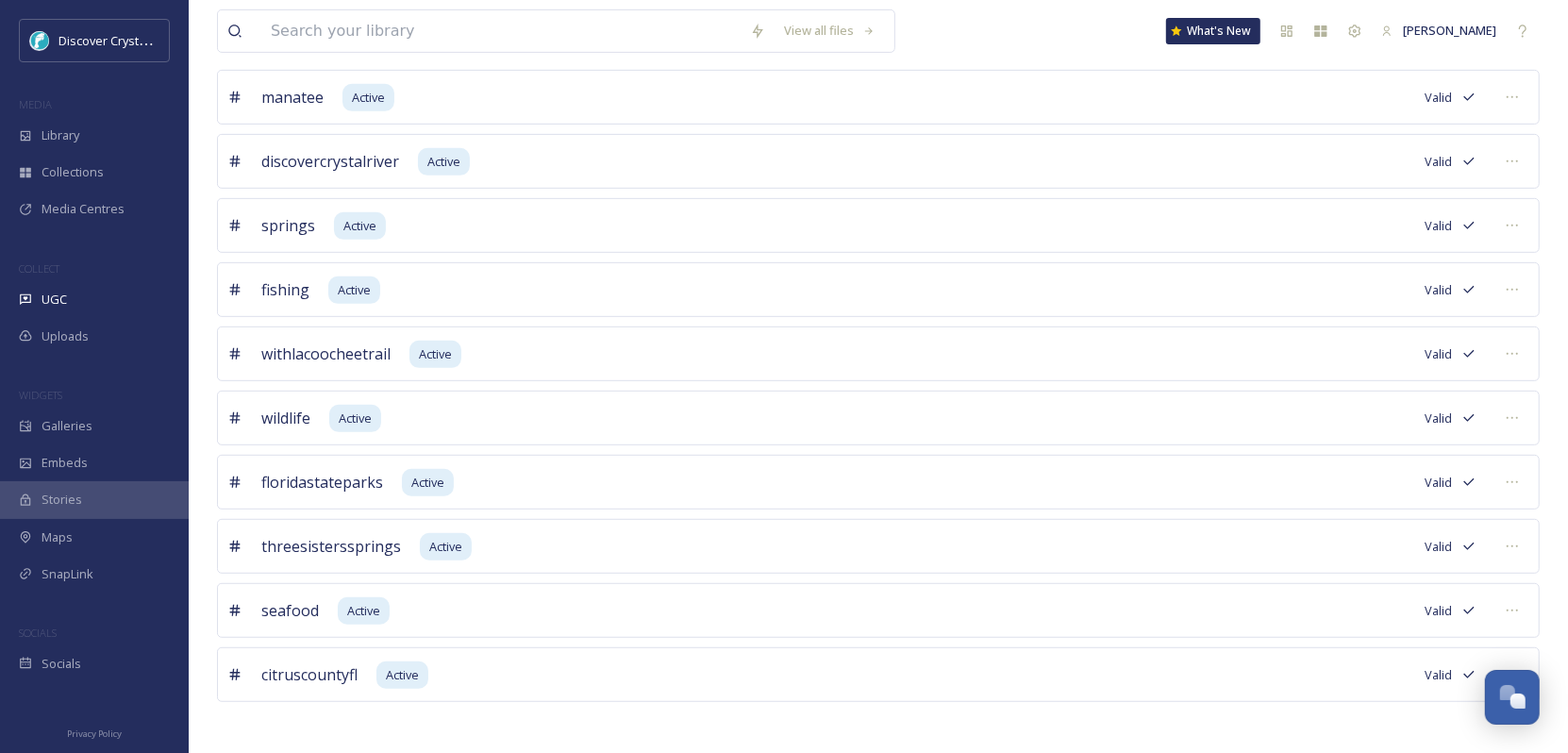
scroll to position [640, 0]
click at [293, 487] on span "floridastateparks" at bounding box center [322, 482] width 122 height 23
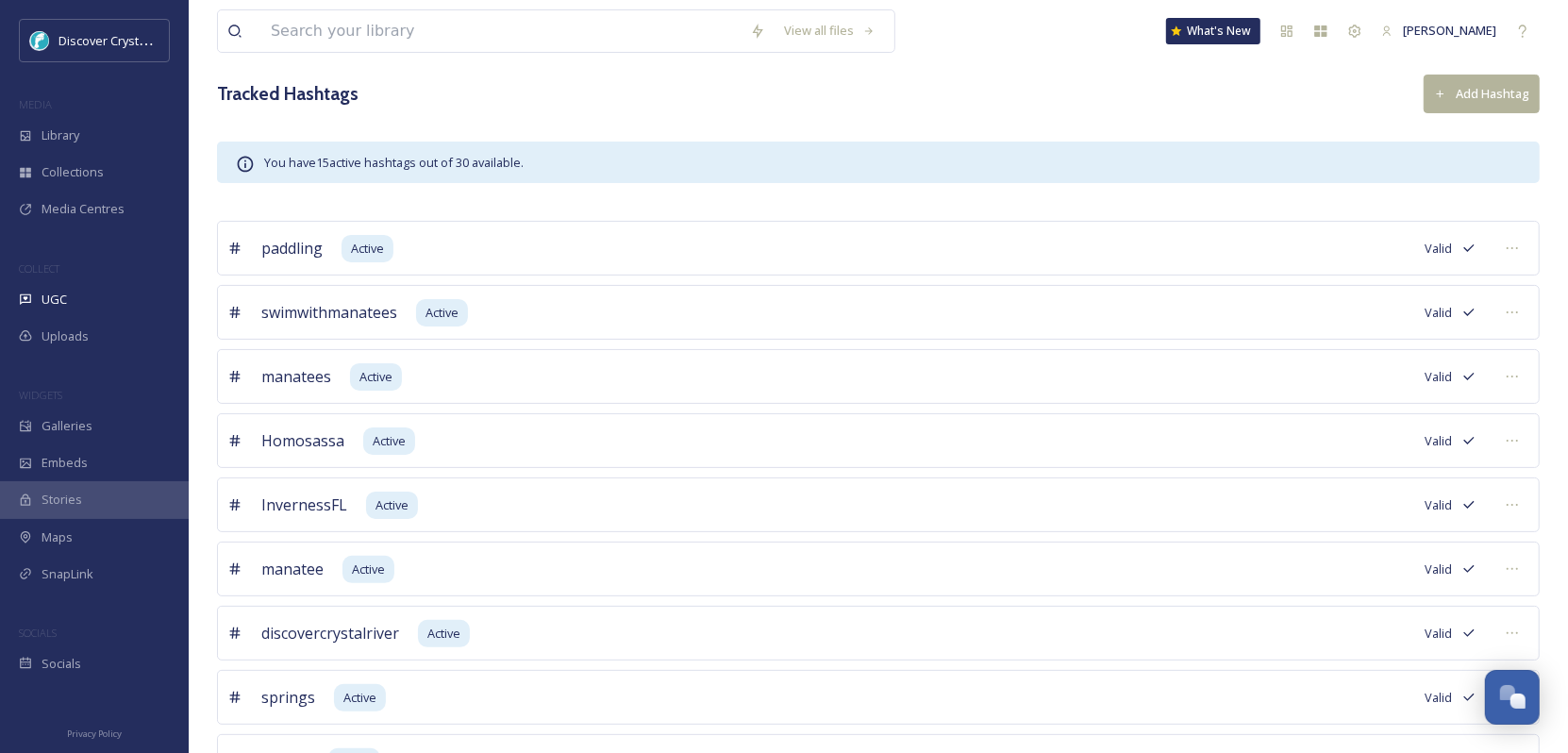
click at [1496, 96] on button "Add Hashtag" at bounding box center [1482, 93] width 116 height 39
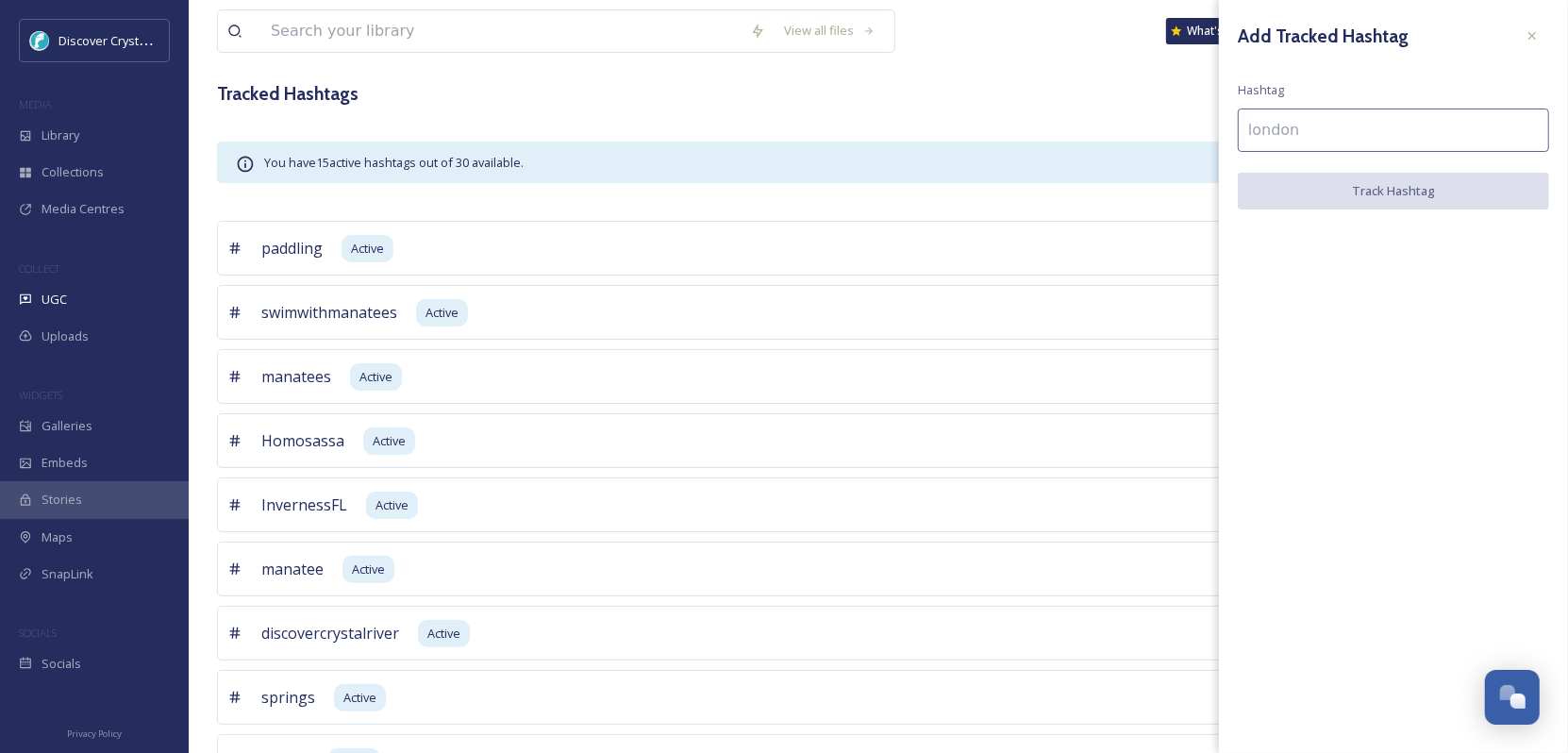
click at [1375, 125] on input at bounding box center [1393, 130] width 312 height 44
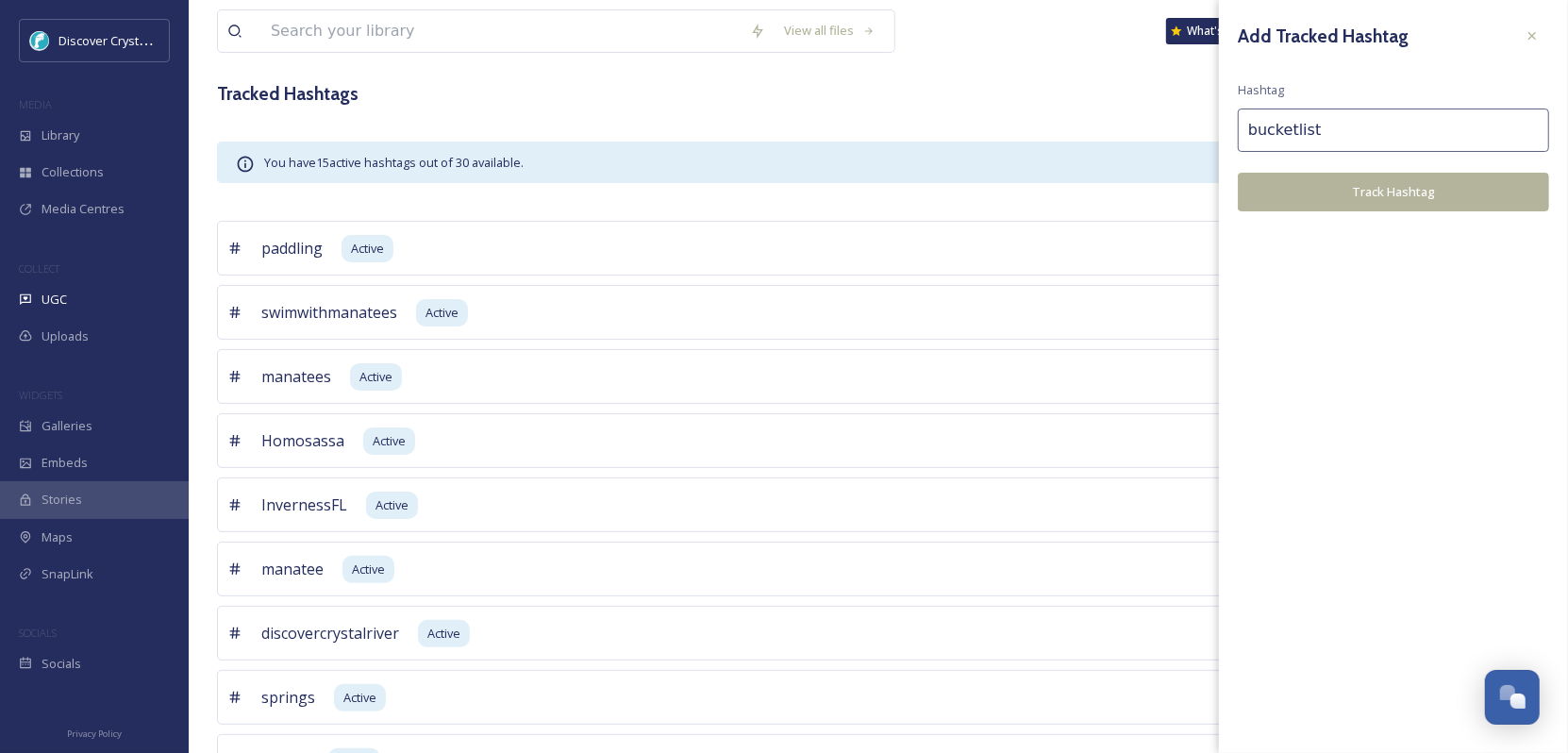
type input "bucketlist"
click at [1365, 189] on button "Track Hashtag" at bounding box center [1393, 192] width 312 height 39
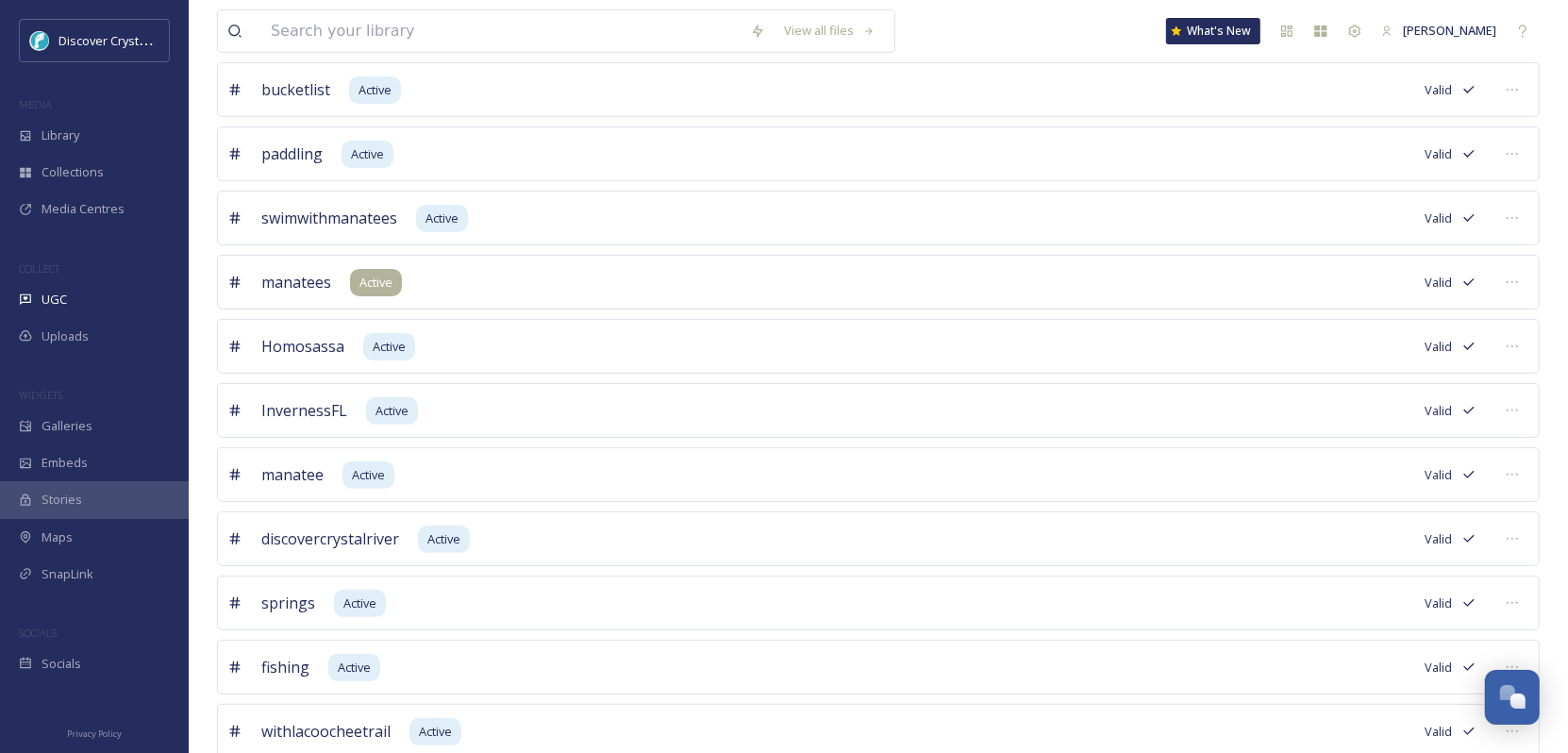
scroll to position [0, 0]
